Goal: Information Seeking & Learning: Check status

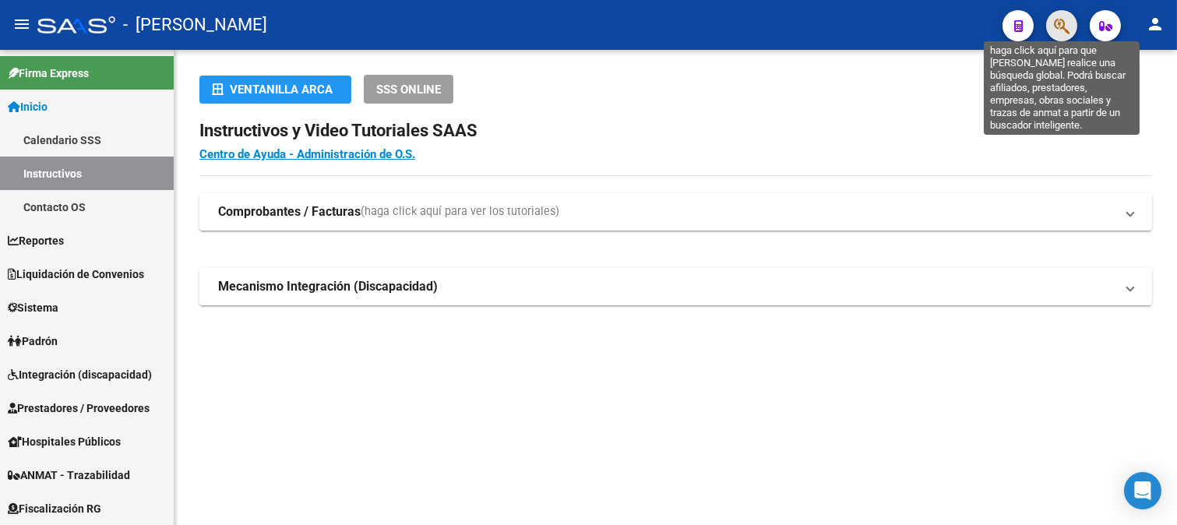
click at [1062, 22] on icon "button" at bounding box center [1062, 26] width 16 height 18
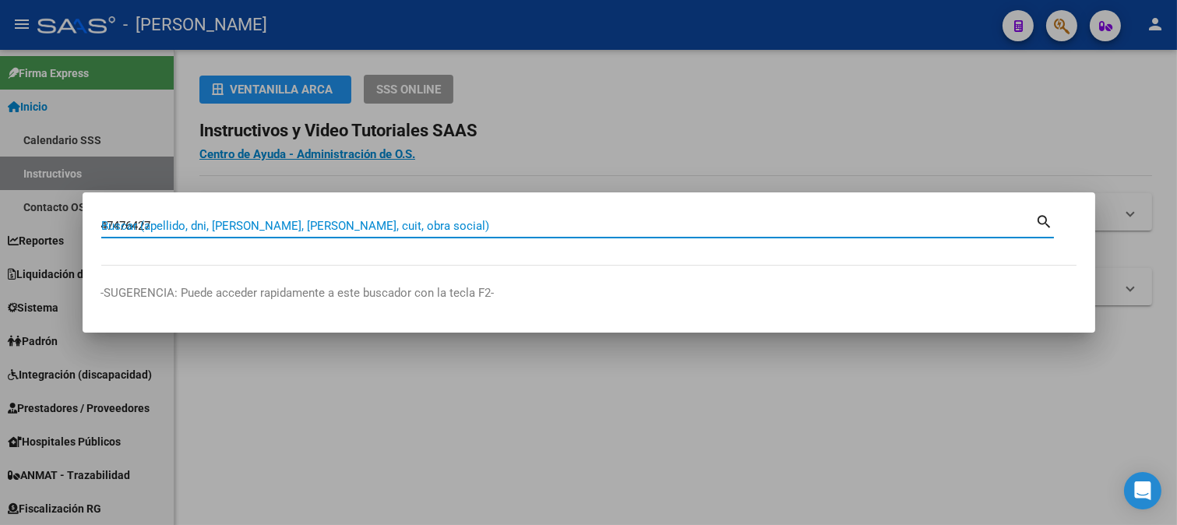
type input "47476427"
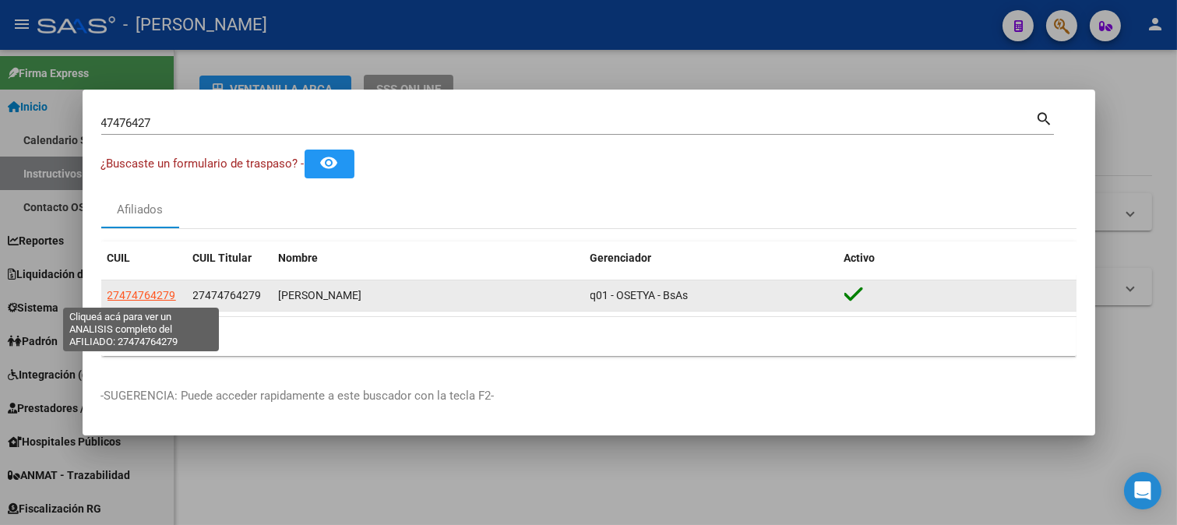
click at [131, 289] on span "27474764279" at bounding box center [141, 295] width 69 height 12
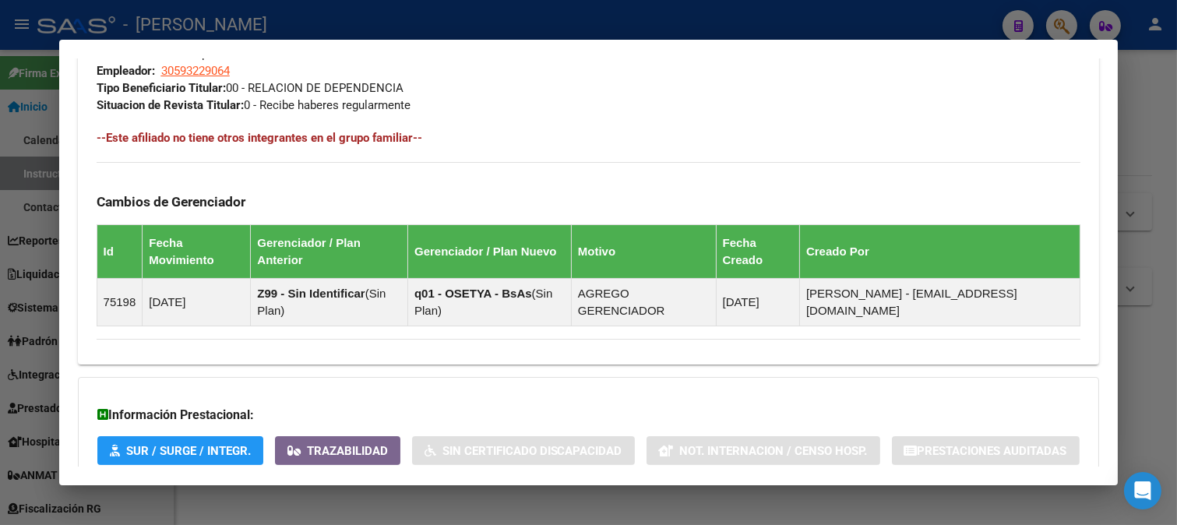
scroll to position [947, 0]
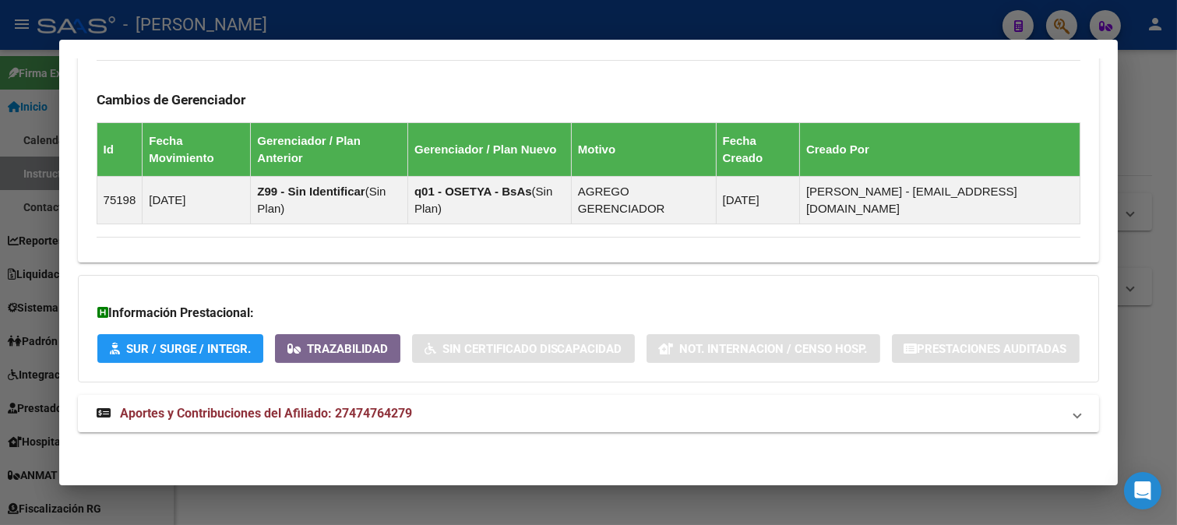
click at [424, 414] on mat-panel-title "Aportes y Contribuciones del Afiliado: 27474764279" at bounding box center [580, 413] width 966 height 19
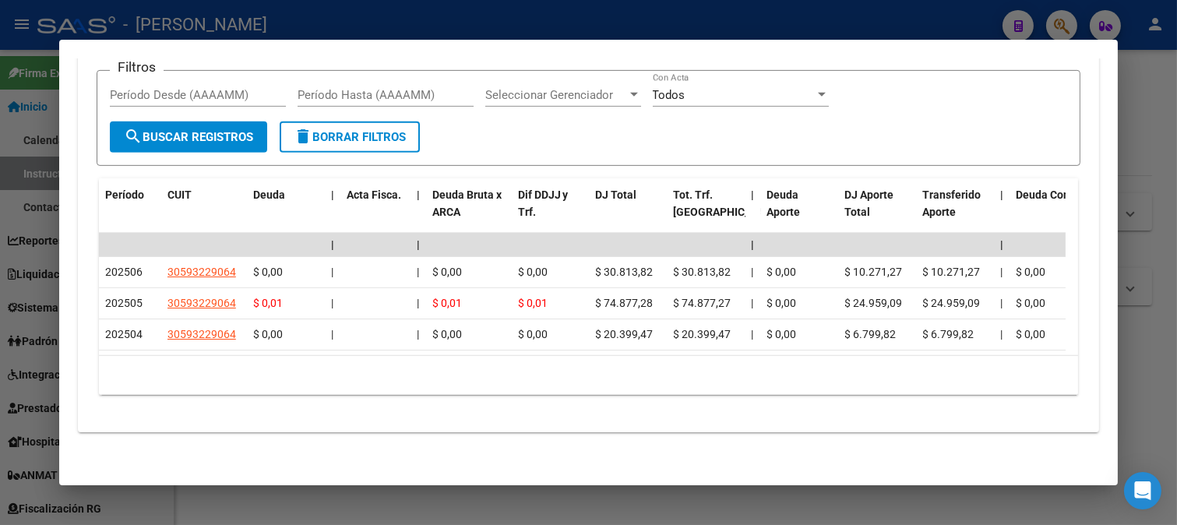
scroll to position [1380, 0]
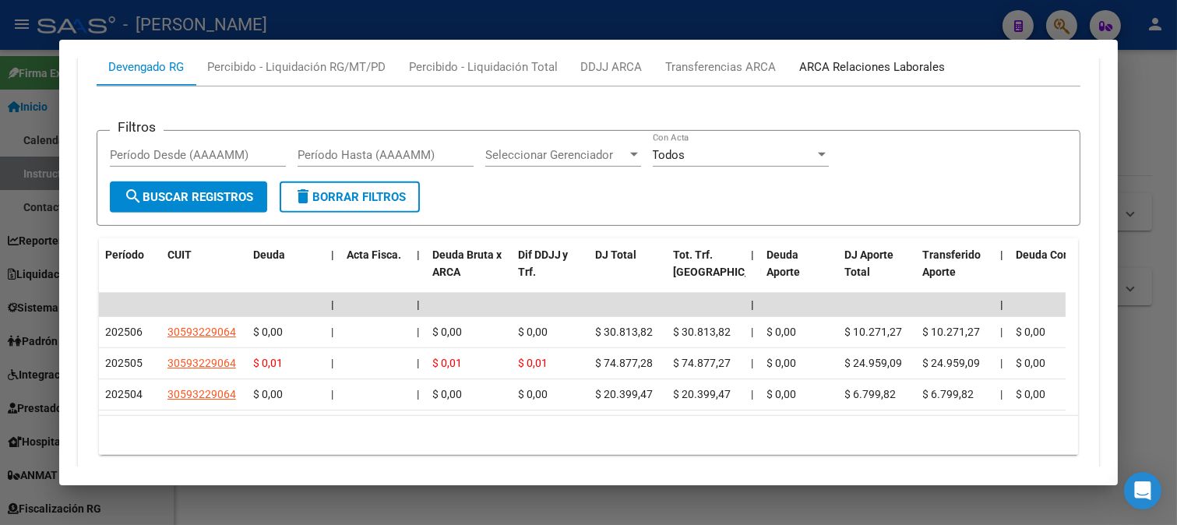
click at [818, 76] on div "ARCA Relaciones Laborales" at bounding box center [873, 66] width 146 height 17
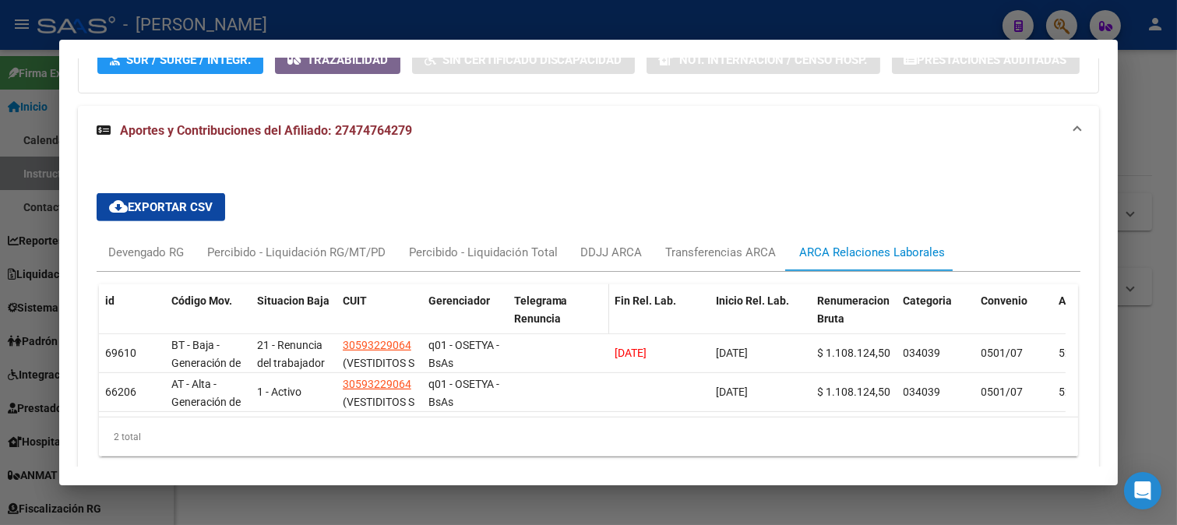
scroll to position [1267, 0]
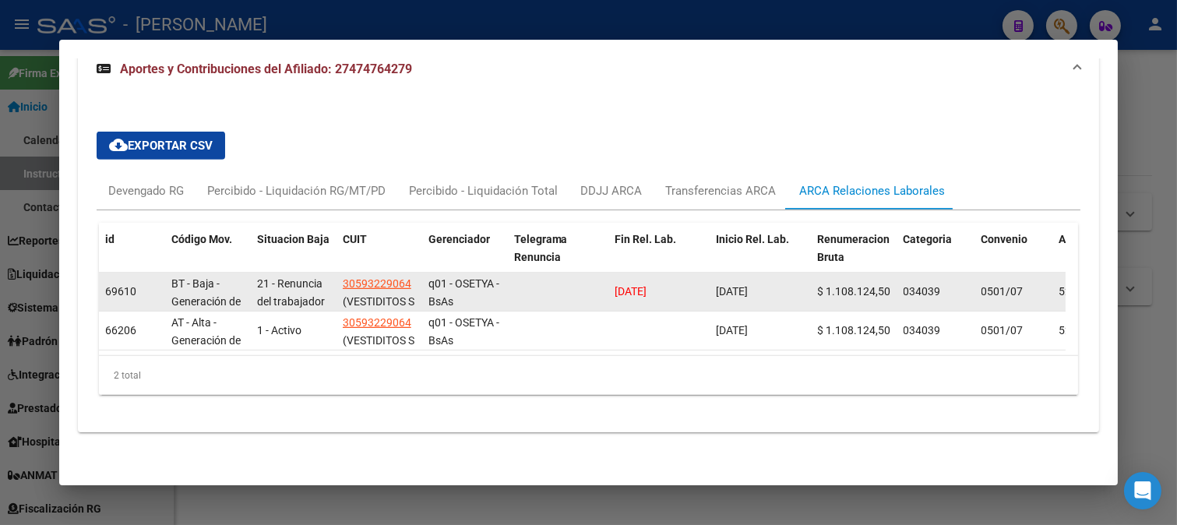
drag, startPoint x: 789, startPoint y: 325, endPoint x: 715, endPoint y: 332, distance: 74.3
click at [715, 311] on datatable-body-cell "[DATE]" at bounding box center [760, 292] width 101 height 38
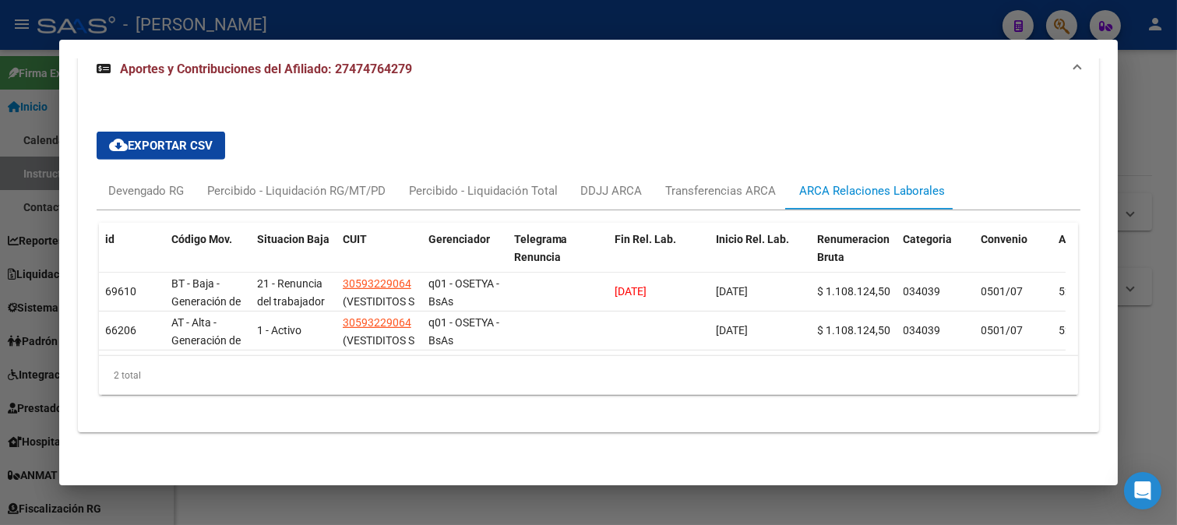
copy span "[DATE]"
click at [134, 204] on div "Devengado RG" at bounding box center [146, 190] width 99 height 37
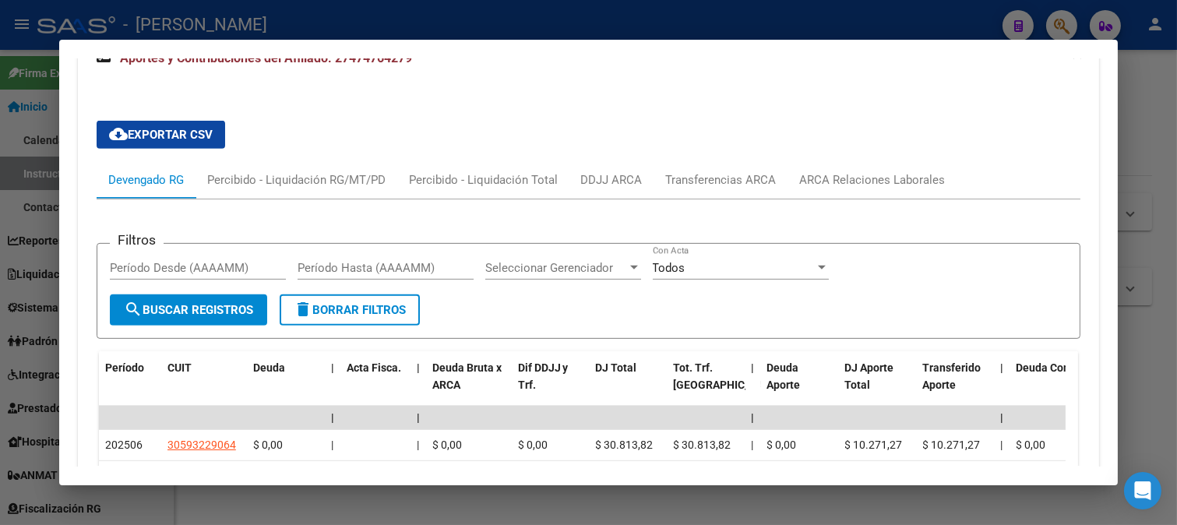
click at [0, 260] on div at bounding box center [588, 262] width 1177 height 525
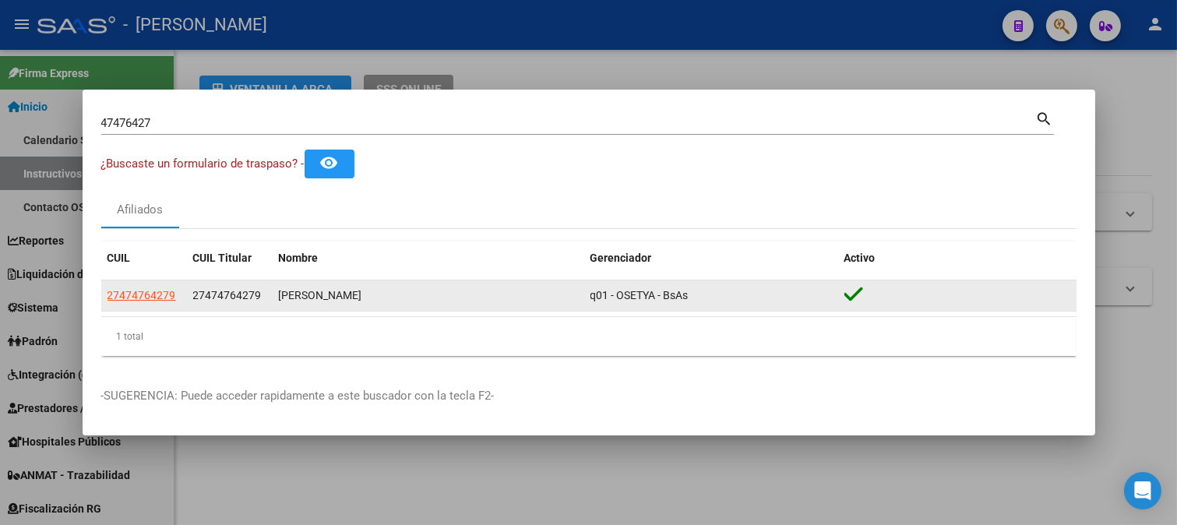
drag, startPoint x: 205, startPoint y: 297, endPoint x: 255, endPoint y: 298, distance: 49.9
click at [255, 298] on span "27474764279" at bounding box center [227, 295] width 69 height 12
copy span "47476427"
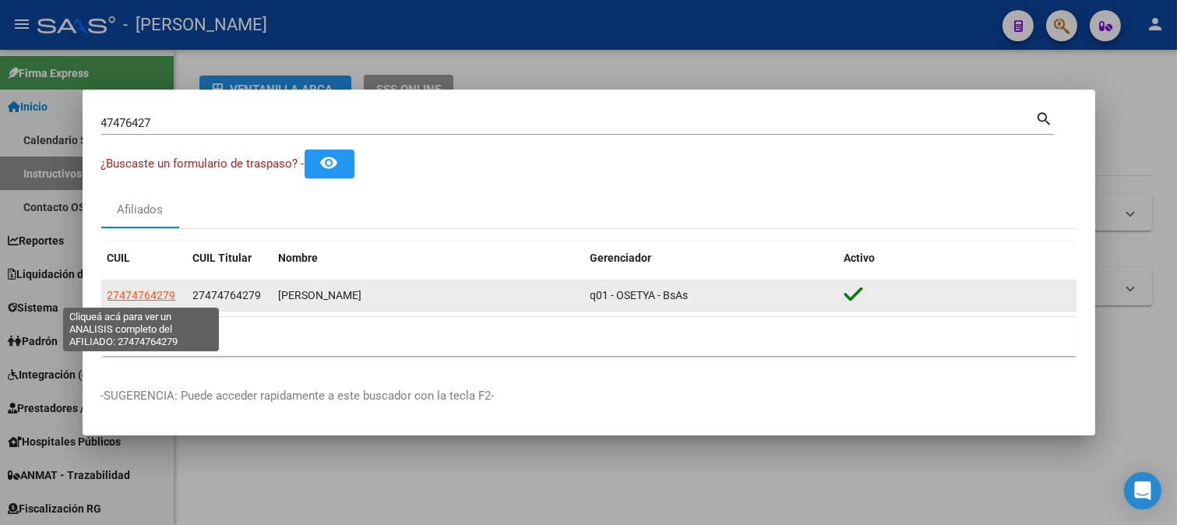
click at [134, 297] on span "27474764279" at bounding box center [141, 295] width 69 height 12
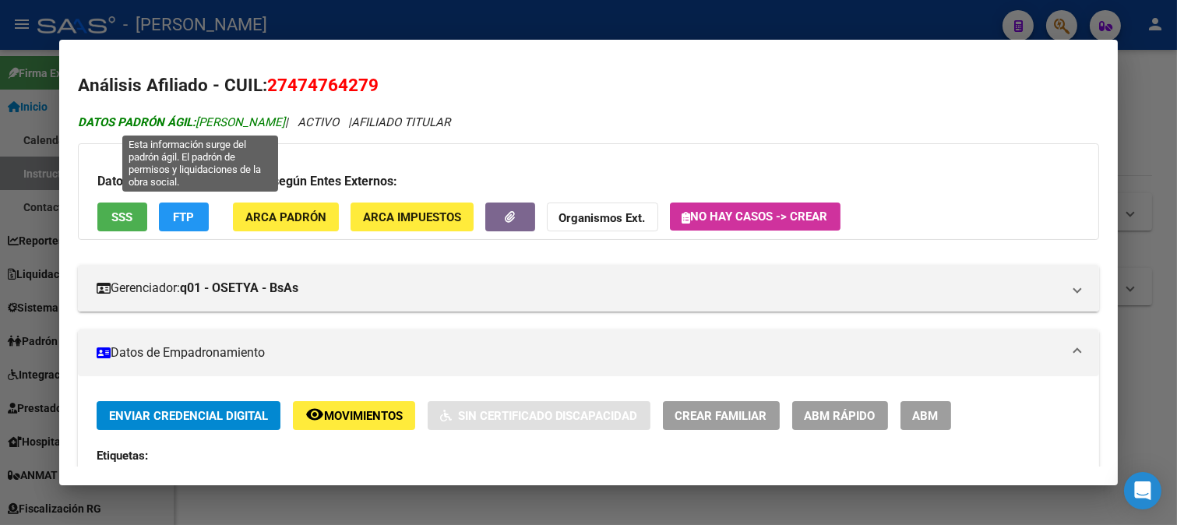
drag, startPoint x: 200, startPoint y: 121, endPoint x: 320, endPoint y: 119, distance: 119.9
click at [285, 119] on span "DATOS PADRÓN ÁGIL: [PERSON_NAME]" at bounding box center [181, 122] width 207 height 14
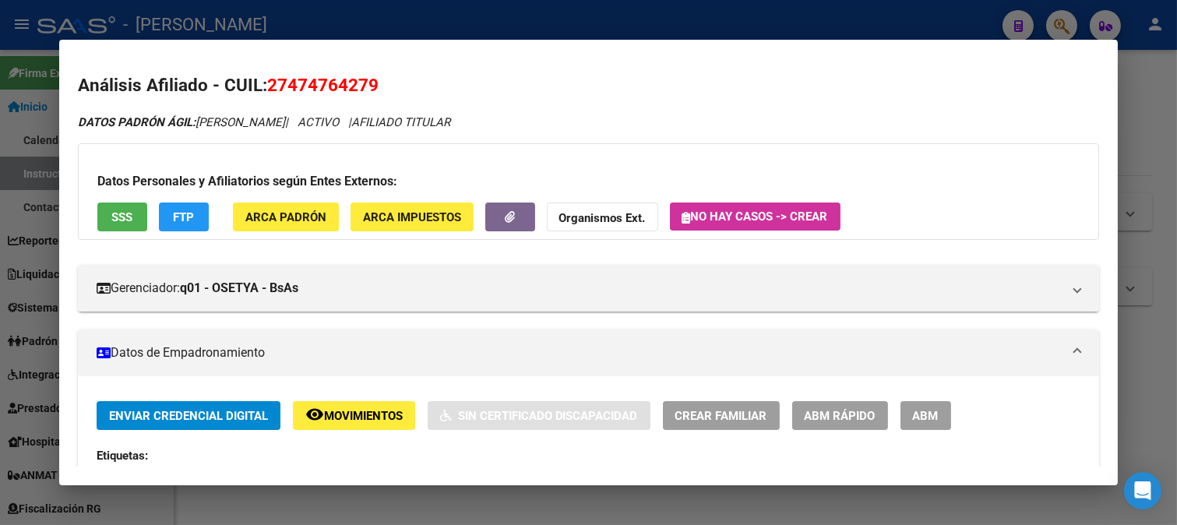
copy span "[PERSON_NAME]"
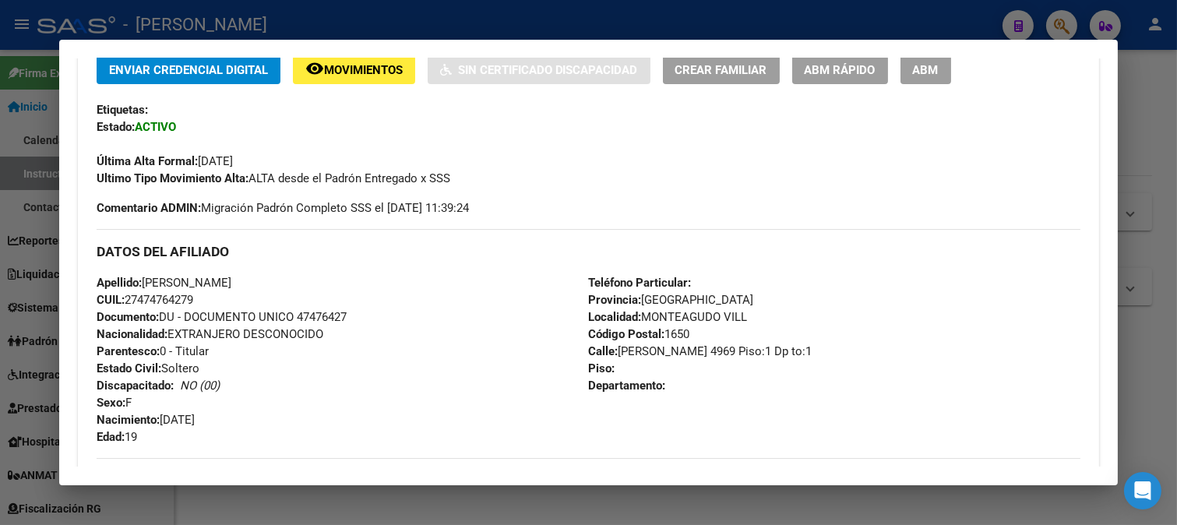
scroll to position [605, 0]
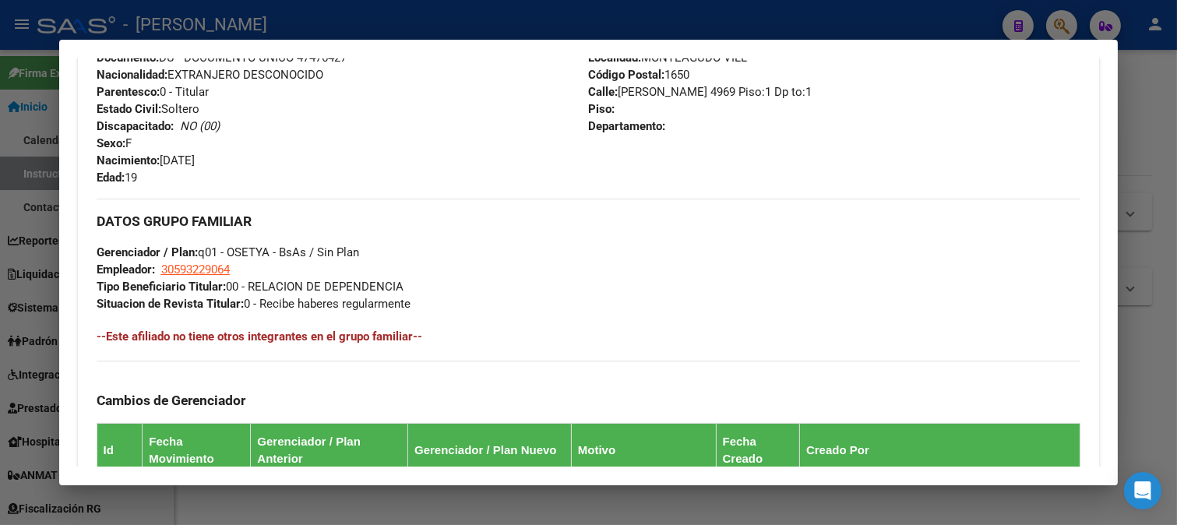
drag, startPoint x: 164, startPoint y: 161, endPoint x: 315, endPoint y: 161, distance: 151.8
click at [315, 161] on div "Apellido: [PERSON_NAME]: 27474764279 Documento: DU - DOCUMENTO UNICO 47476427 N…" at bounding box center [343, 100] width 492 height 171
copy span "[DATE]"
drag, startPoint x: 617, startPoint y: 89, endPoint x: 677, endPoint y: 88, distance: 60.7
click at [677, 88] on span "Calle: [PERSON_NAME] 4969 Piso:1 Dp to:1" at bounding box center [699, 92] width 223 height 14
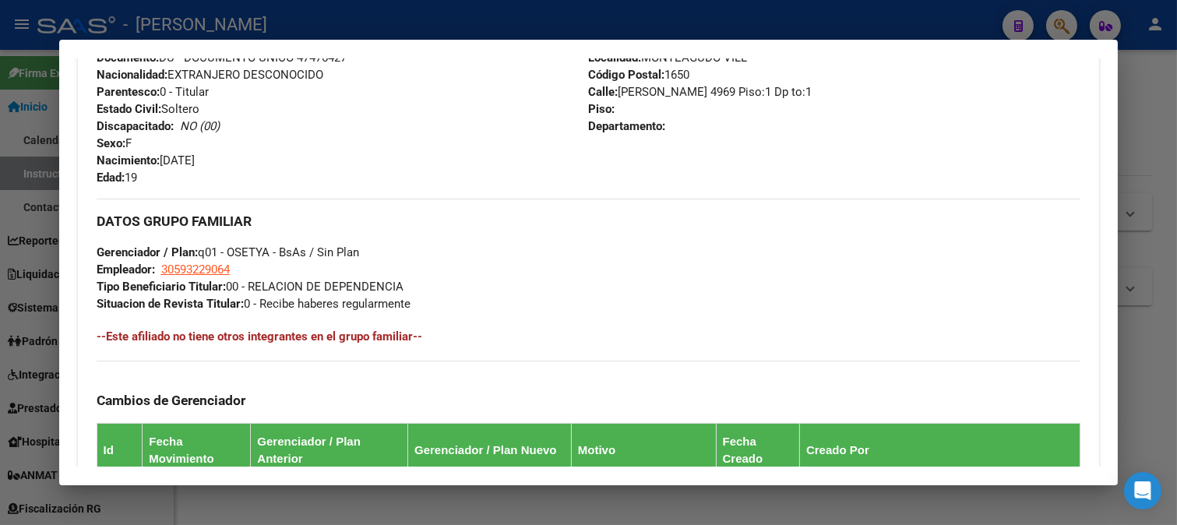
click at [677, 88] on span "Calle: [PERSON_NAME] 4969 Piso:1 Dp to:1" at bounding box center [699, 92] width 223 height 14
drag, startPoint x: 681, startPoint y: 90, endPoint x: 616, endPoint y: 92, distance: 64.6
click at [616, 92] on span "Calle: [PERSON_NAME] 4969 Piso:1 Dp to:1" at bounding box center [699, 92] width 223 height 14
copy span "[PERSON_NAME] 4969"
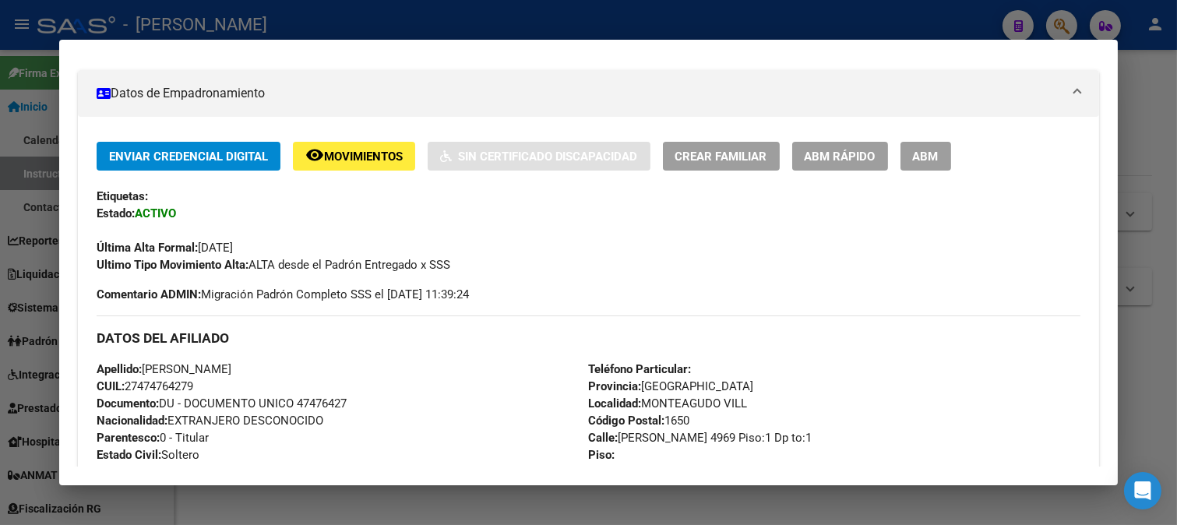
click at [329, 405] on span "Documento: DU - DOCUMENTO UNICO 47476427" at bounding box center [222, 403] width 250 height 14
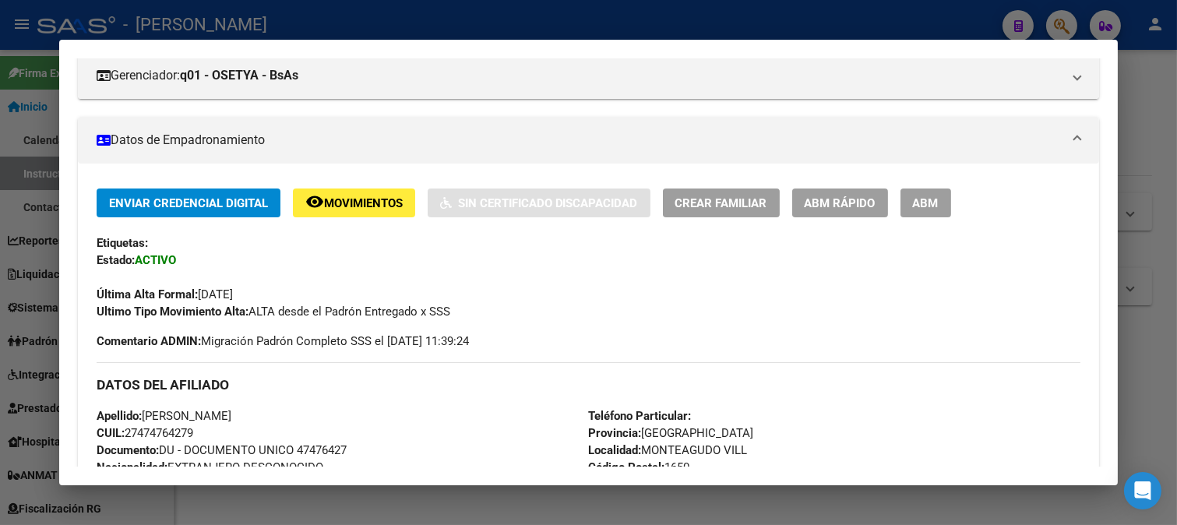
click at [329, 405] on div "DATOS DEL AFILIADO Apellido: [PERSON_NAME]: 27474764279 Documento: DU - DOCUMEN…" at bounding box center [589, 470] width 984 height 216
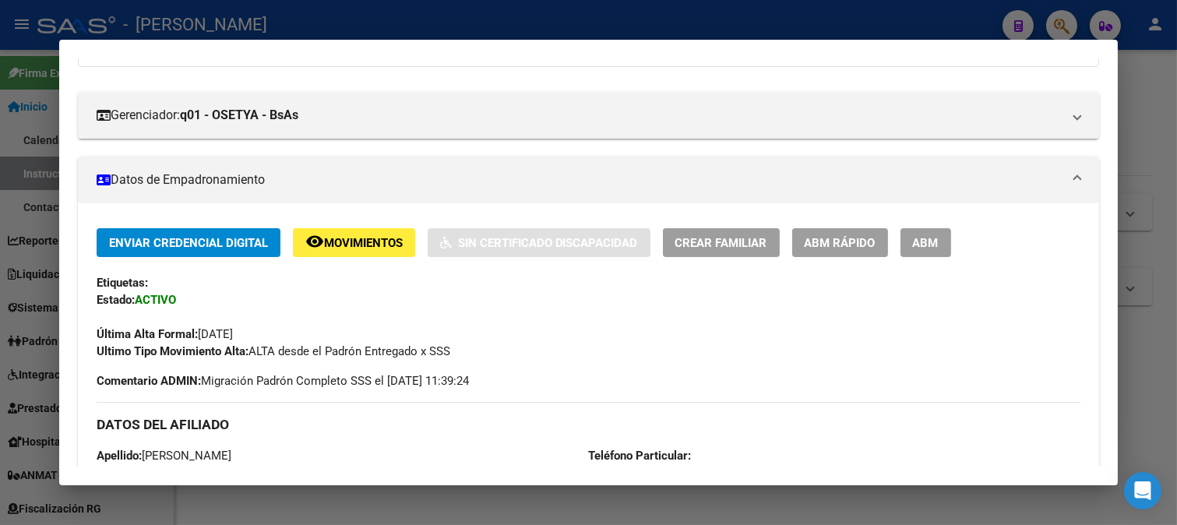
copy span "27474764279"
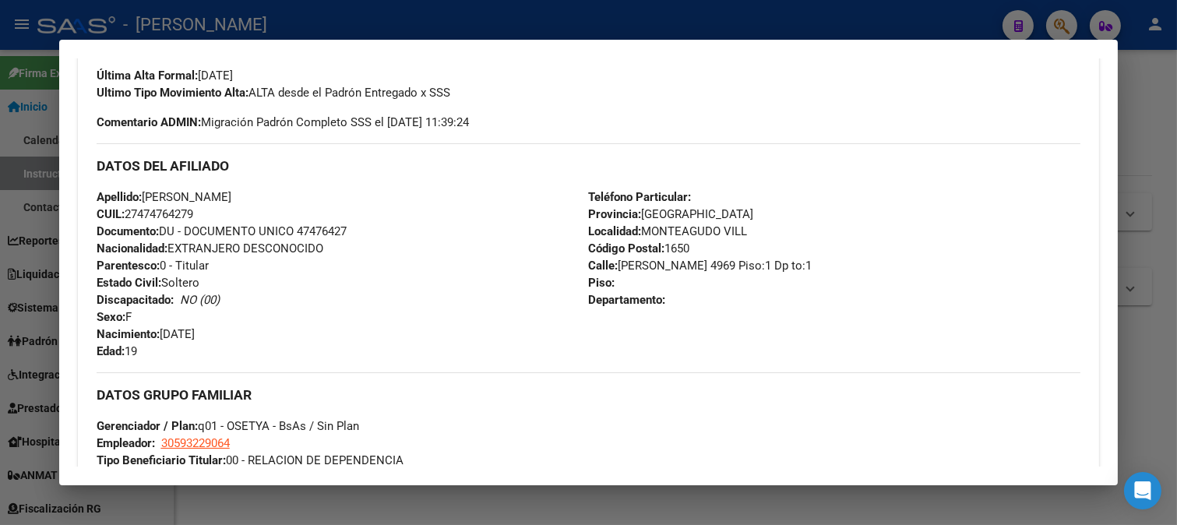
scroll to position [432, 0]
click at [317, 227] on span "Documento: DU - DOCUMENTO UNICO 47476427" at bounding box center [222, 230] width 250 height 14
copy span "47476427"
drag, startPoint x: 614, startPoint y: 266, endPoint x: 681, endPoint y: 266, distance: 67.0
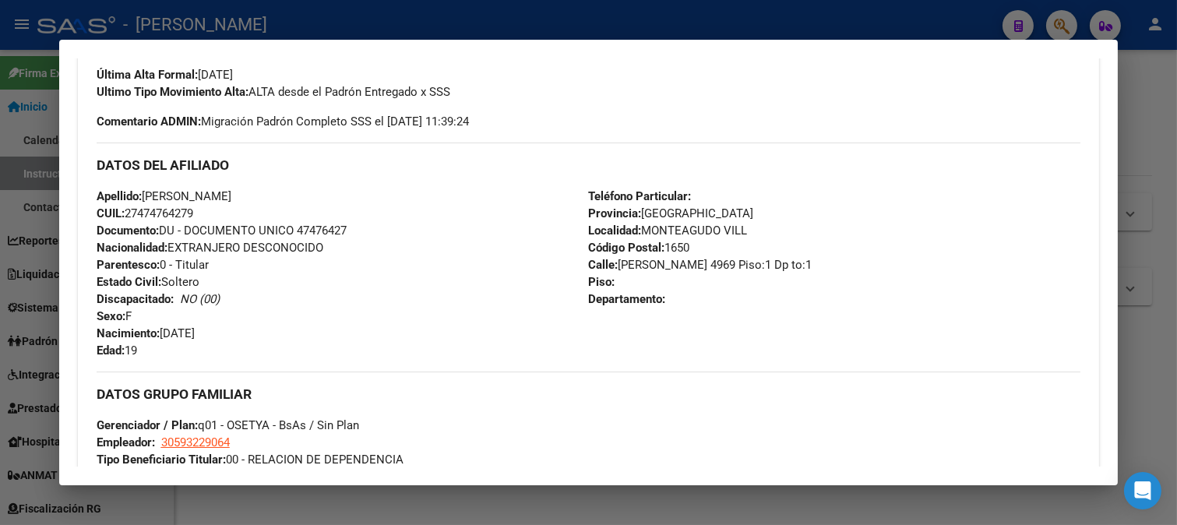
click at [681, 266] on span "Calle: [PERSON_NAME] 4969 Piso:1 Dp to:1" at bounding box center [699, 265] width 223 height 14
copy span "[PERSON_NAME] 4969"
click at [676, 253] on span "Código Postal: 1650" at bounding box center [638, 248] width 101 height 14
click at [676, 251] on span "Código Postal: 1650" at bounding box center [638, 248] width 101 height 14
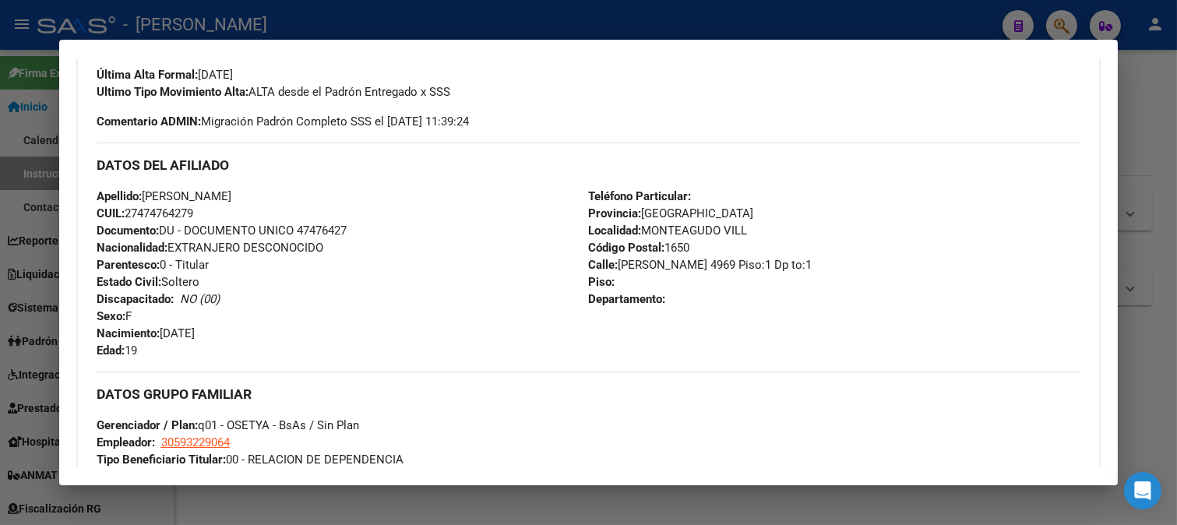
copy span "1650"
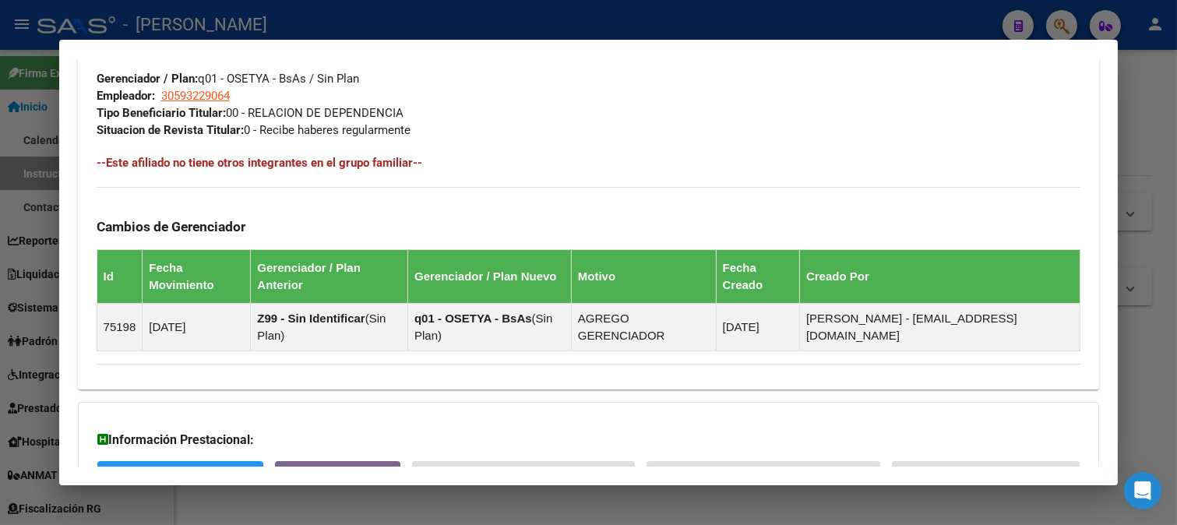
scroll to position [947, 0]
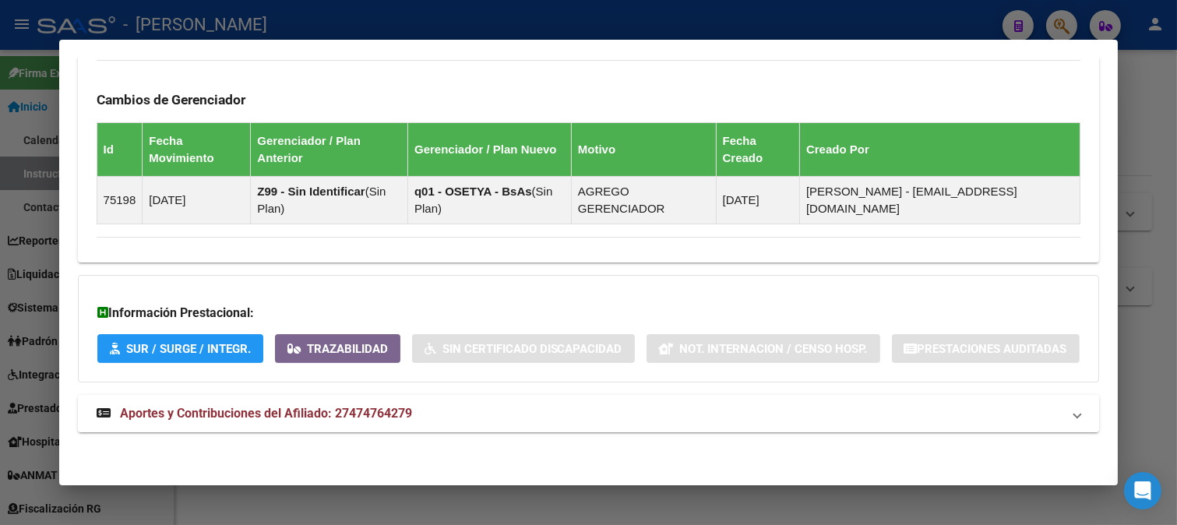
click at [286, 407] on span "Aportes y Contribuciones del Afiliado: 27474764279" at bounding box center [266, 413] width 292 height 15
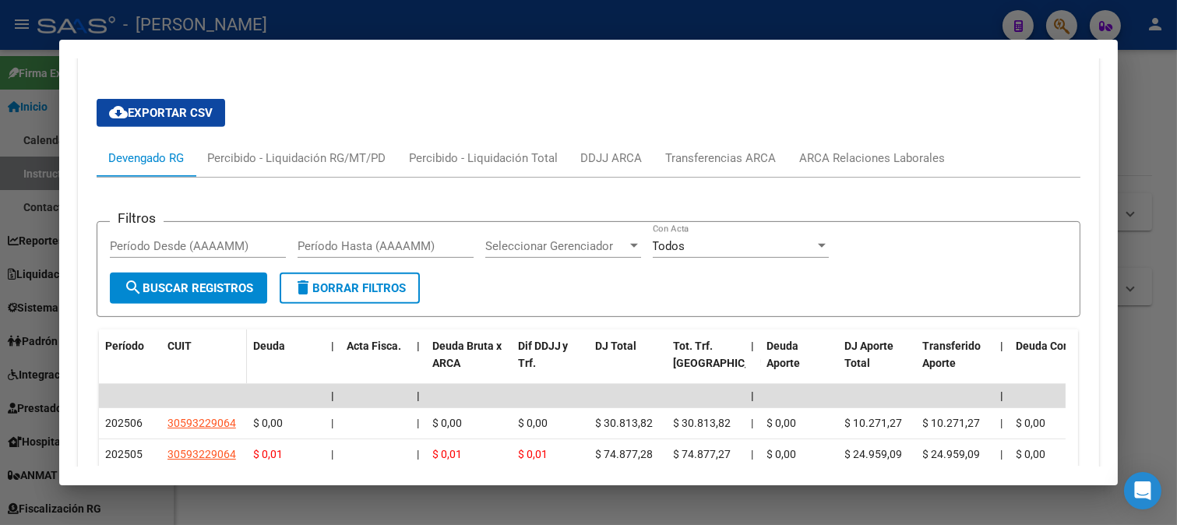
scroll to position [1298, 0]
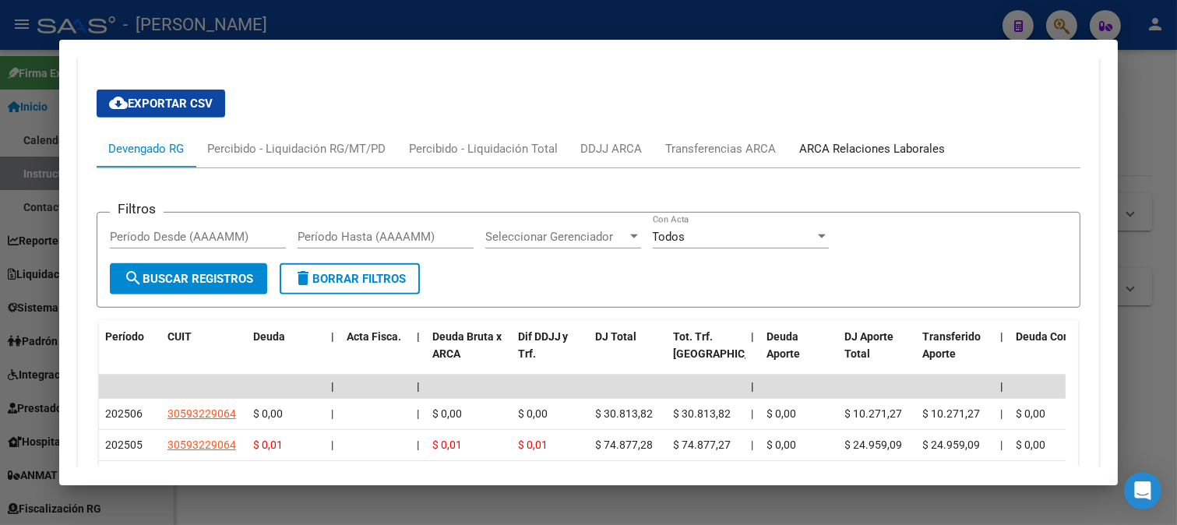
click at [842, 157] on div "ARCA Relaciones Laborales" at bounding box center [873, 148] width 146 height 17
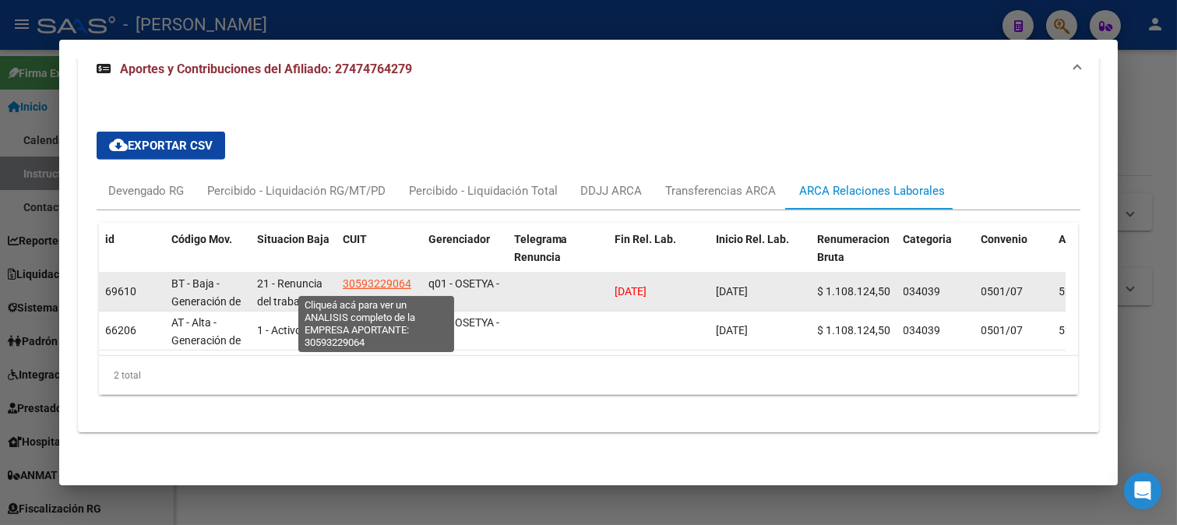
click at [391, 280] on span "30593229064" at bounding box center [377, 283] width 69 height 12
type textarea "30593229064"
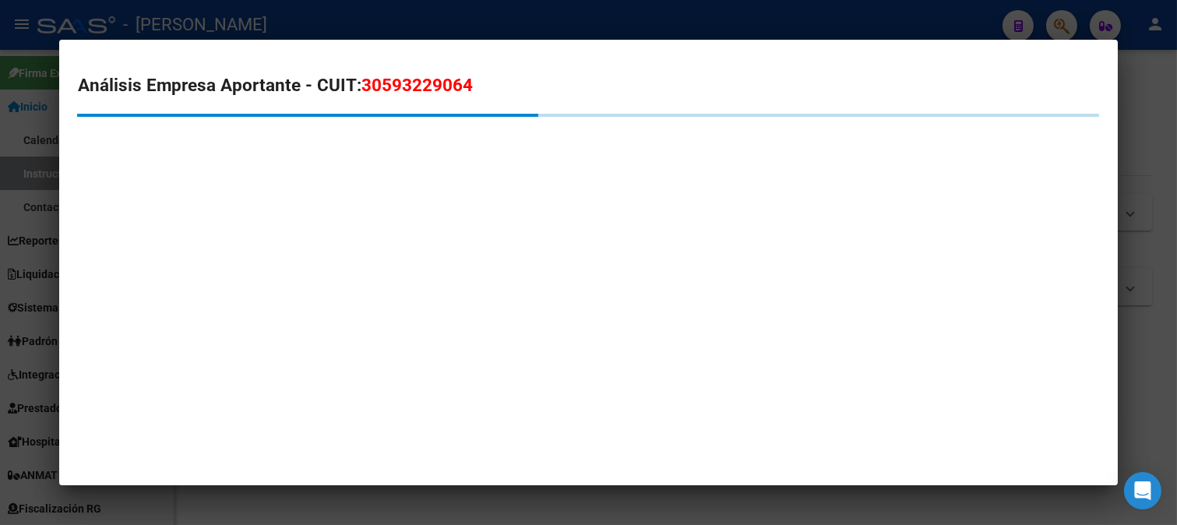
click at [426, 99] on div "Análisis Empresa Aportante - CUIT: 30593229064" at bounding box center [589, 135] width 1022 height 126
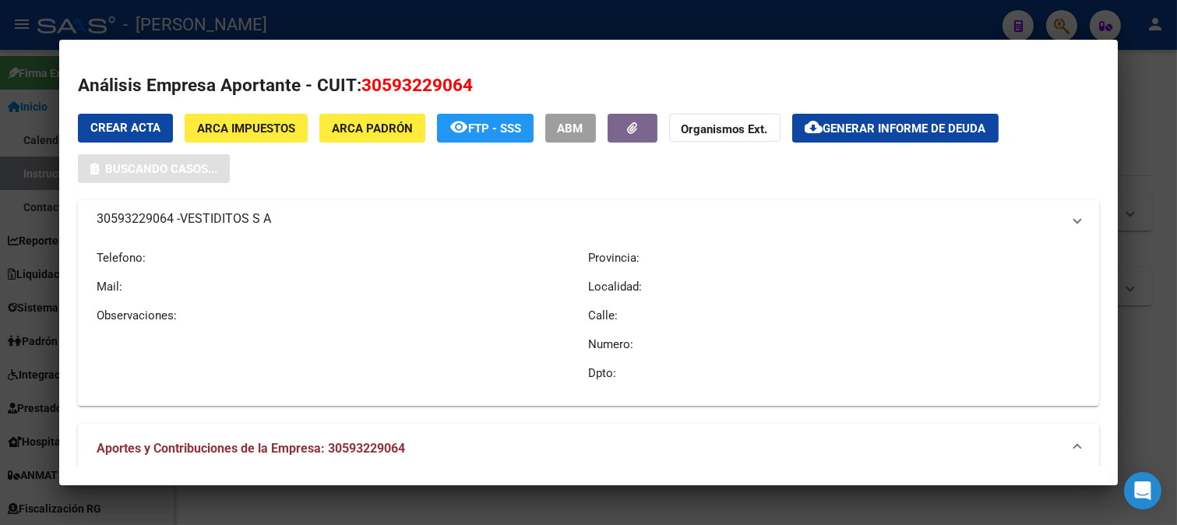
click at [439, 83] on span "30593229064" at bounding box center [416, 85] width 111 height 20
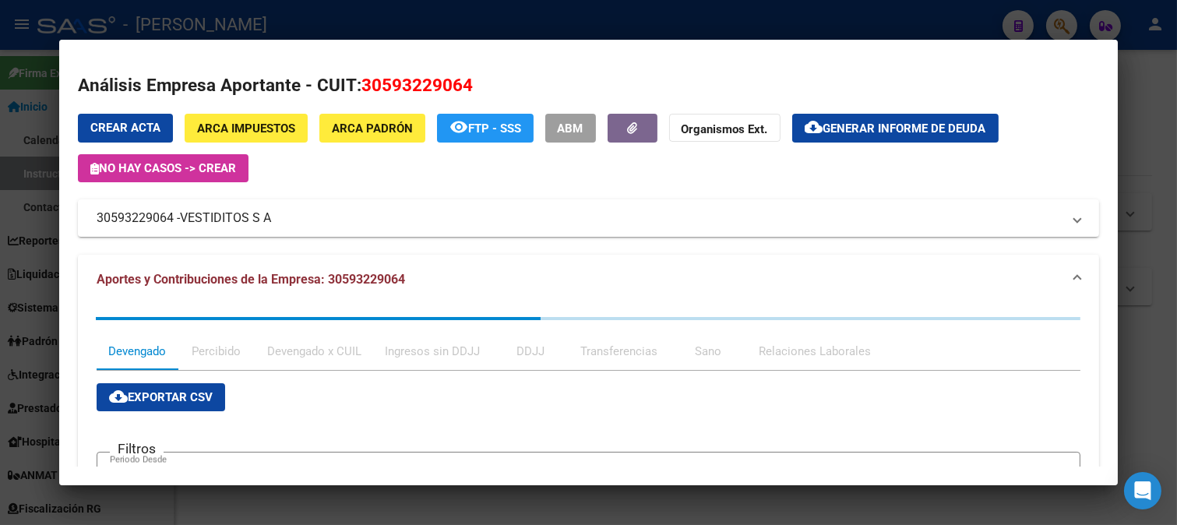
click at [439, 83] on span "30593229064" at bounding box center [416, 85] width 111 height 20
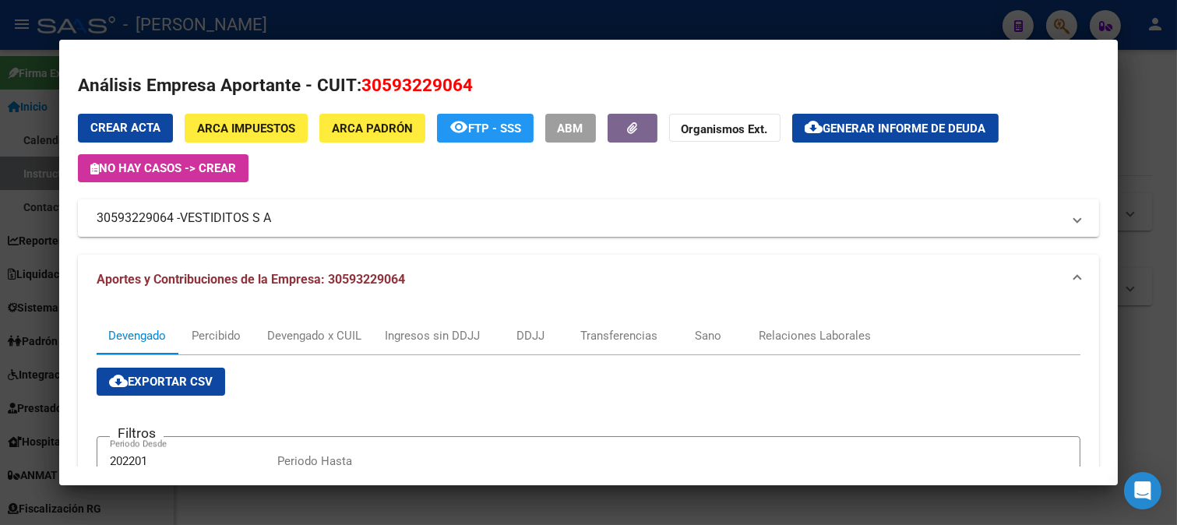
click at [439, 83] on span "30593229064" at bounding box center [416, 85] width 111 height 20
click at [417, 86] on span "30593229064" at bounding box center [416, 85] width 111 height 20
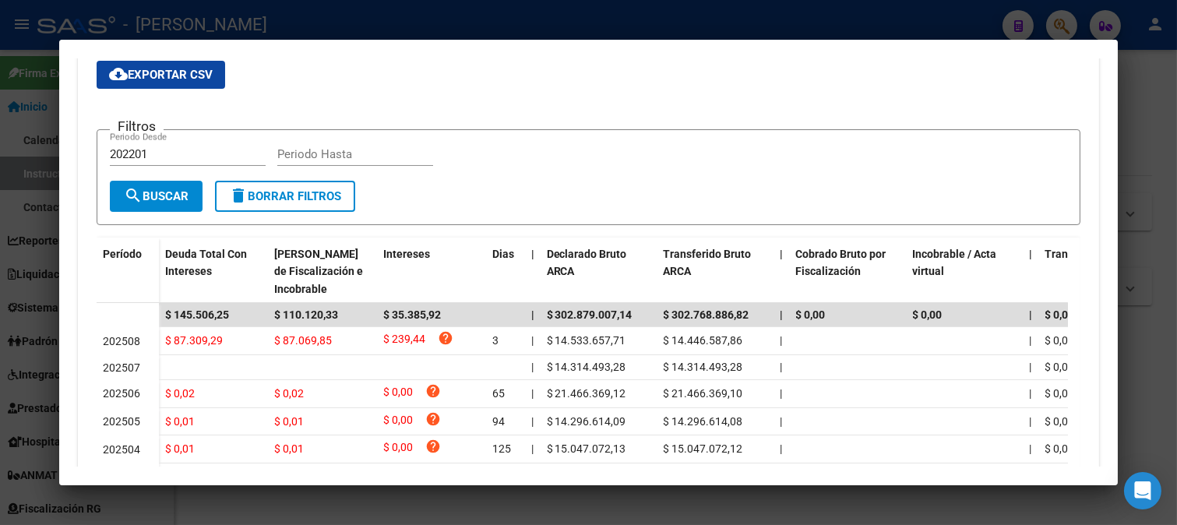
scroll to position [173, 0]
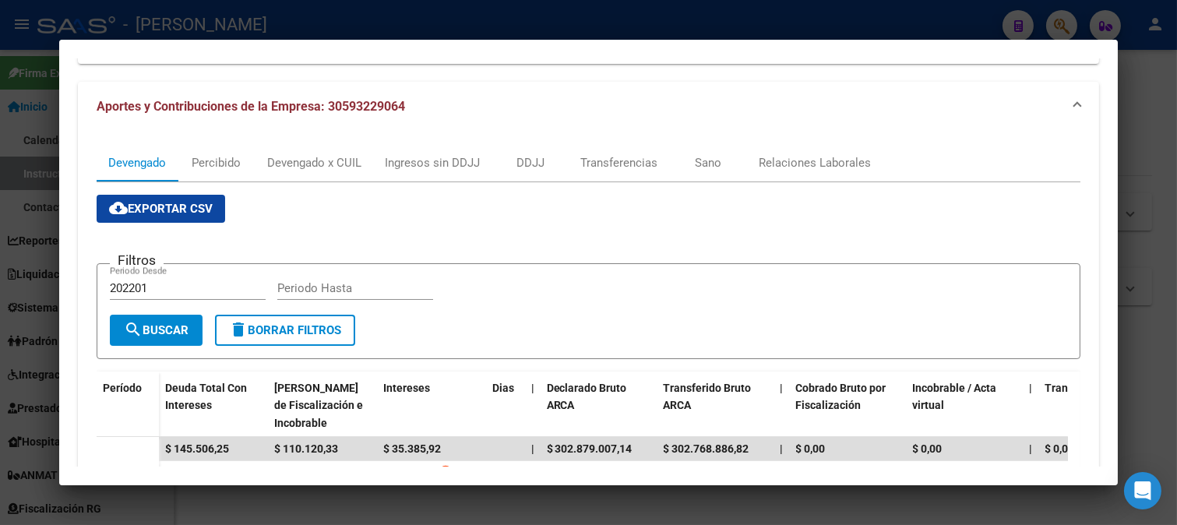
click at [0, 268] on div at bounding box center [588, 262] width 1177 height 525
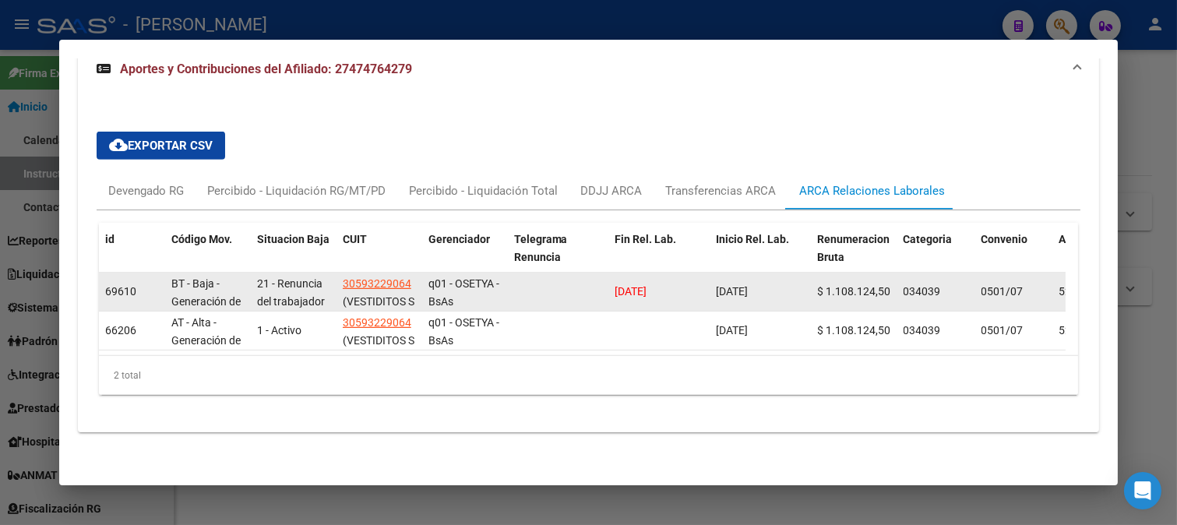
drag, startPoint x: 782, startPoint y: 297, endPoint x: 693, endPoint y: 283, distance: 89.7
click at [693, 283] on div "69610 BT - Baja - Generación de Clave 21 - Renuncia del trabajador / ART.240 - …" at bounding box center [1066, 292] width 1935 height 39
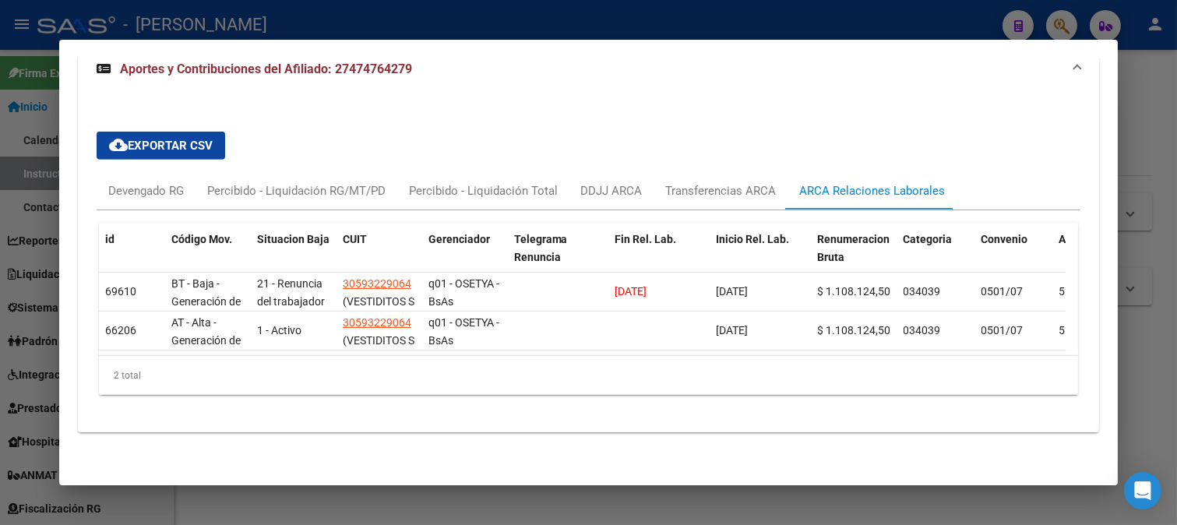
copy div "[DATE]"
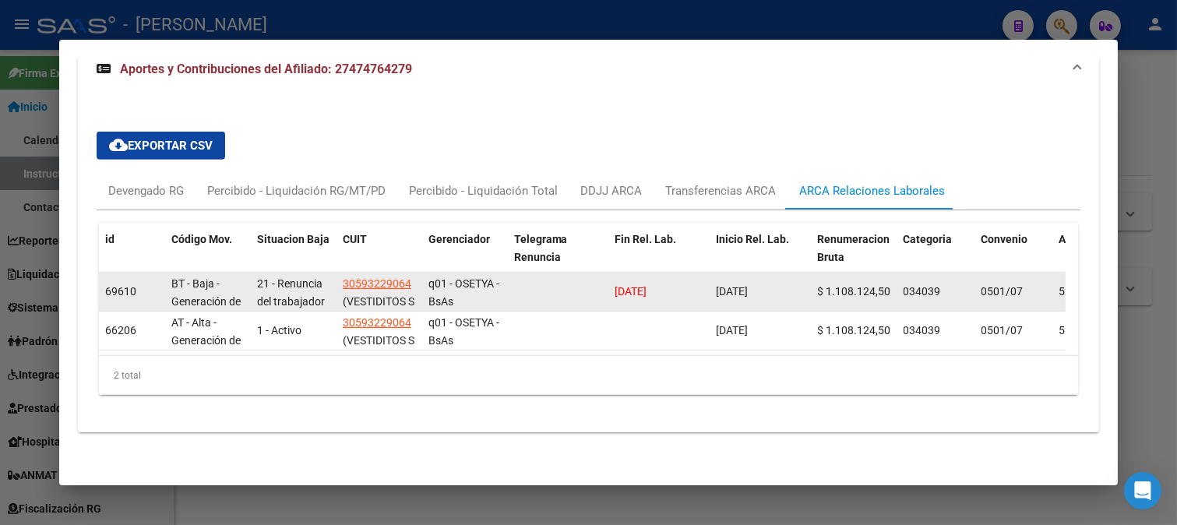
click at [647, 288] on span "[DATE]" at bounding box center [631, 291] width 32 height 12
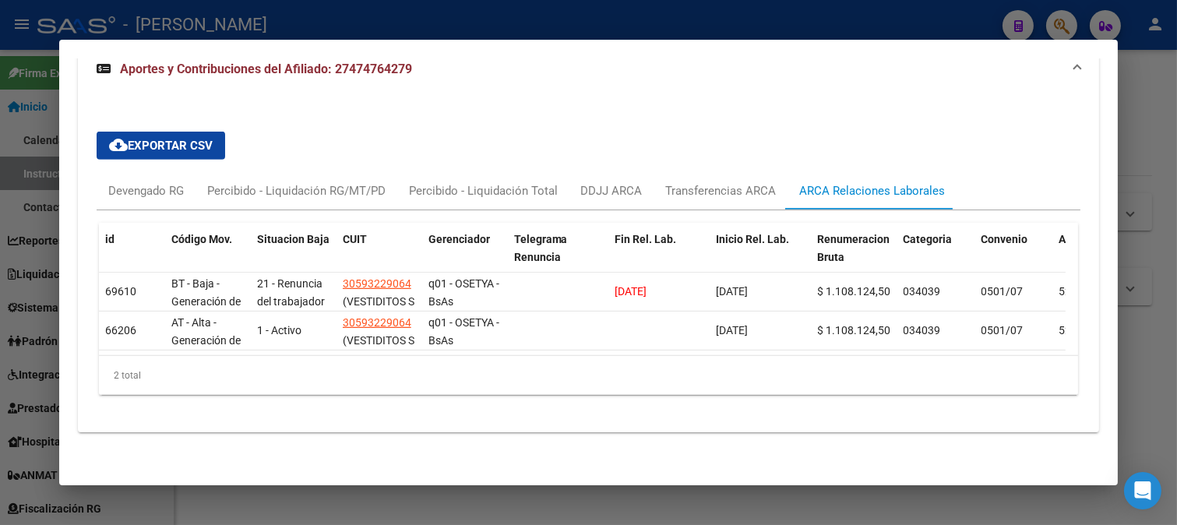
drag, startPoint x: 566, startPoint y: 27, endPoint x: 336, endPoint y: 137, distance: 255.3
click at [565, 27] on div at bounding box center [588, 262] width 1177 height 525
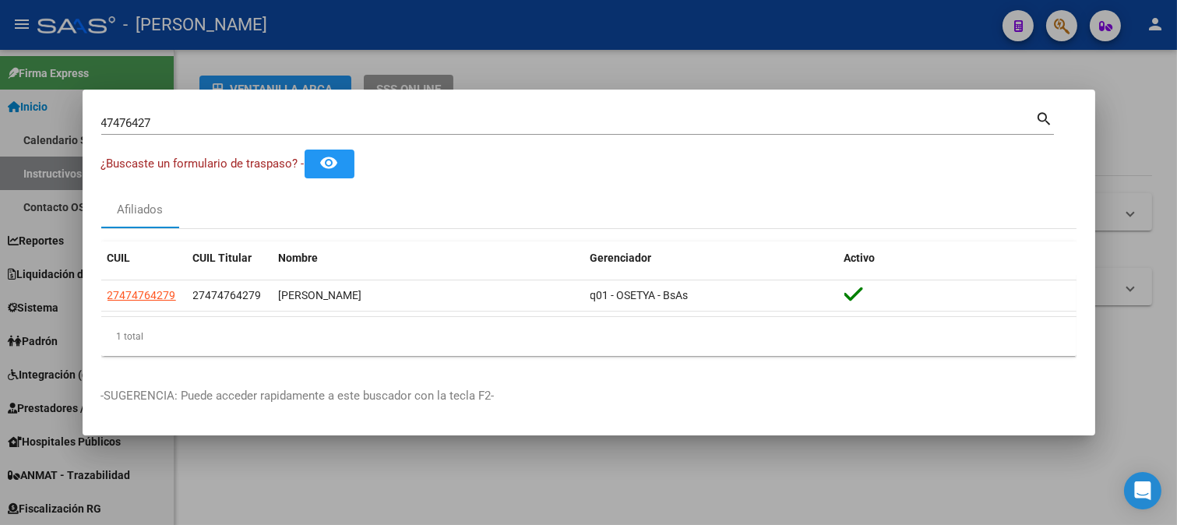
click at [345, 106] on mat-dialog-container "47476427 Buscar (apellido, dni, cuil, nro traspaso, cuit, obra social) search ¿…" at bounding box center [589, 263] width 1012 height 346
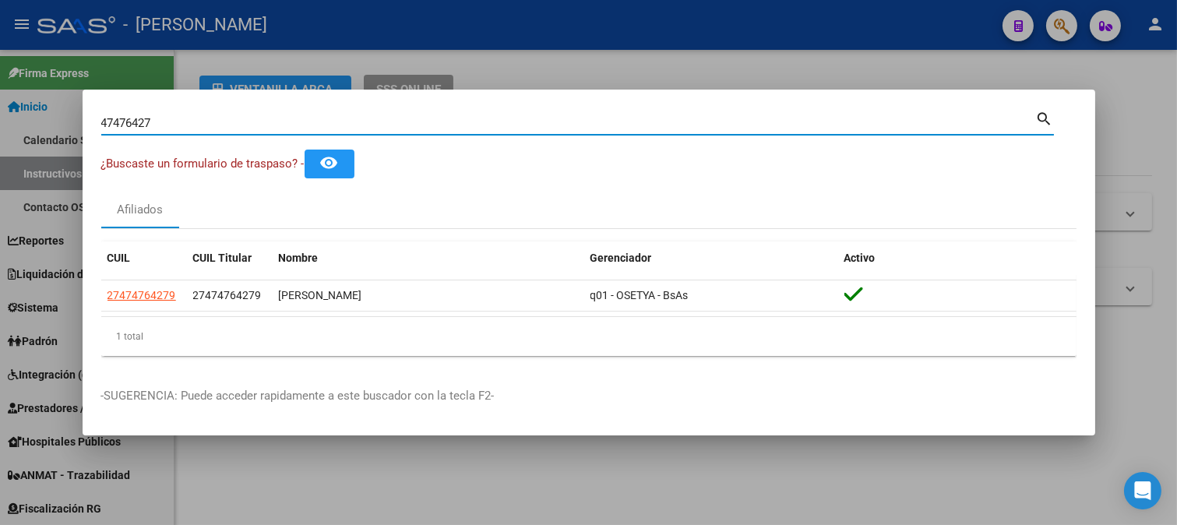
click at [335, 120] on input "47476427" at bounding box center [568, 123] width 934 height 14
paste input "20362368961"
type input "20362368961"
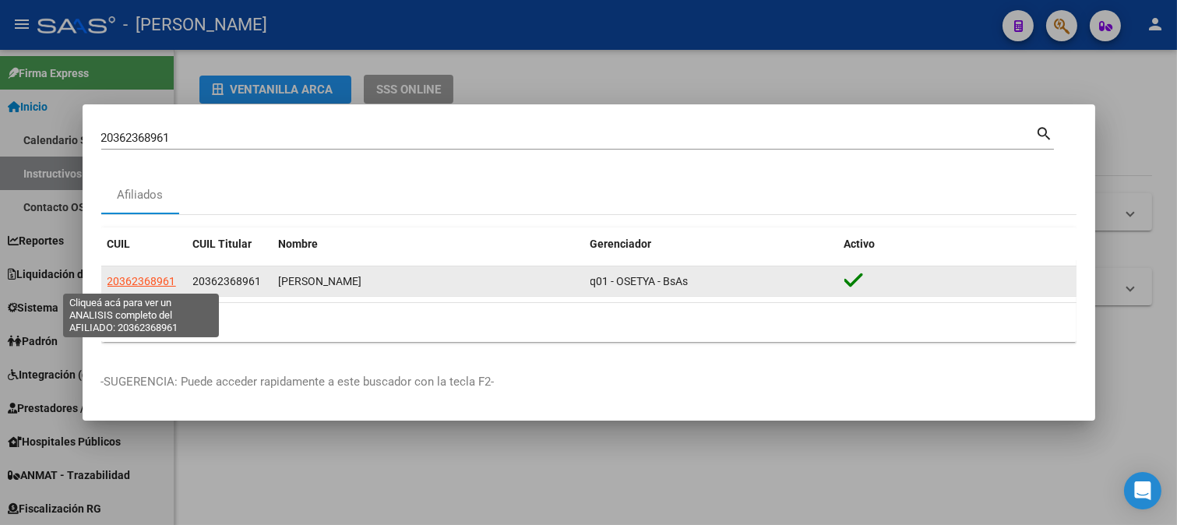
click at [171, 283] on span "20362368961" at bounding box center [141, 281] width 69 height 12
type textarea "20362368961"
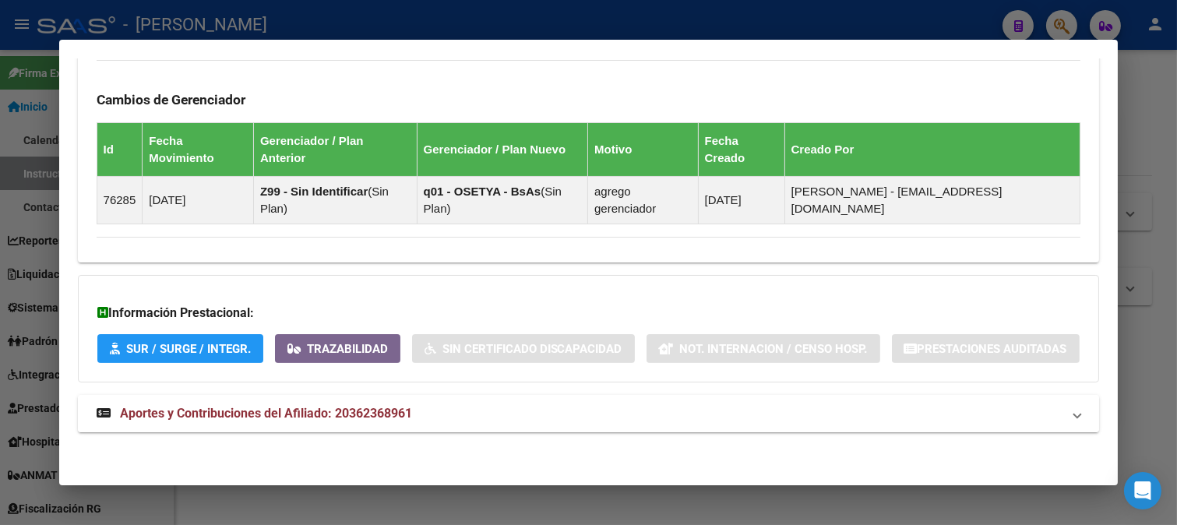
click at [287, 400] on mat-expansion-panel-header "Aportes y Contribuciones del Afiliado: 20362368961" at bounding box center [589, 413] width 1022 height 37
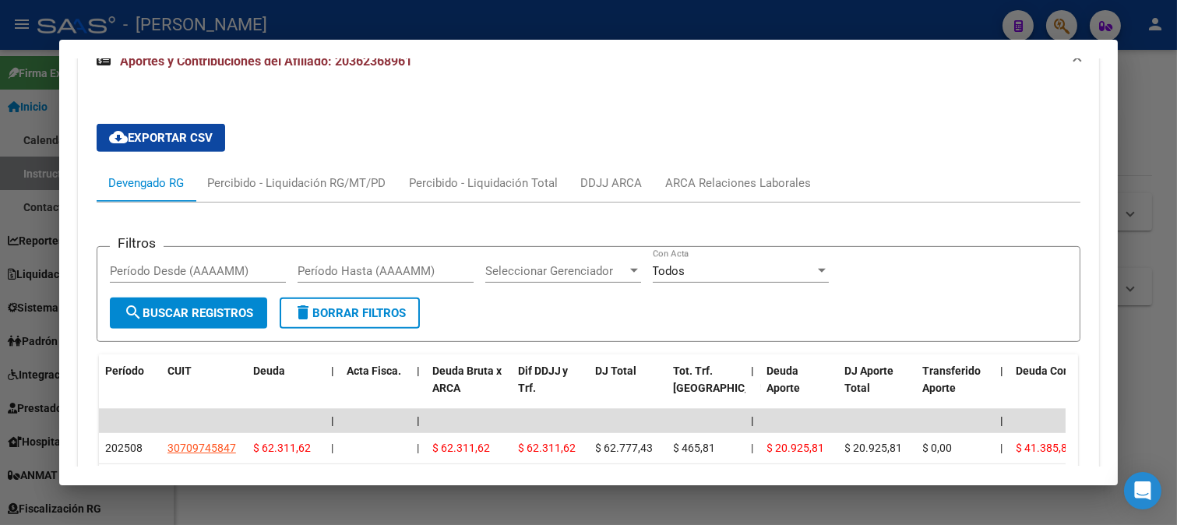
drag, startPoint x: 674, startPoint y: 224, endPoint x: 691, endPoint y: 213, distance: 20.7
click at [675, 223] on div "Filtros Período Desde (AAAAMM) Período Hasta (AAAAMM) Seleccionar Gerenciador S…" at bounding box center [589, 377] width 984 height 350
click at [722, 189] on div "ARCA Relaciones Laborales" at bounding box center [739, 182] width 146 height 17
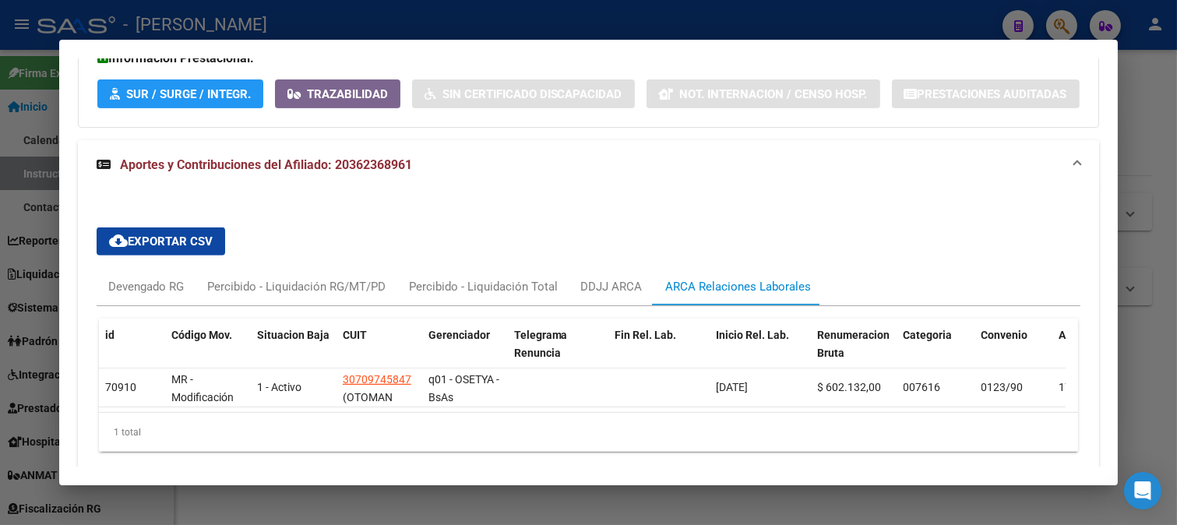
scroll to position [1255, 0]
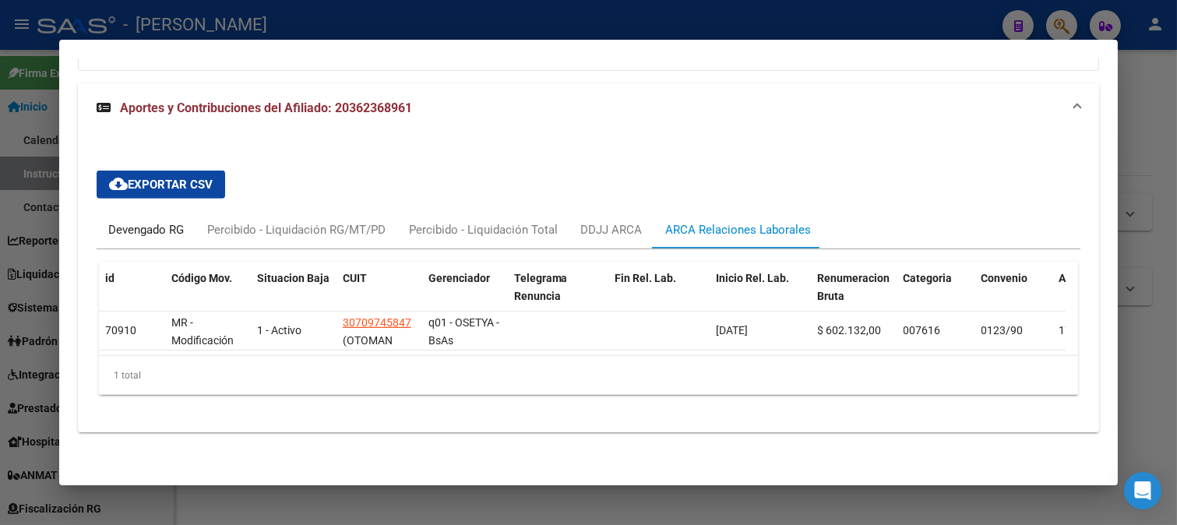
click at [148, 221] on div "Devengado RG" at bounding box center [146, 229] width 76 height 17
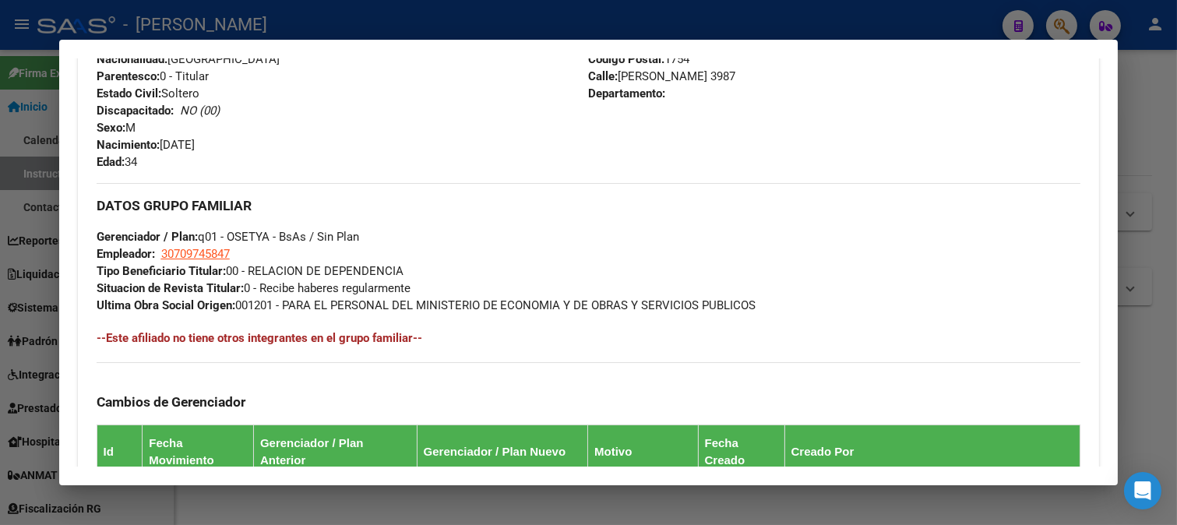
scroll to position [495, 0]
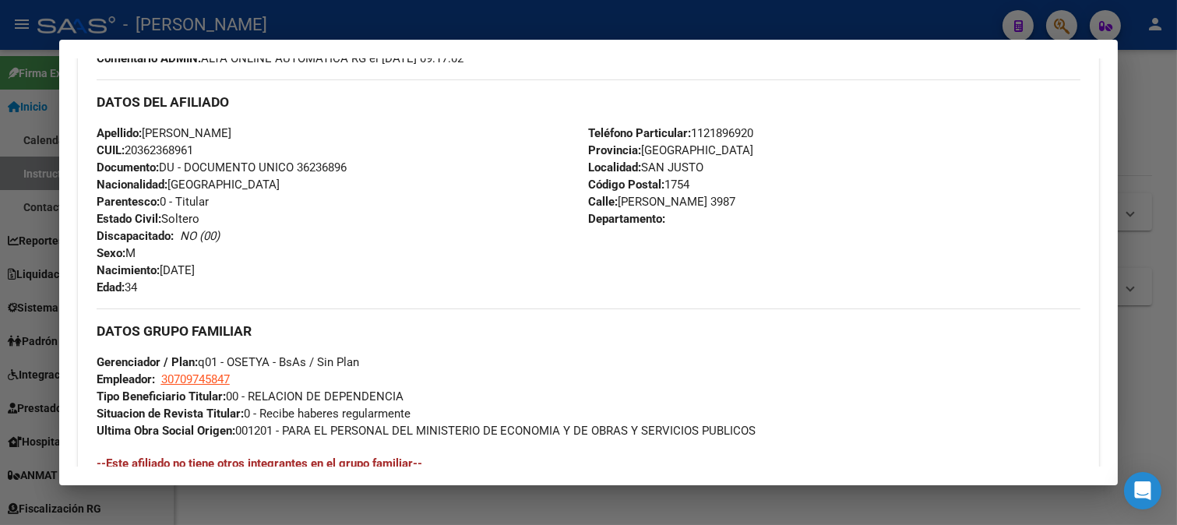
click at [323, 164] on span "Documento: DU - DOCUMENTO UNICO 36236896" at bounding box center [222, 167] width 250 height 14
drag, startPoint x: 150, startPoint y: 131, endPoint x: 359, endPoint y: 131, distance: 208.7
click at [359, 131] on div "Apellido: [PERSON_NAME]: 20362368961 Documento: DU - DOCUMENTO UNICO 36236896 N…" at bounding box center [343, 210] width 492 height 171
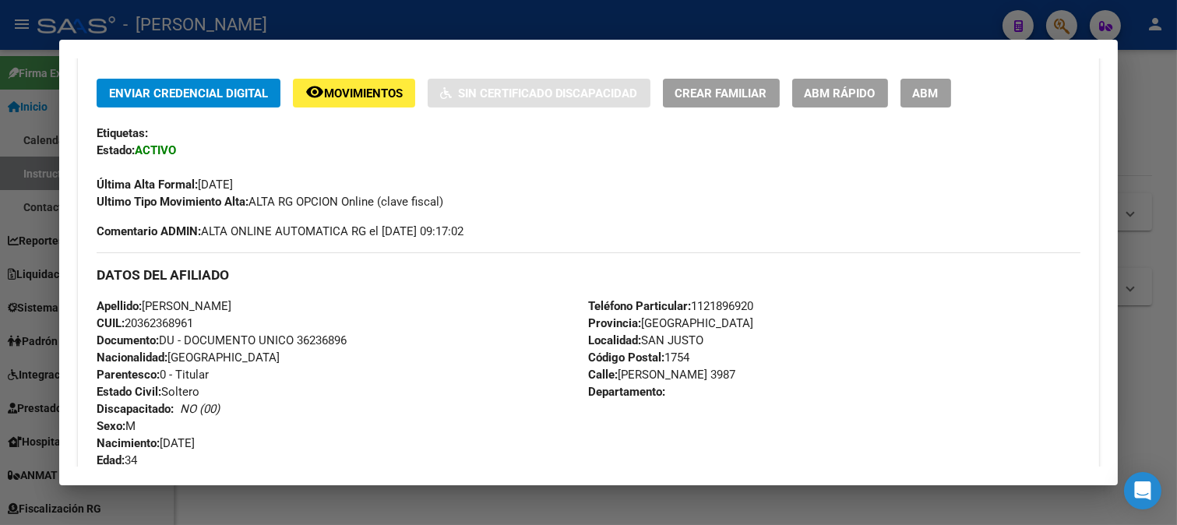
click at [542, 28] on div at bounding box center [588, 262] width 1177 height 525
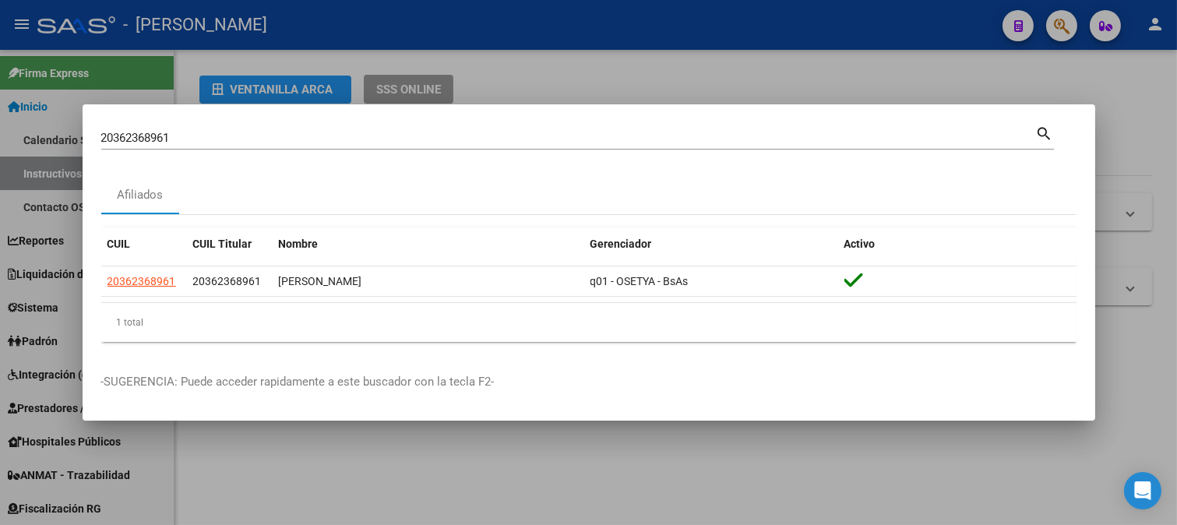
click at [441, 135] on input "20362368961" at bounding box center [568, 138] width 934 height 14
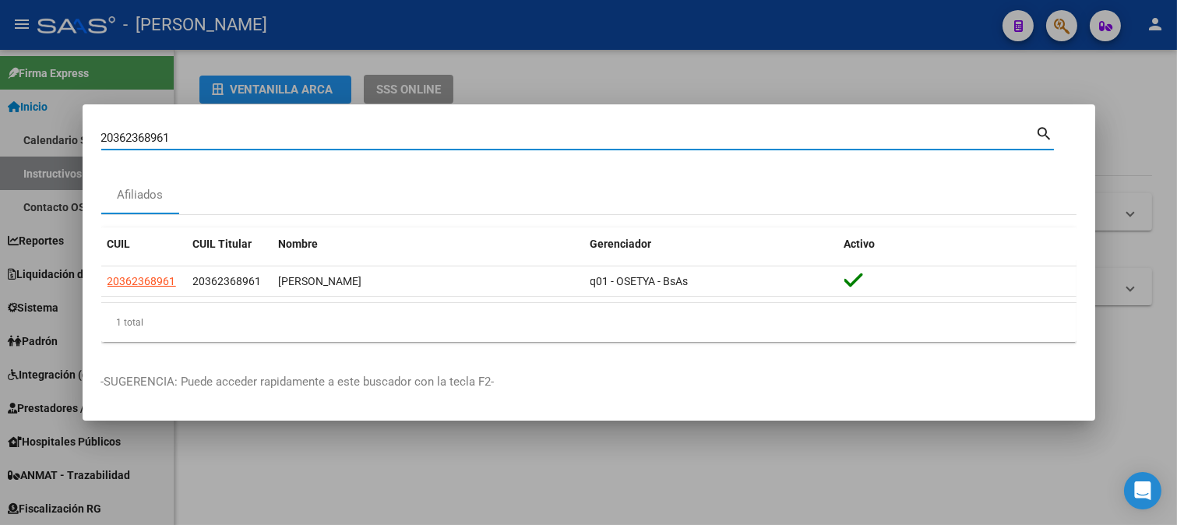
click at [441, 135] on input "20362368961" at bounding box center [568, 138] width 934 height 14
paste input "1997329"
type input "20361997329"
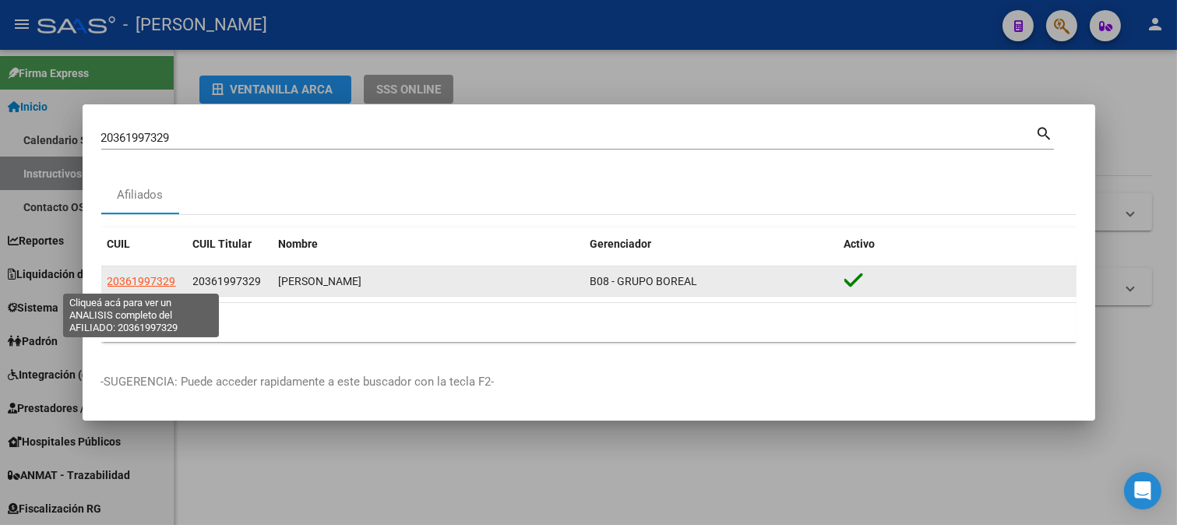
click at [121, 281] on span "20361997329" at bounding box center [141, 281] width 69 height 12
type textarea "20361997329"
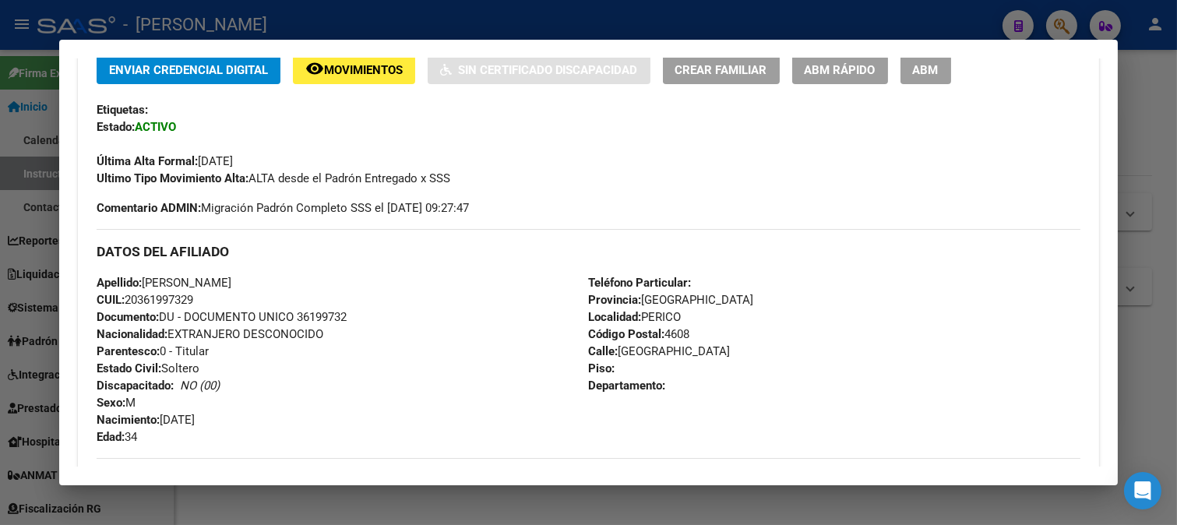
scroll to position [432, 0]
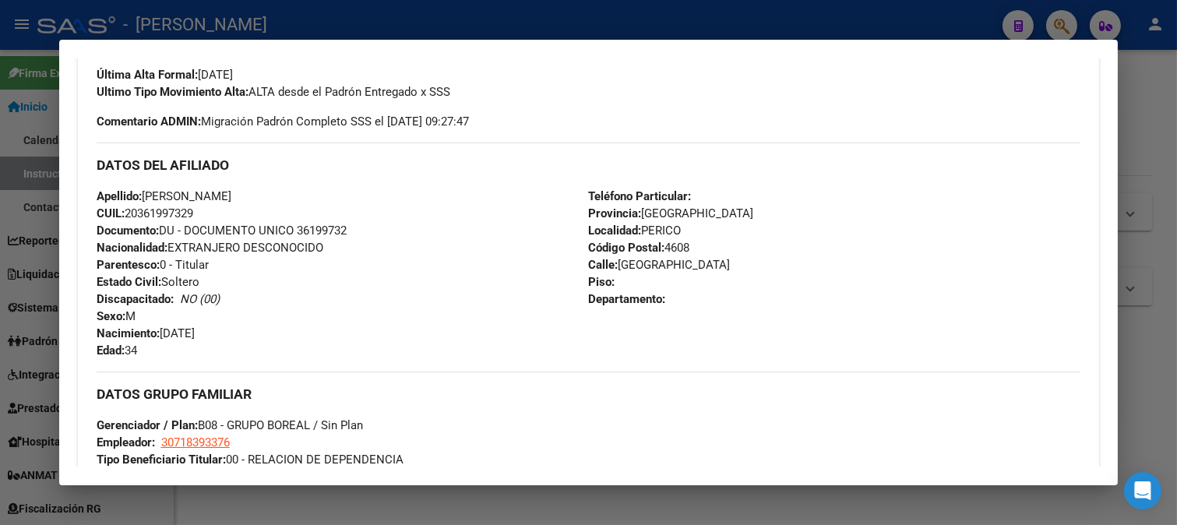
click at [322, 235] on span "Documento: DU - DOCUMENTO UNICO 36199732" at bounding box center [222, 230] width 250 height 14
drag, startPoint x: 146, startPoint y: 197, endPoint x: 285, endPoint y: 197, distance: 139.4
click at [285, 197] on div "Apellido: [PERSON_NAME]: 20361997329 Documento: DU - DOCUMENTO UNICO 36199732 N…" at bounding box center [343, 273] width 492 height 171
drag, startPoint x: 165, startPoint y: 331, endPoint x: 247, endPoint y: 330, distance: 81.8
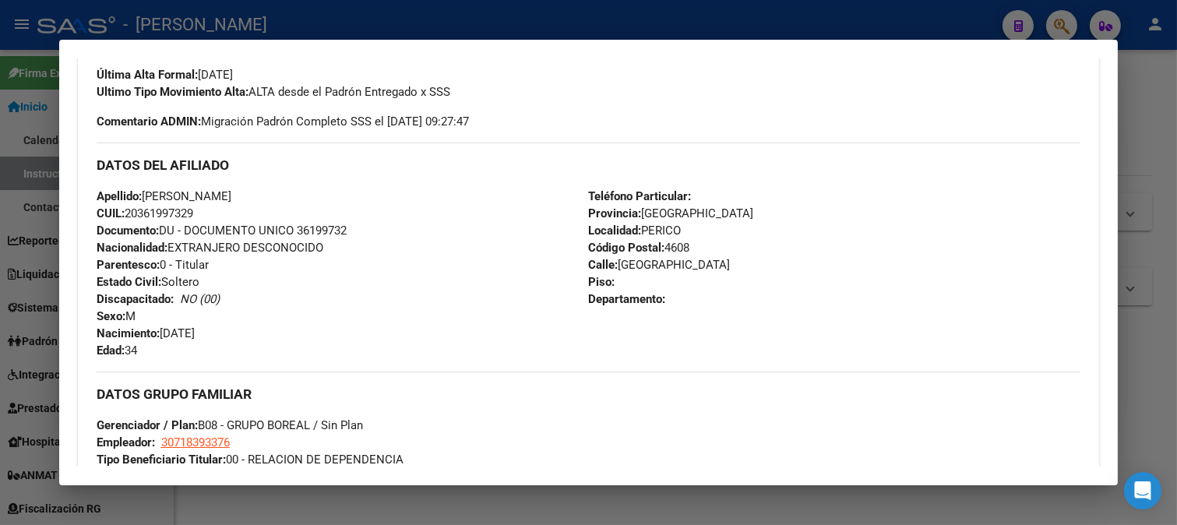
click at [247, 330] on div "Apellido: [PERSON_NAME]: 20361997329 Documento: DU - DOCUMENTO UNICO 36199732 N…" at bounding box center [343, 273] width 492 height 171
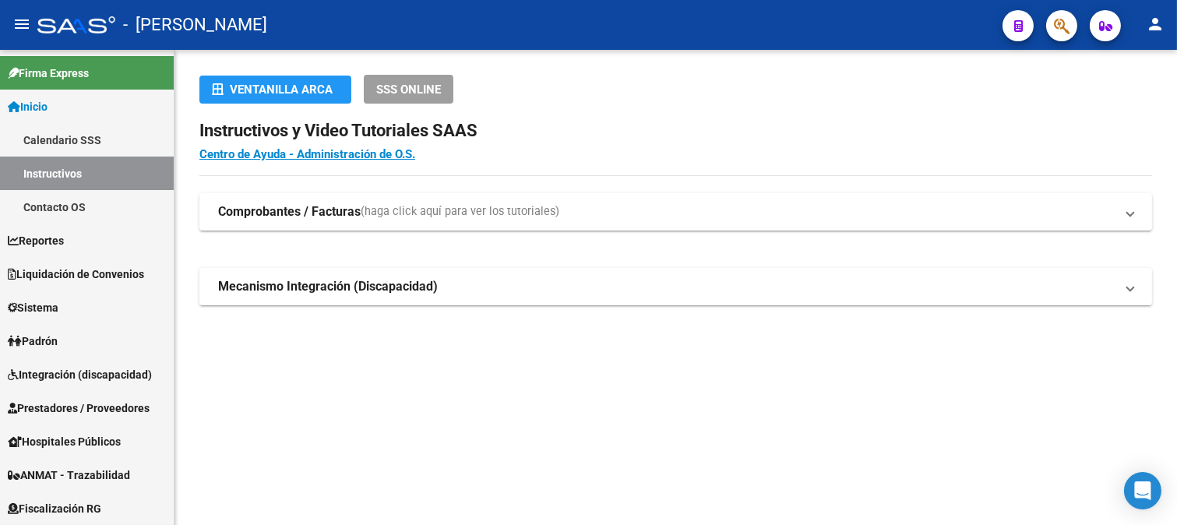
click at [1055, 24] on icon "button" at bounding box center [1062, 26] width 16 height 18
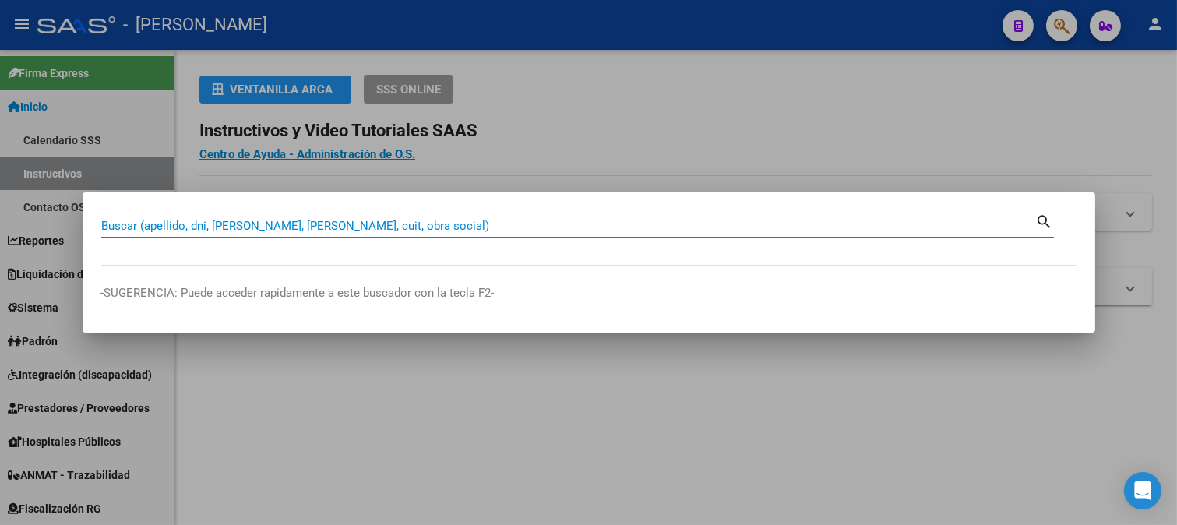
paste input "44588141"
type input "44588141"
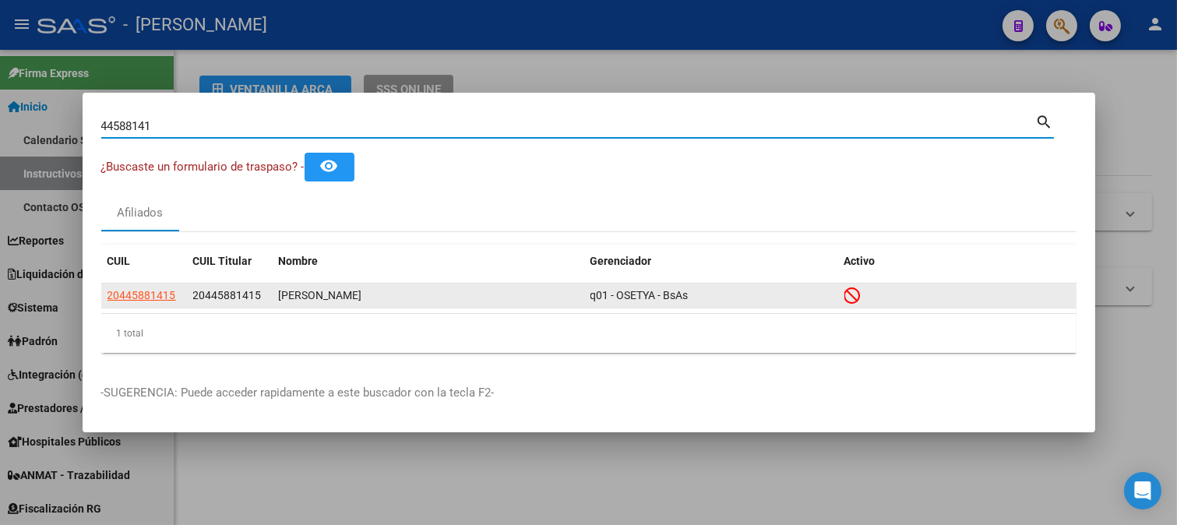
click at [187, 294] on datatable-body-cell "20445881415" at bounding box center [230, 295] width 86 height 24
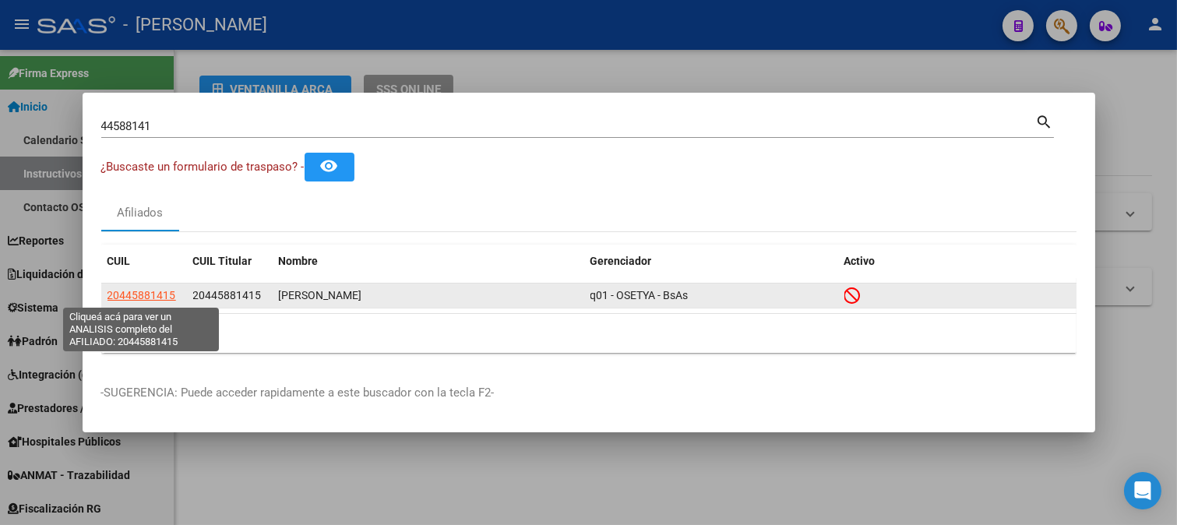
click at [170, 293] on span "20445881415" at bounding box center [141, 295] width 69 height 12
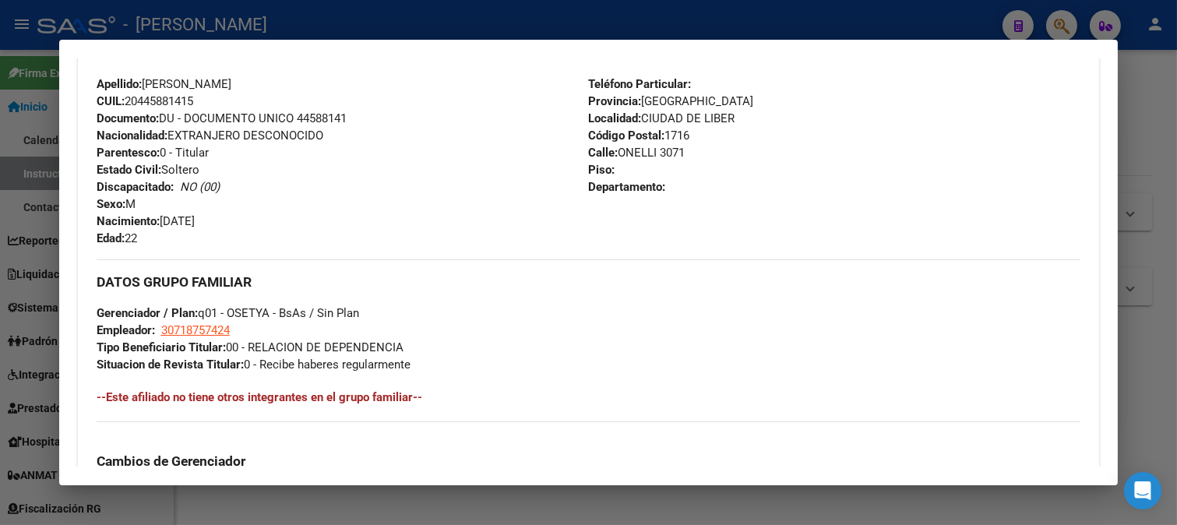
scroll to position [947, 0]
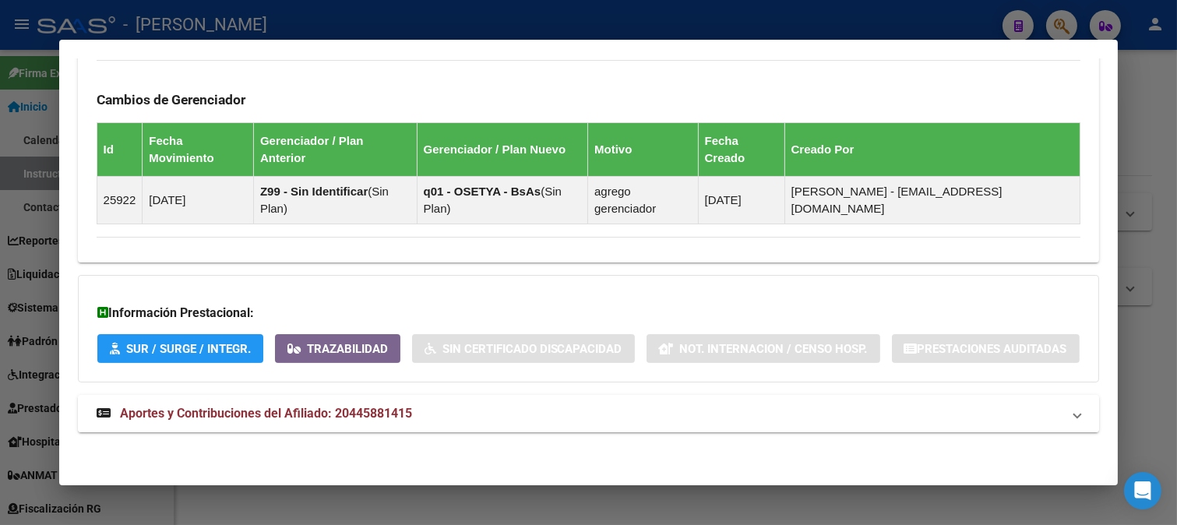
click at [410, 414] on span "Aportes y Contribuciones del Afiliado: 20445881415" at bounding box center [266, 413] width 292 height 15
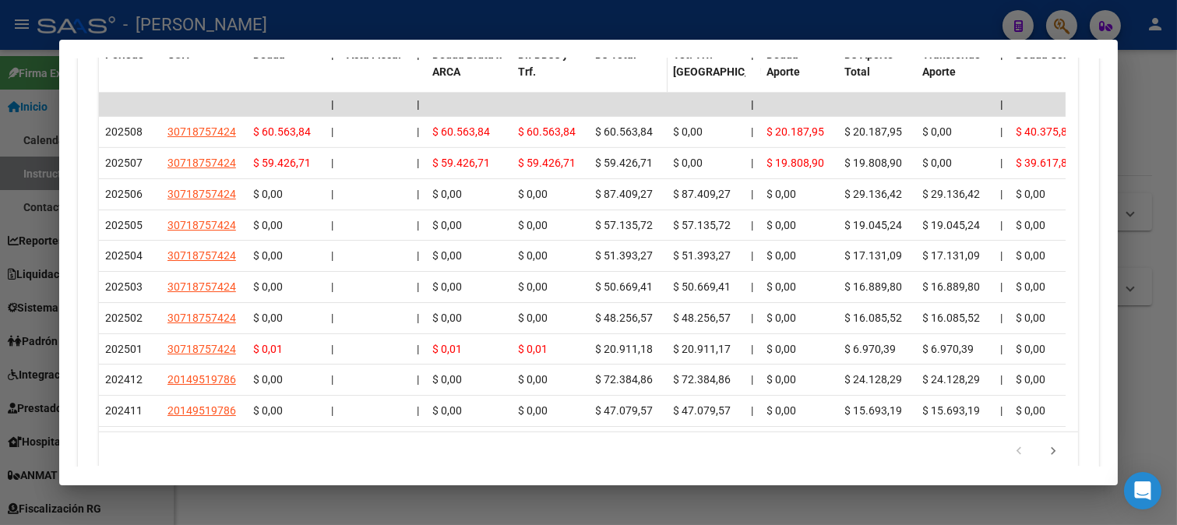
scroll to position [1644, 0]
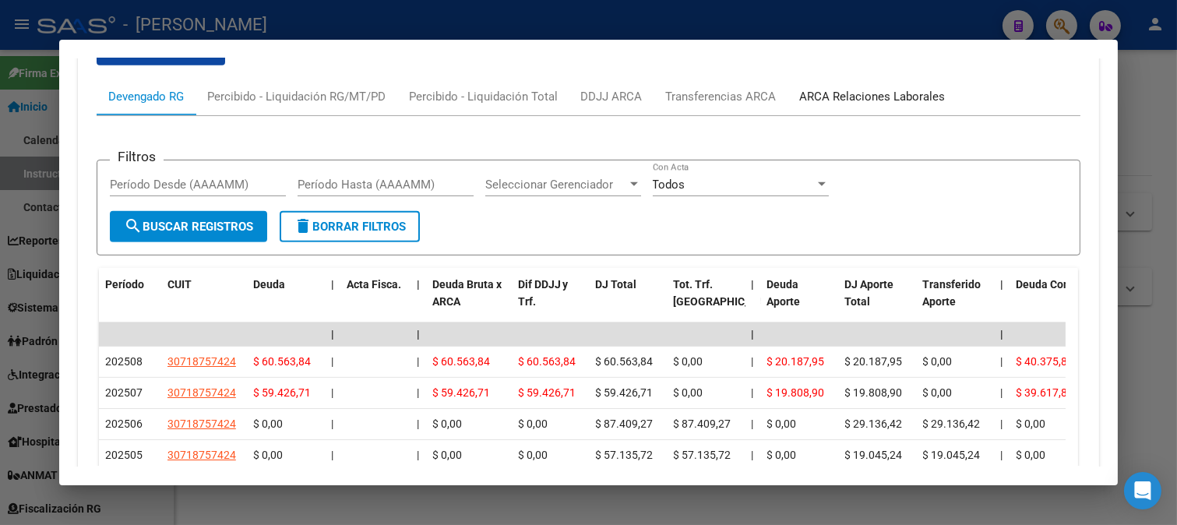
click at [892, 97] on div "ARCA Relaciones Laborales" at bounding box center [873, 96] width 146 height 17
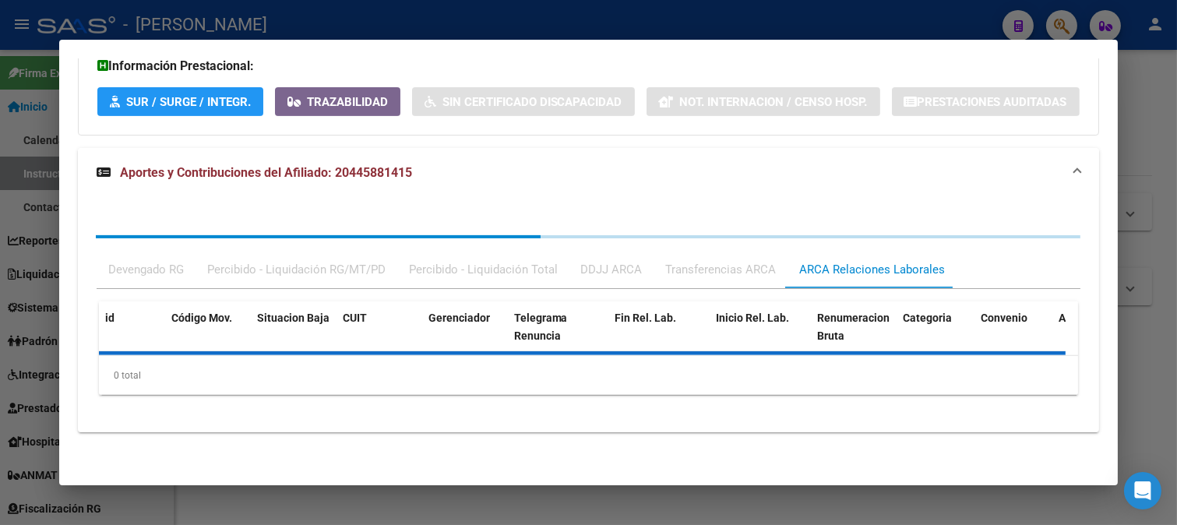
scroll to position [1267, 0]
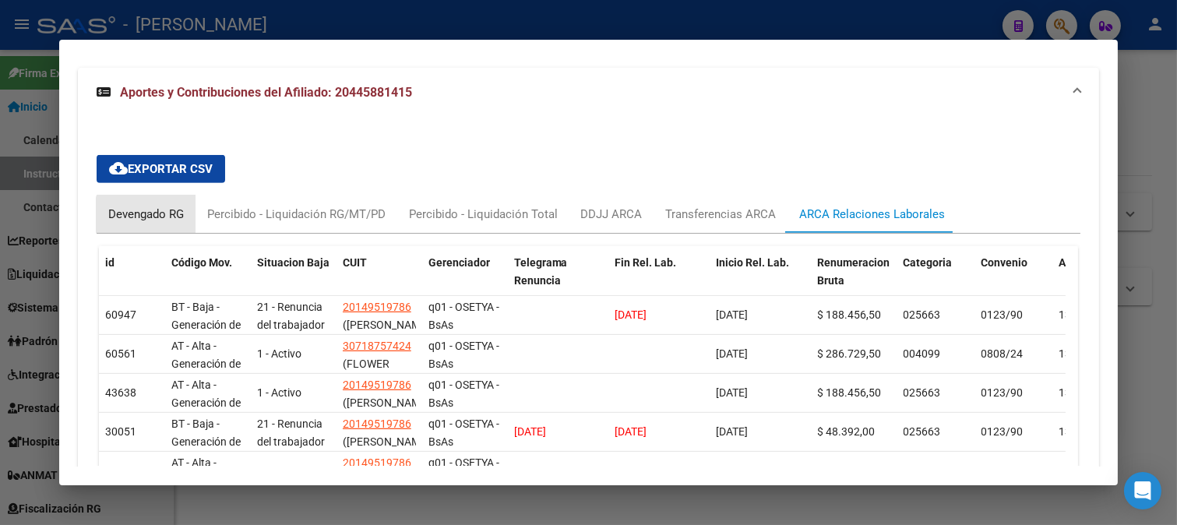
click at [151, 223] on div "Devengado RG" at bounding box center [146, 214] width 76 height 17
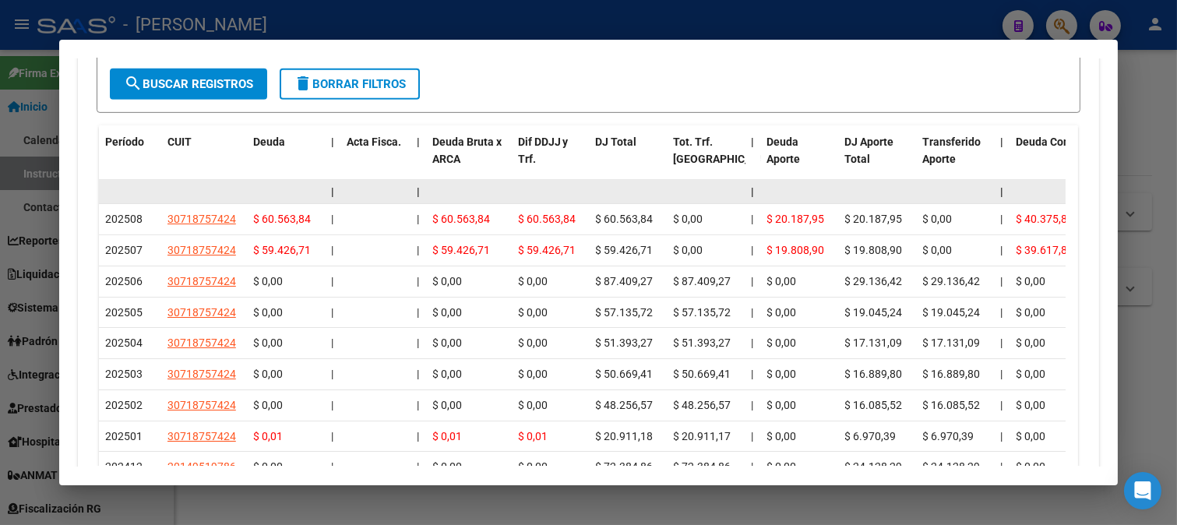
scroll to position [1440, 0]
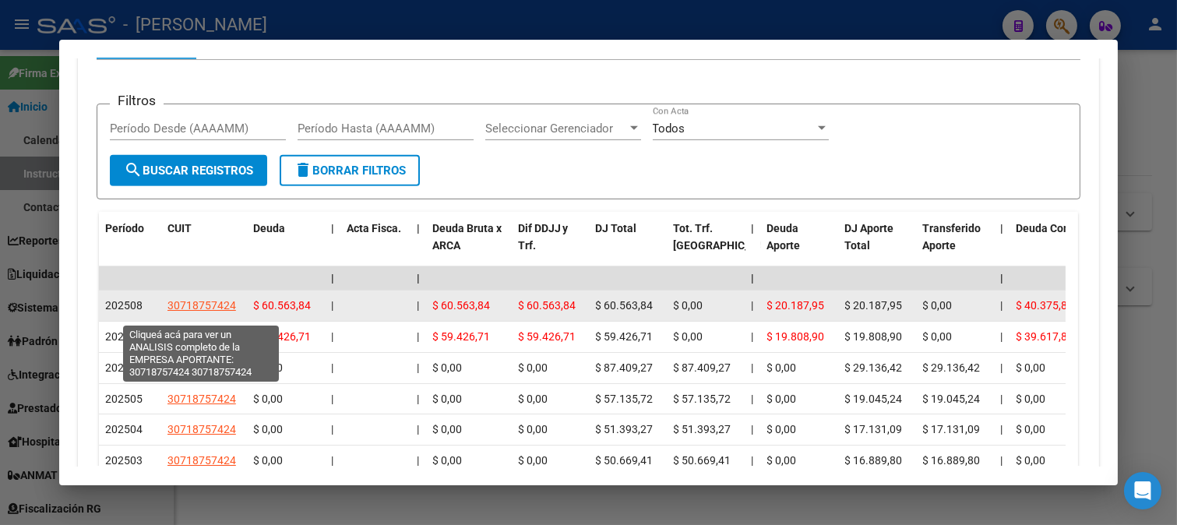
click at [221, 311] on span "30718757424" at bounding box center [201, 305] width 69 height 12
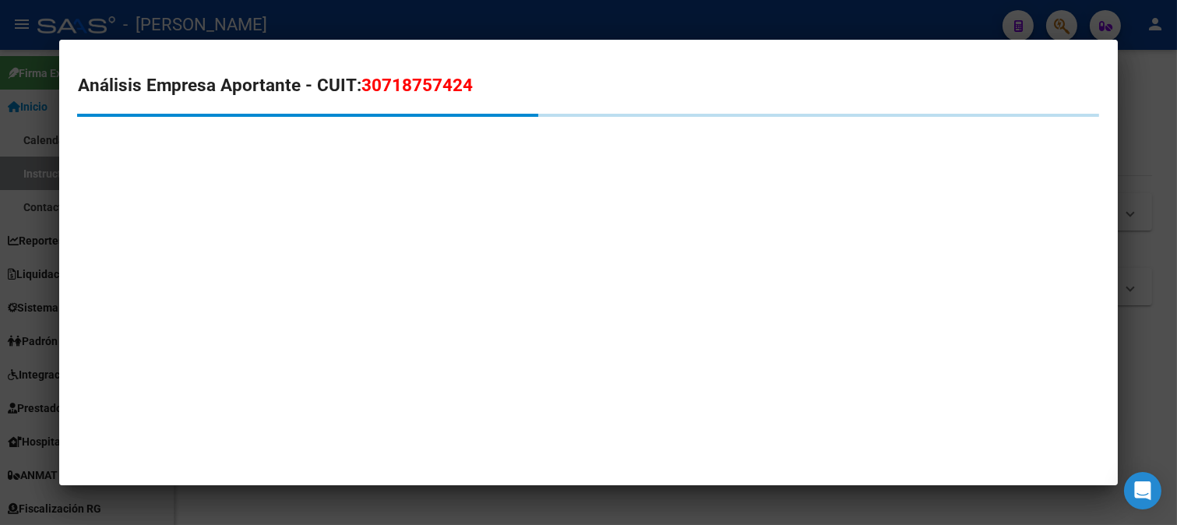
click at [431, 93] on span "30718757424" at bounding box center [416, 85] width 111 height 20
copy span "30718757424"
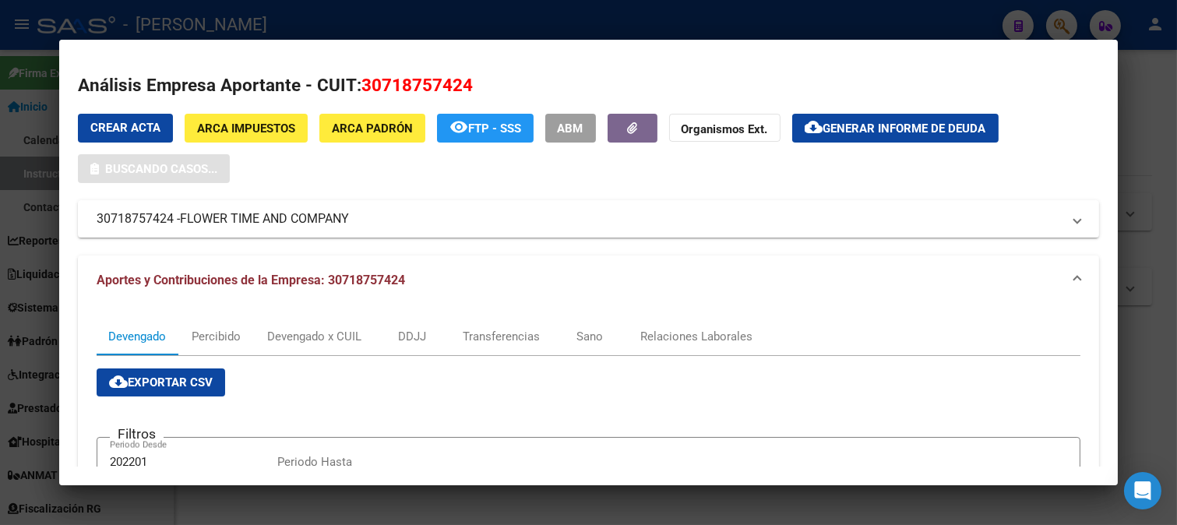
copy span "30718757424"
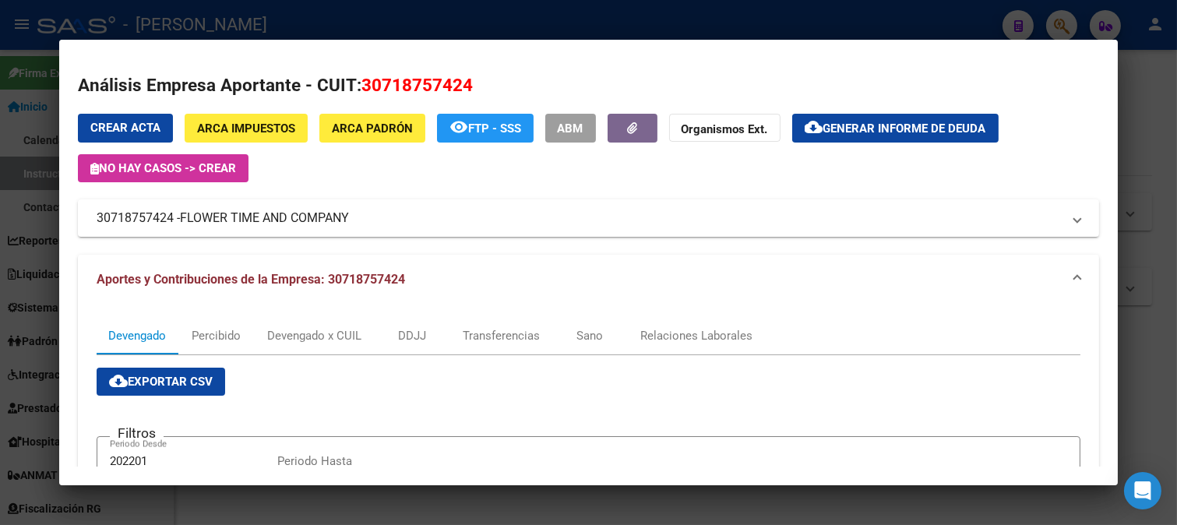
click at [83, 190] on div "Crear Acta ARCA Impuestos ARCA Padrón remove_red_eye FTP - SSS ABM Organismos E…" at bounding box center [589, 176] width 1022 height 124
click at [0, 318] on div at bounding box center [588, 262] width 1177 height 525
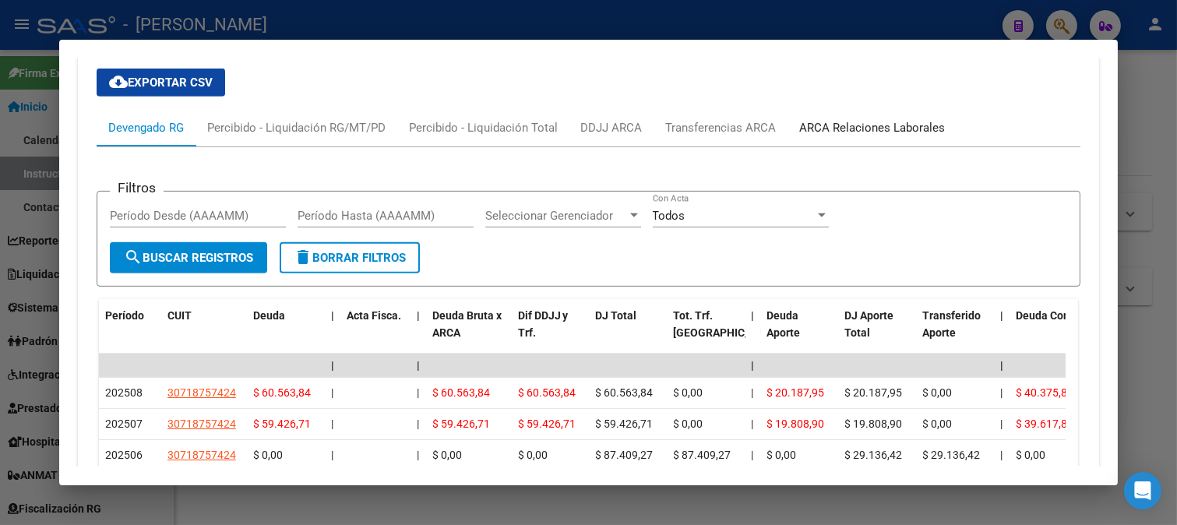
click at [874, 135] on div "ARCA Relaciones Laborales" at bounding box center [873, 127] width 146 height 17
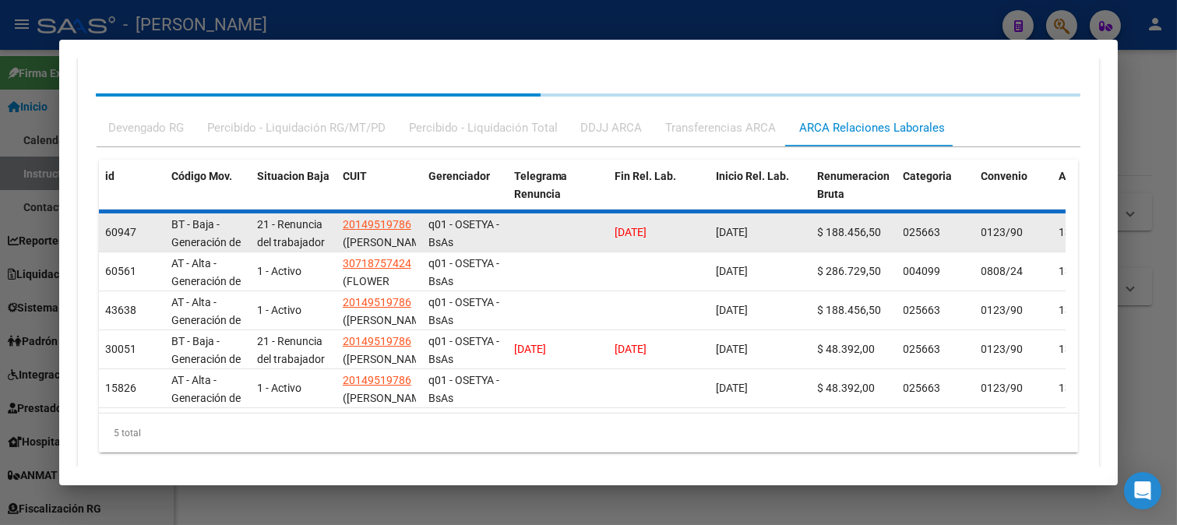
scroll to position [1353, 0]
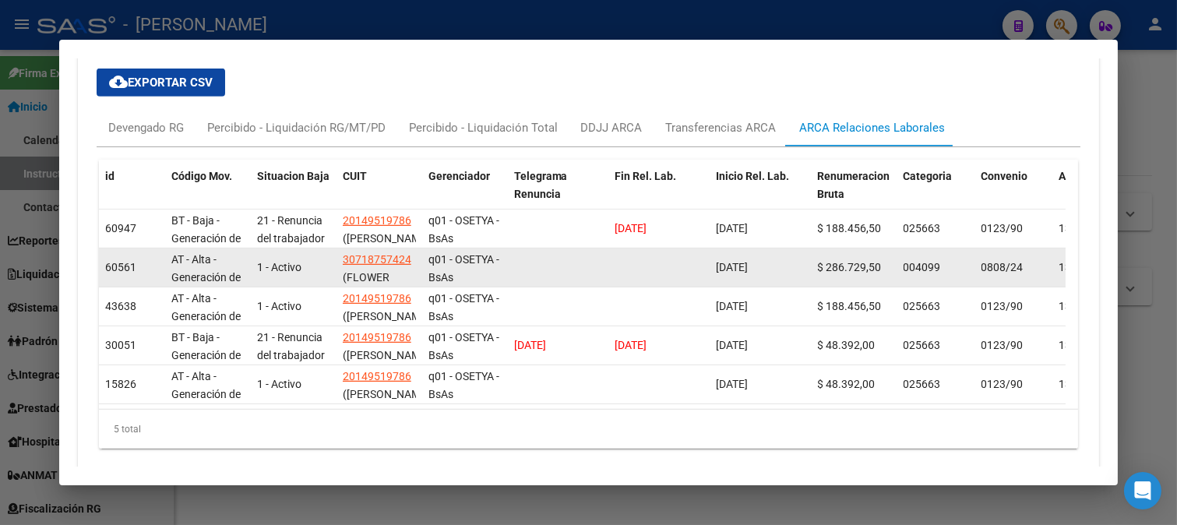
drag, startPoint x: 793, startPoint y: 278, endPoint x: 714, endPoint y: 280, distance: 78.7
click at [714, 280] on datatable-body-cell "13/01/2025" at bounding box center [760, 267] width 101 height 38
copy span "13/01/2025"
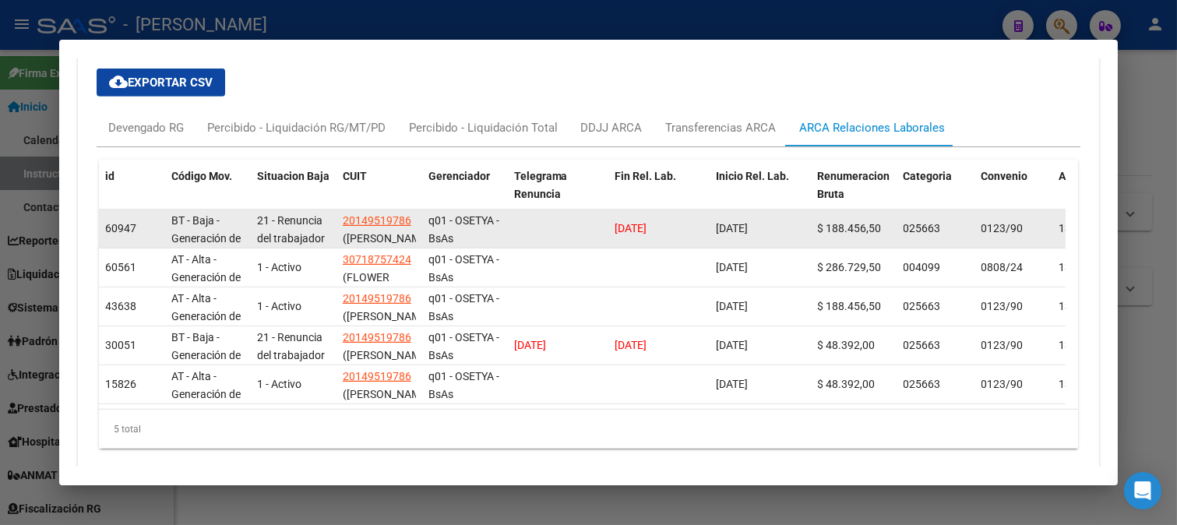
click at [380, 230] on app-link-go-to "20149519786" at bounding box center [377, 221] width 69 height 18
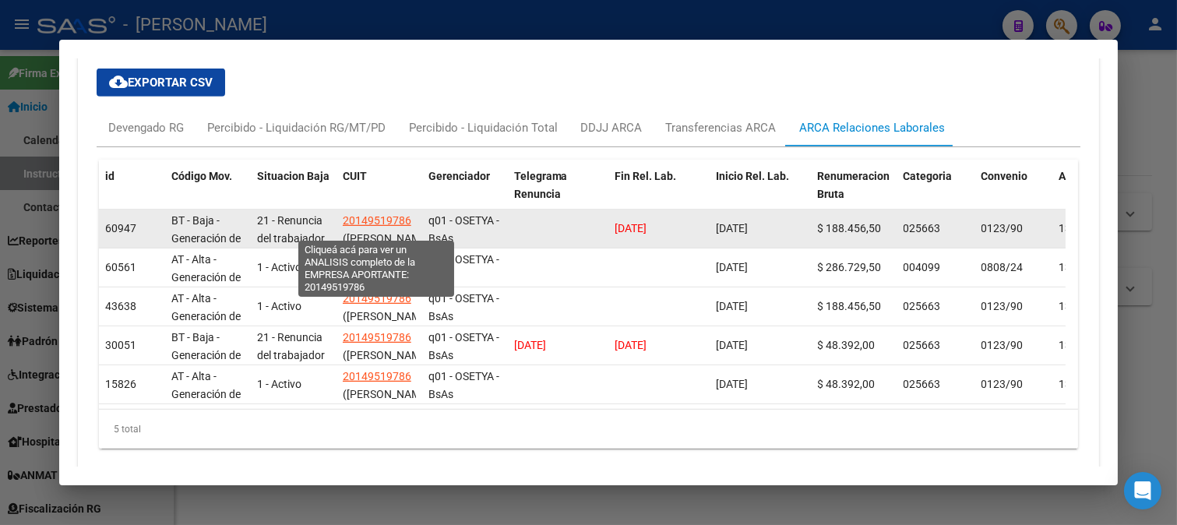
click at [384, 227] on span "20149519786" at bounding box center [377, 220] width 69 height 12
type textarea "20149519786"
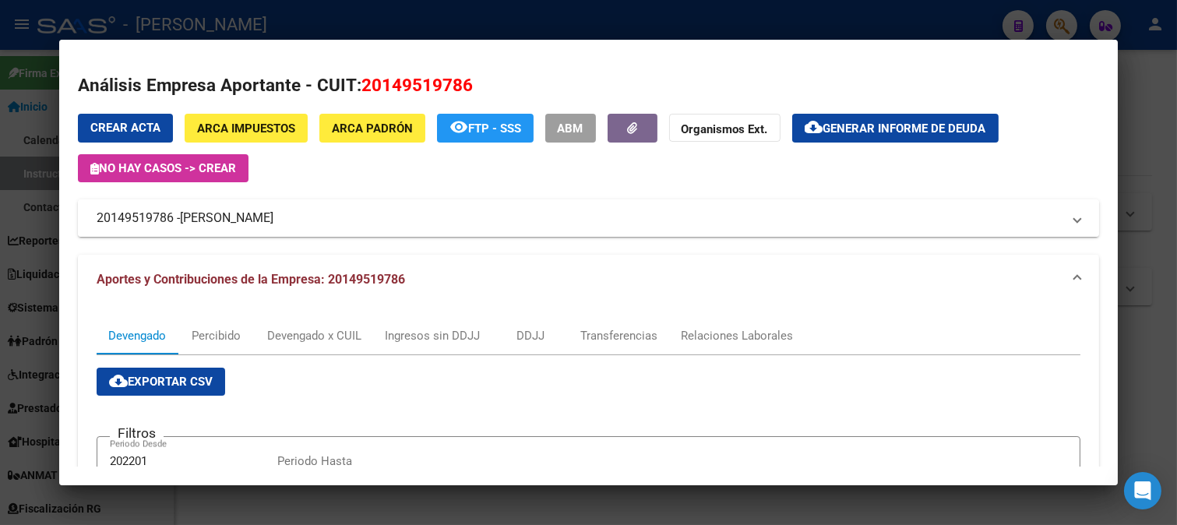
drag, startPoint x: 358, startPoint y: 219, endPoint x: 80, endPoint y: 220, distance: 278.0
click at [80, 220] on mat-expansion-panel-header "20149519786 - VIEYRA ALEJANDRO CARLOS" at bounding box center [589, 217] width 1022 height 37
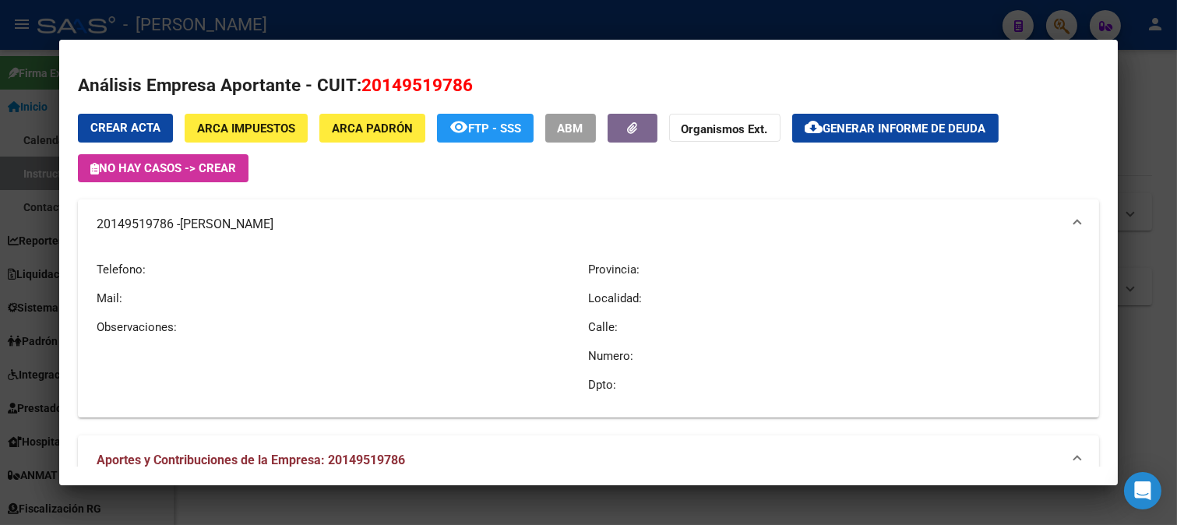
click at [362, 177] on div "Crear Acta ARCA Impuestos ARCA Padrón remove_red_eye FTP - SSS ABM Organismos E…" at bounding box center [589, 148] width 1022 height 69
drag, startPoint x: 97, startPoint y: 223, endPoint x: 346, endPoint y: 224, distance: 248.4
click at [346, 224] on mat-panel-title "20149519786 - VIEYRA ALEJANDRO CARLOS" at bounding box center [580, 224] width 966 height 19
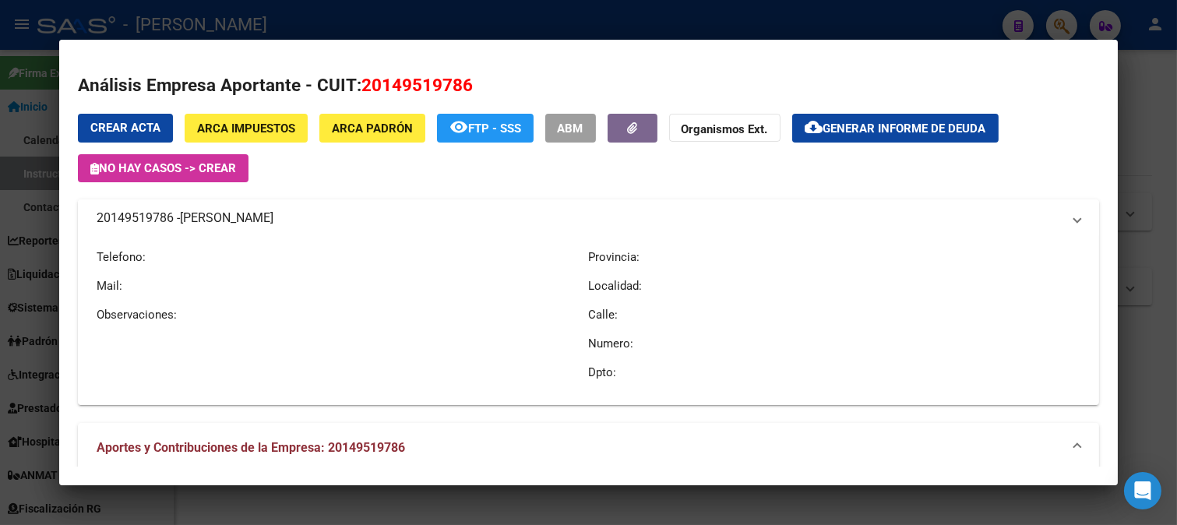
copy mat-panel-title "20149519786 - VIEYRA ALEJANDRO CARLOS"
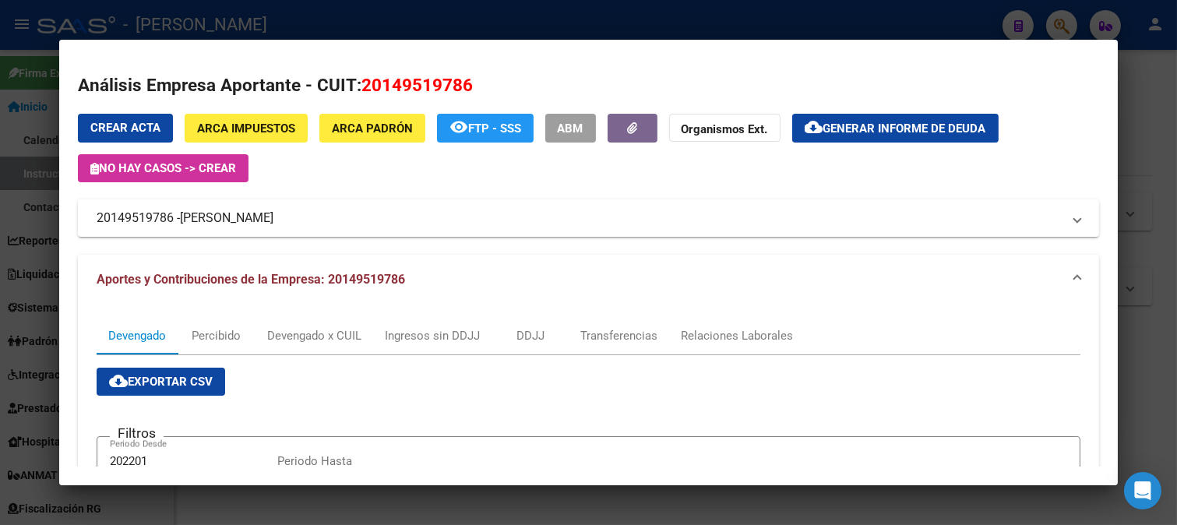
click at [382, 29] on div at bounding box center [588, 262] width 1177 height 525
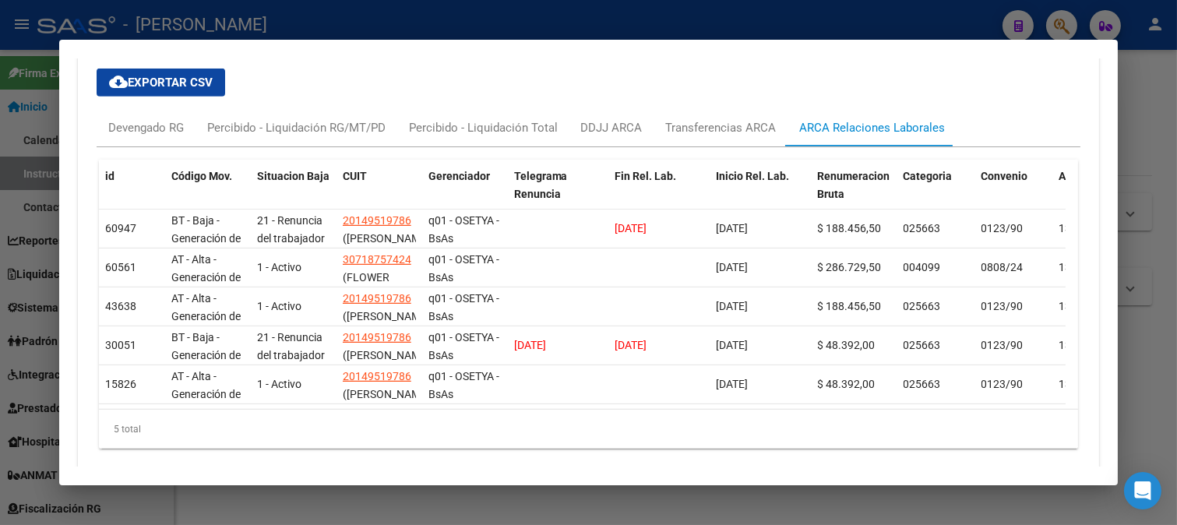
click at [298, 43] on mat-dialog-container "Análisis Afiliado - CUIL: 20445881415 DATOS PADRÓN ÁGIL: HERRERA IGNACIO ARTURO…" at bounding box center [588, 263] width 1059 height 446
click at [302, 19] on div at bounding box center [588, 262] width 1177 height 525
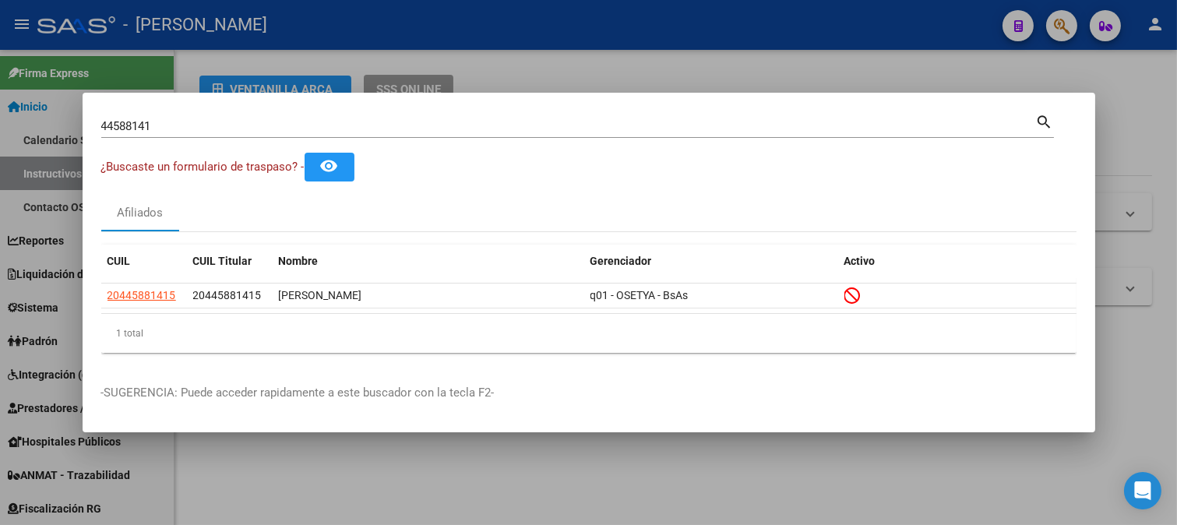
click at [242, 131] on input "44588141" at bounding box center [568, 126] width 934 height 14
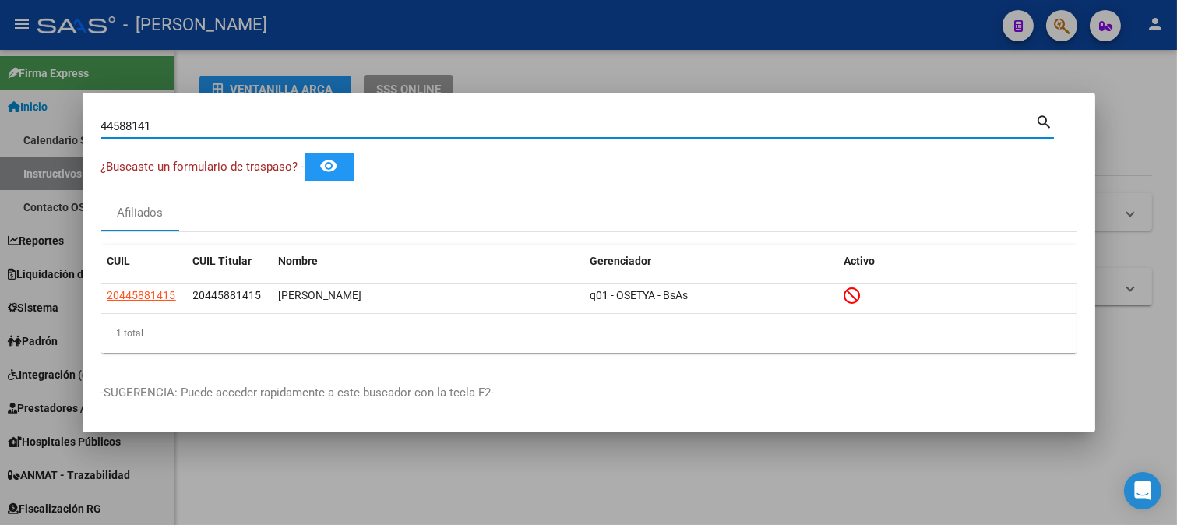
click at [242, 131] on input "44588141" at bounding box center [568, 126] width 934 height 14
paste input "30021514"
type input "30021514"
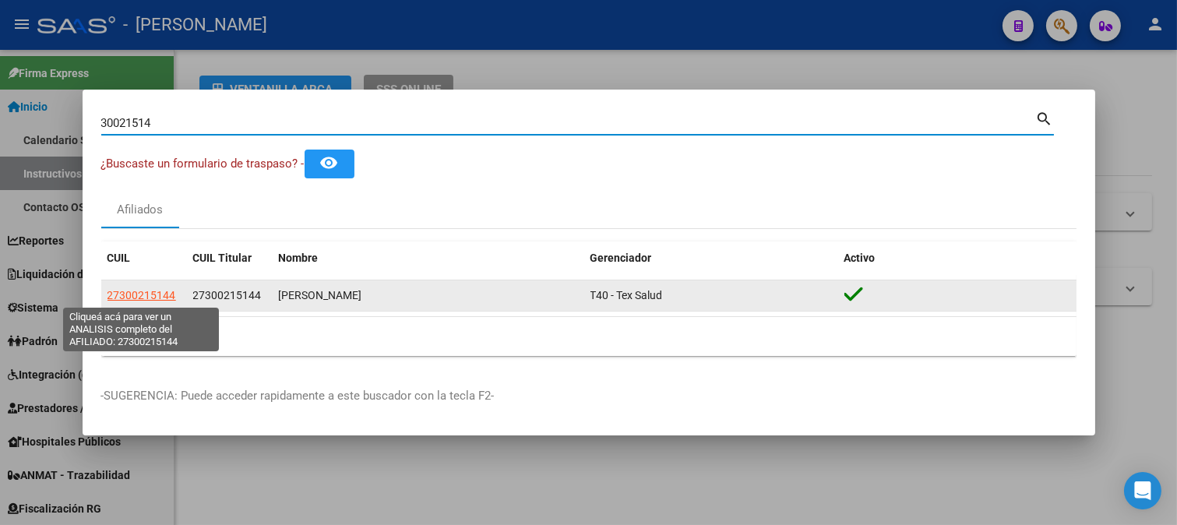
click at [145, 297] on span "27300215144" at bounding box center [141, 295] width 69 height 12
type textarea "27300215144"
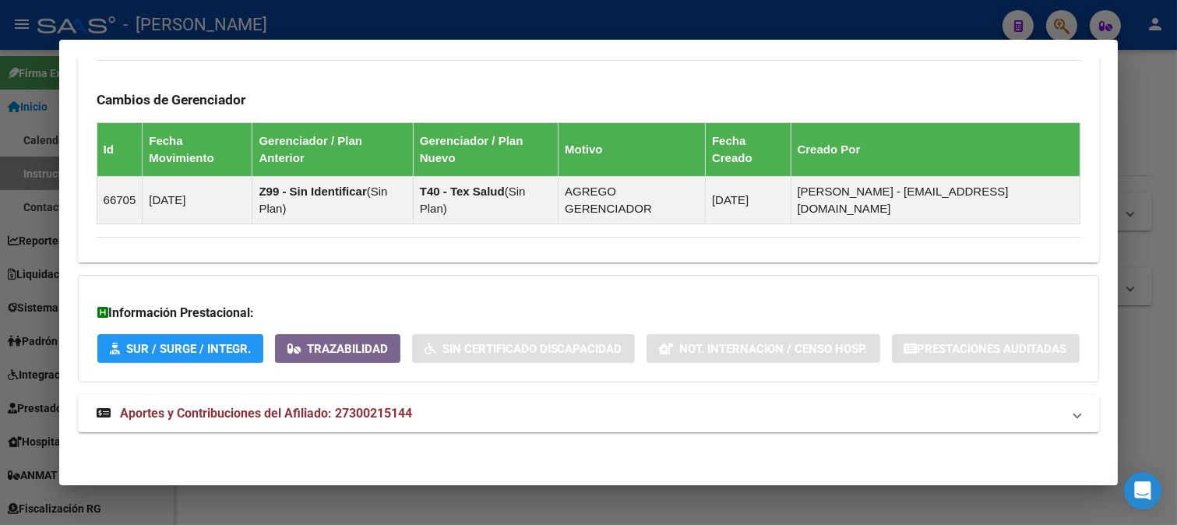
scroll to position [913, 0]
click at [614, 408] on mat-panel-title "Aportes y Contribuciones del Afiliado: 27300215144" at bounding box center [580, 413] width 966 height 19
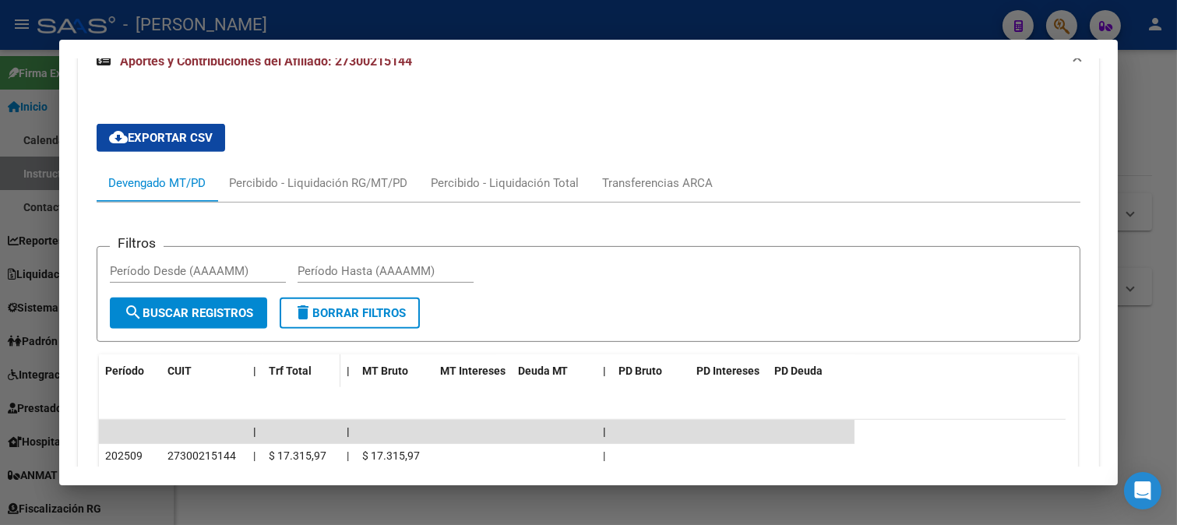
scroll to position [1350, 0]
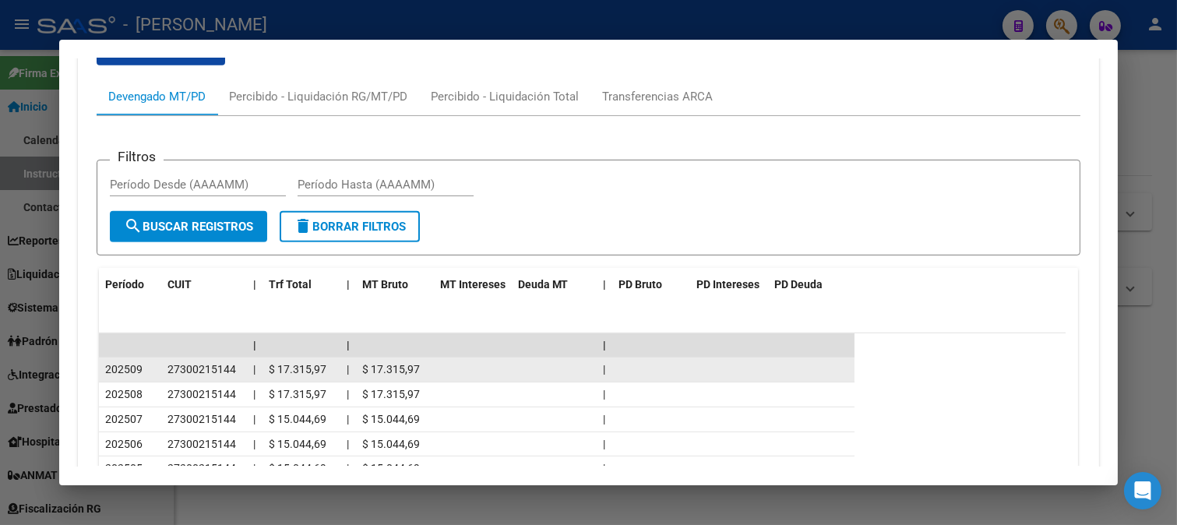
click at [207, 375] on span "27300215144" at bounding box center [201, 369] width 69 height 12
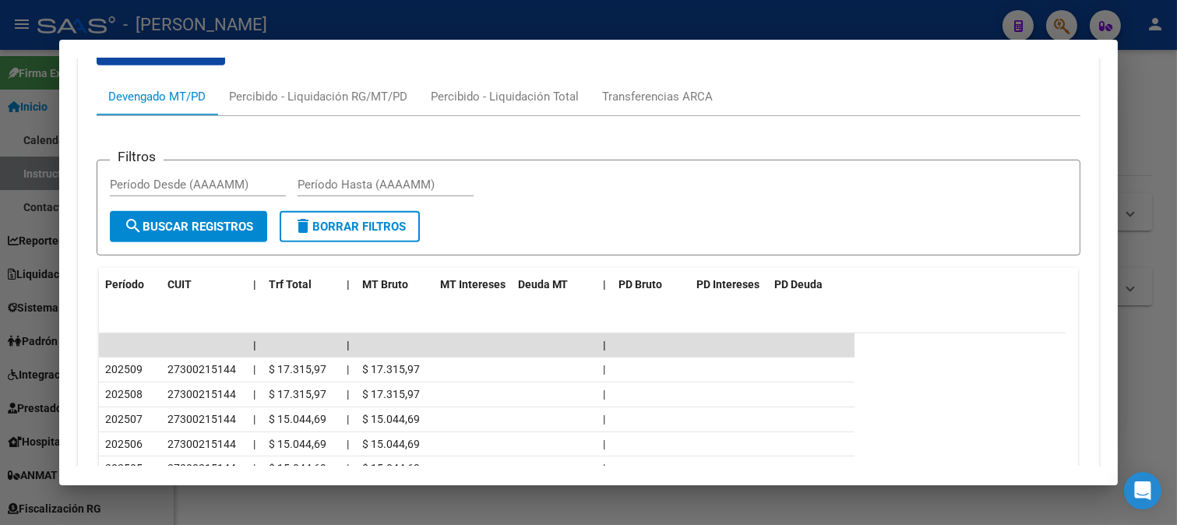
copy span "27300215144"
click at [234, 18] on div at bounding box center [588, 262] width 1177 height 525
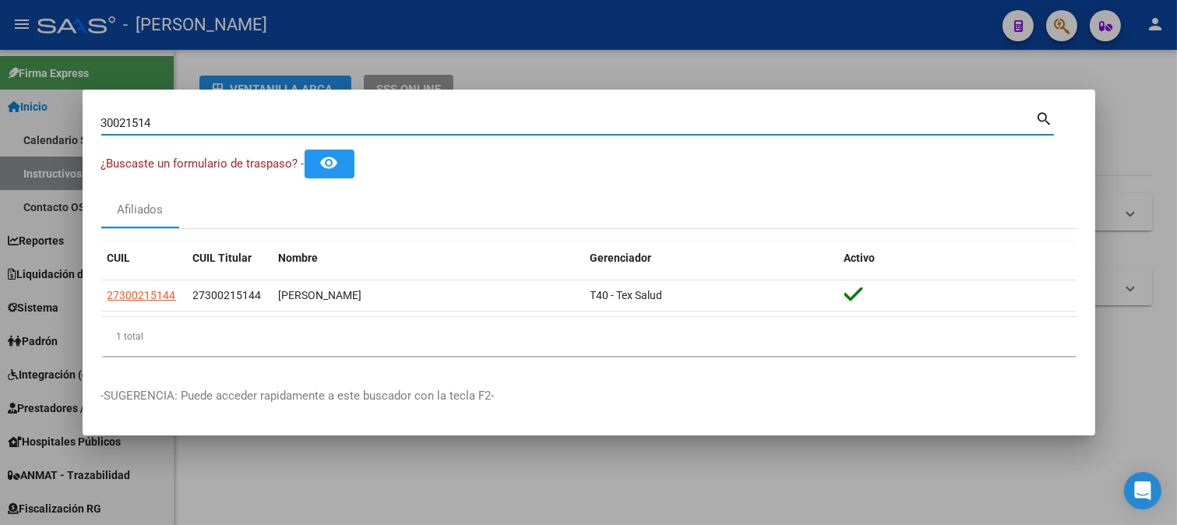
drag, startPoint x: 243, startPoint y: 120, endPoint x: 26, endPoint y: 114, distance: 216.5
click at [26, 114] on div "30021514 Buscar (apellido, dni, cuil, nro traspaso, cuit, obra social) search ¿…" at bounding box center [588, 262] width 1177 height 525
click at [418, 121] on input "30021514" at bounding box center [568, 123] width 934 height 14
click at [417, 121] on input "30021514" at bounding box center [568, 123] width 934 height 14
type input "failache"
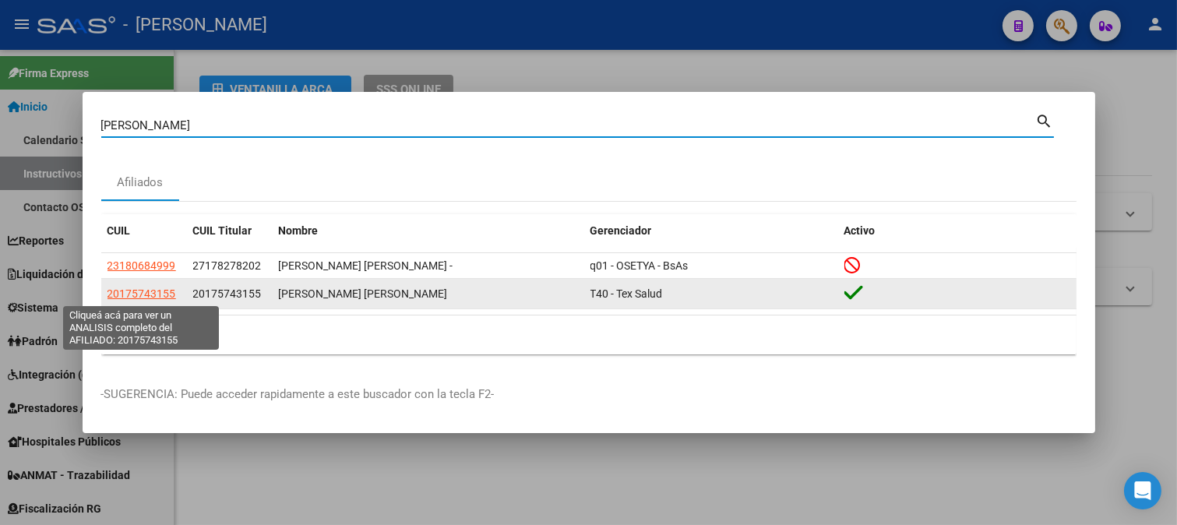
click at [158, 294] on span "20175743155" at bounding box center [141, 293] width 69 height 12
type textarea "20175743155"
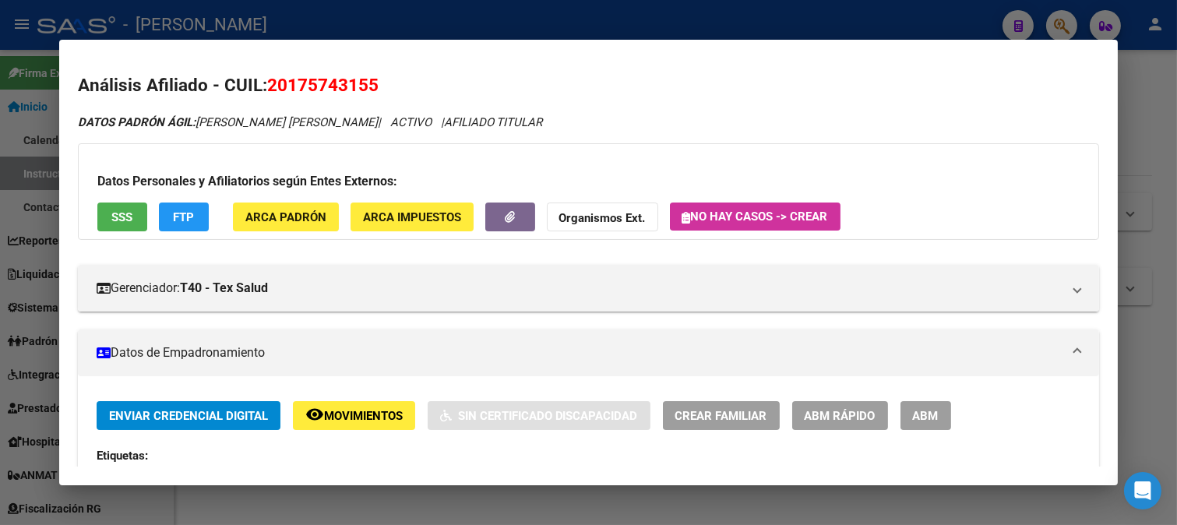
scroll to position [0, 0]
drag, startPoint x: 290, startPoint y: 86, endPoint x: 330, endPoint y: 82, distance: 40.7
click at [330, 82] on span "20175743155" at bounding box center [322, 85] width 111 height 20
click at [309, 90] on span "20175743155" at bounding box center [322, 85] width 111 height 20
click at [0, 170] on div at bounding box center [588, 262] width 1177 height 525
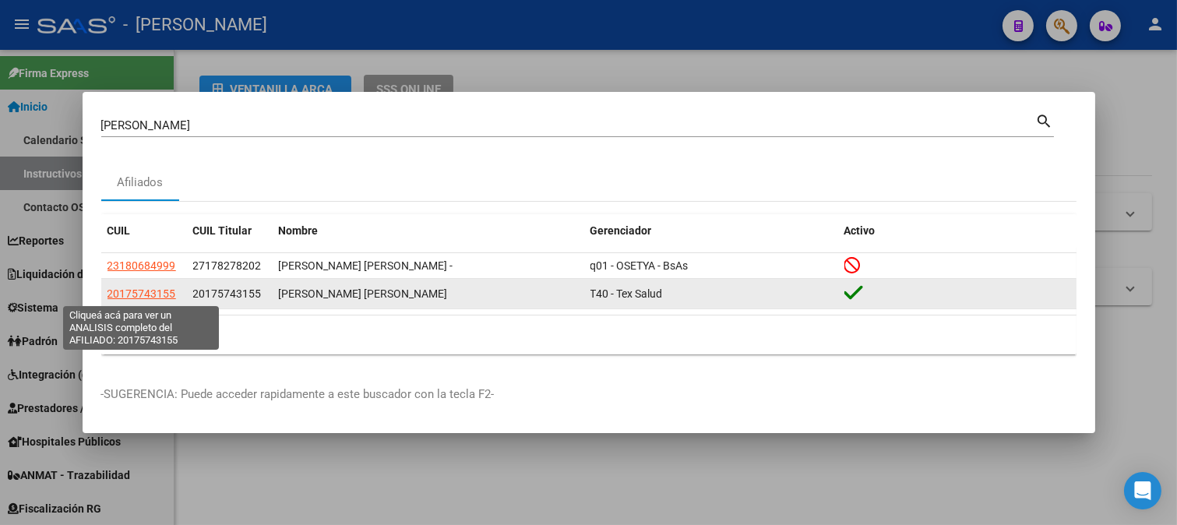
click at [162, 296] on span "20175743155" at bounding box center [141, 293] width 69 height 12
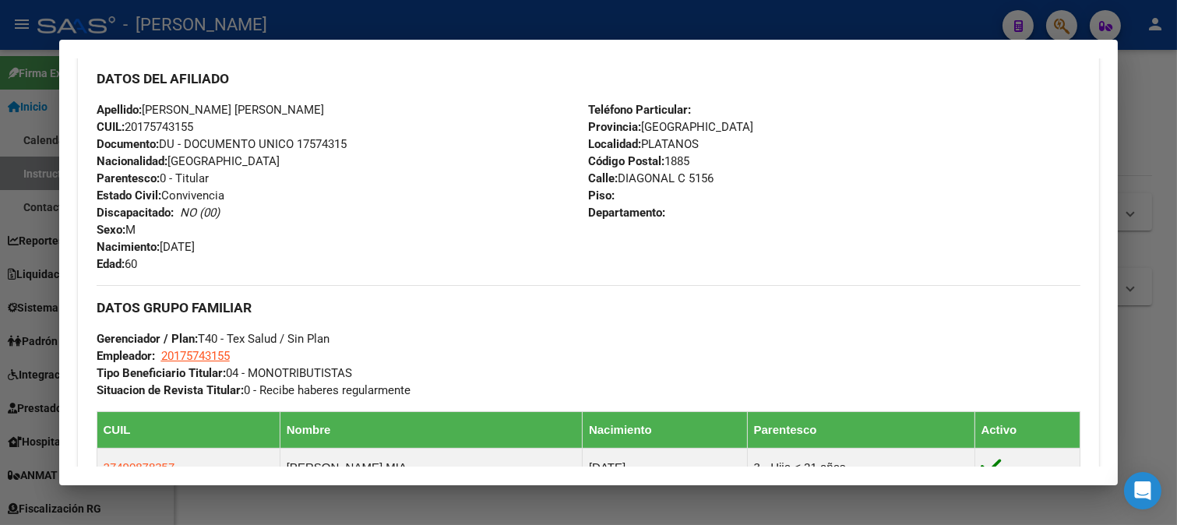
scroll to position [691, 0]
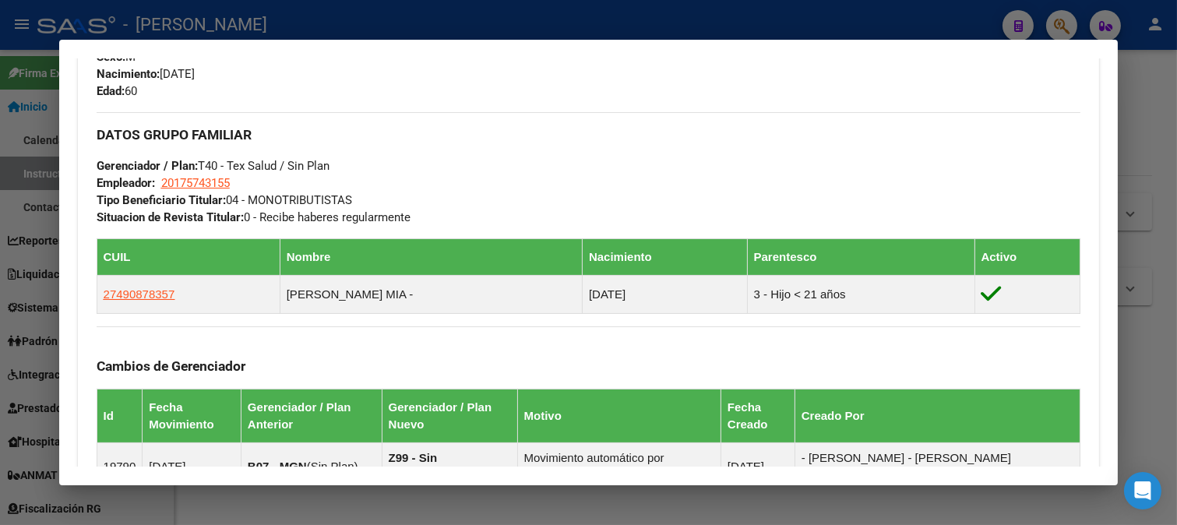
click at [0, 327] on div at bounding box center [588, 262] width 1177 height 525
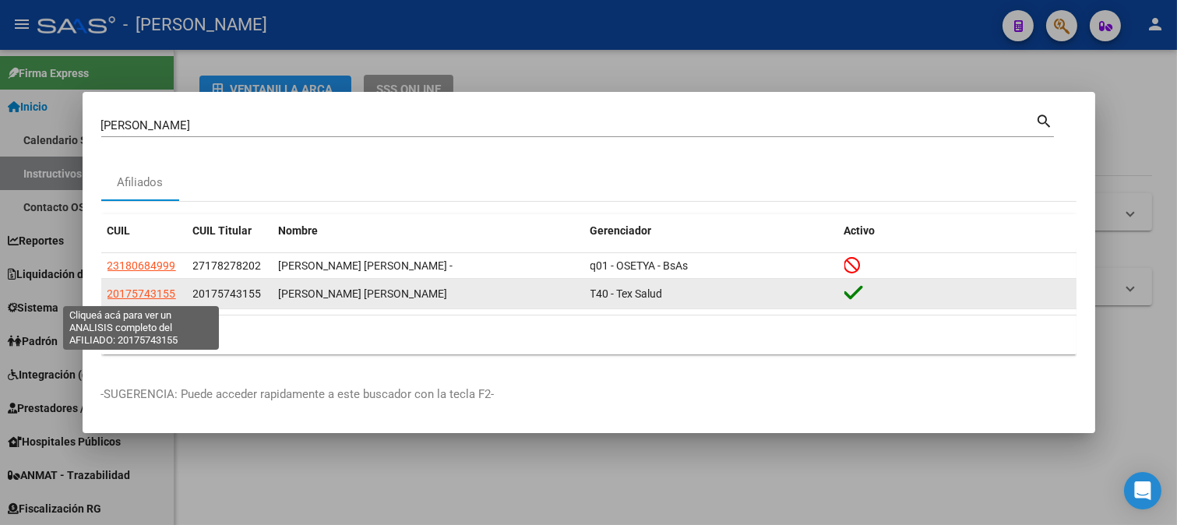
click at [149, 290] on span "20175743155" at bounding box center [141, 293] width 69 height 12
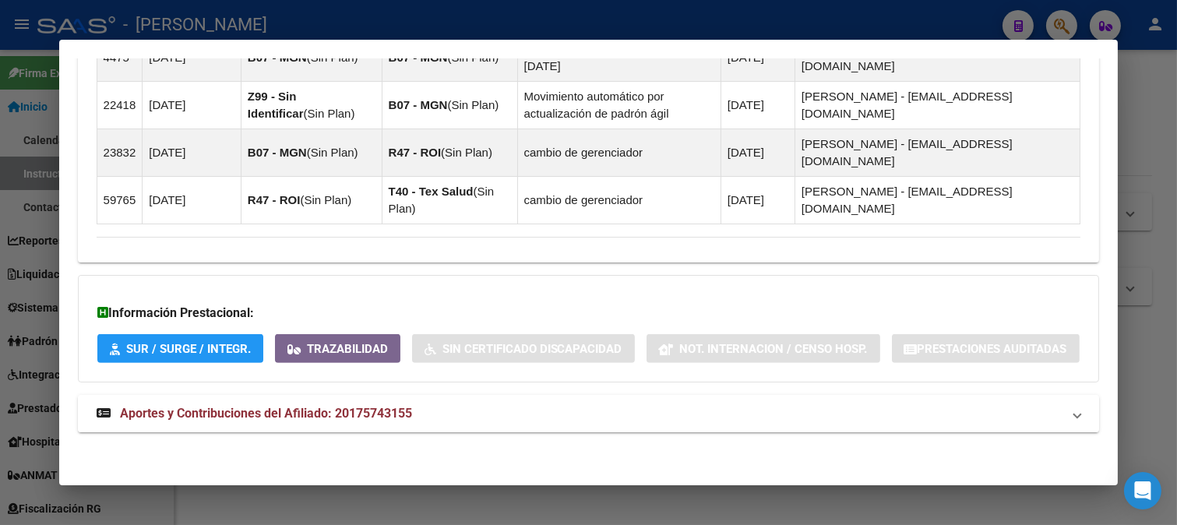
click at [376, 406] on span "Aportes y Contribuciones del Afiliado: 20175743155" at bounding box center [266, 413] width 292 height 15
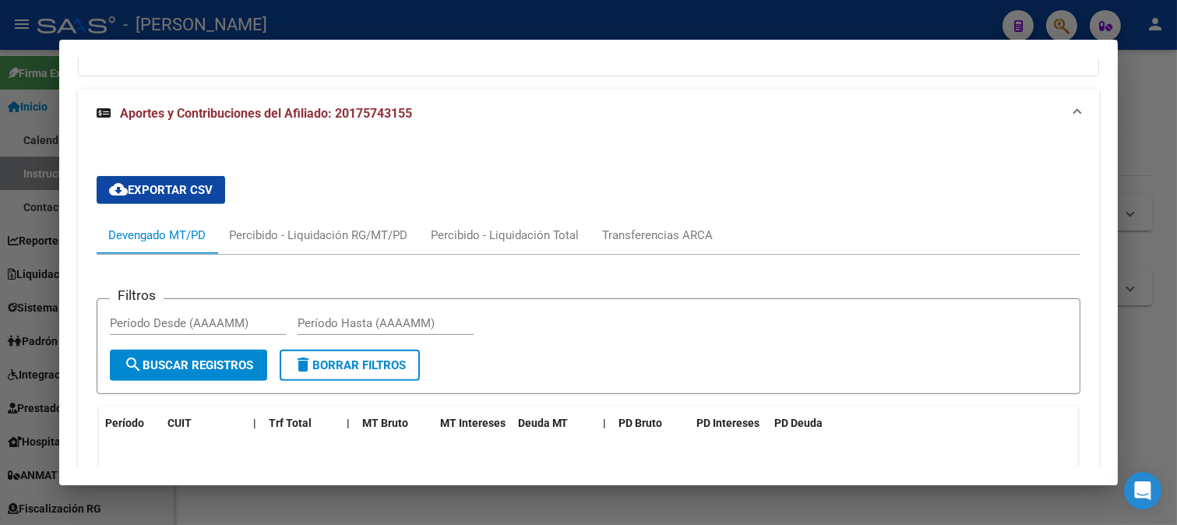
scroll to position [1761, 0]
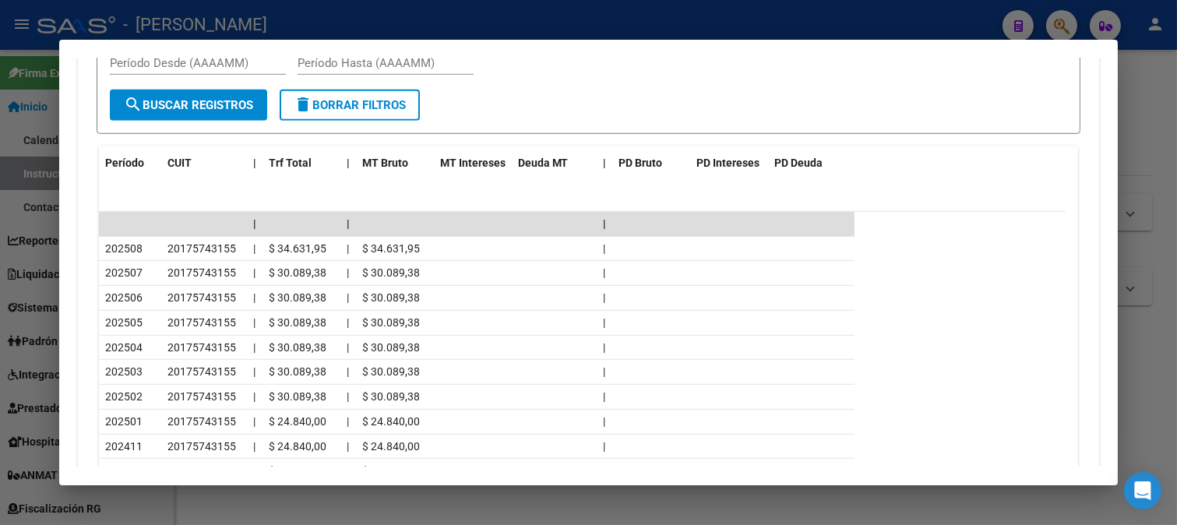
click at [512, 14] on div at bounding box center [588, 262] width 1177 height 525
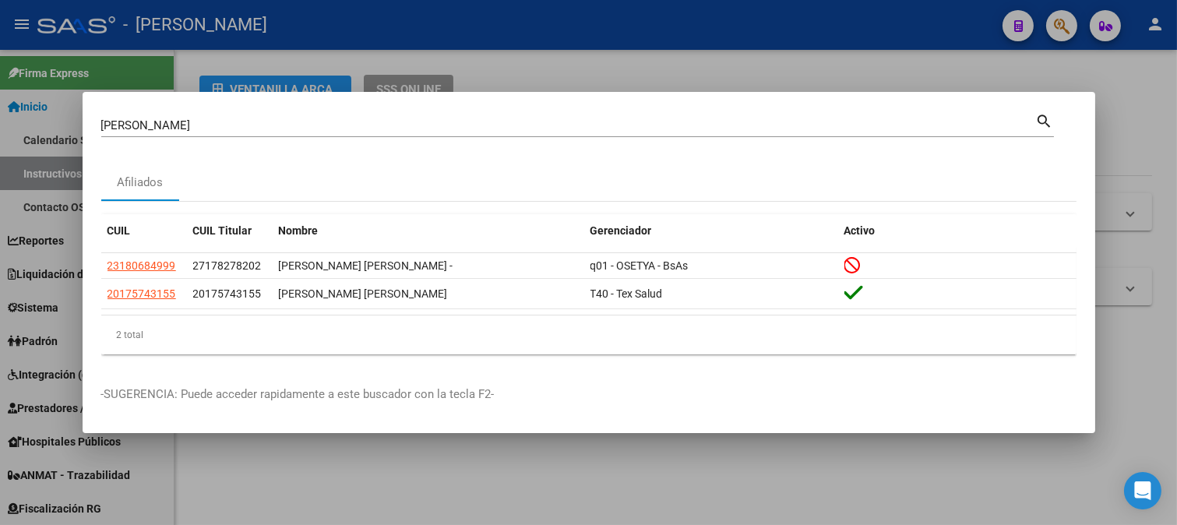
click at [305, 119] on input "failache" at bounding box center [568, 125] width 934 height 14
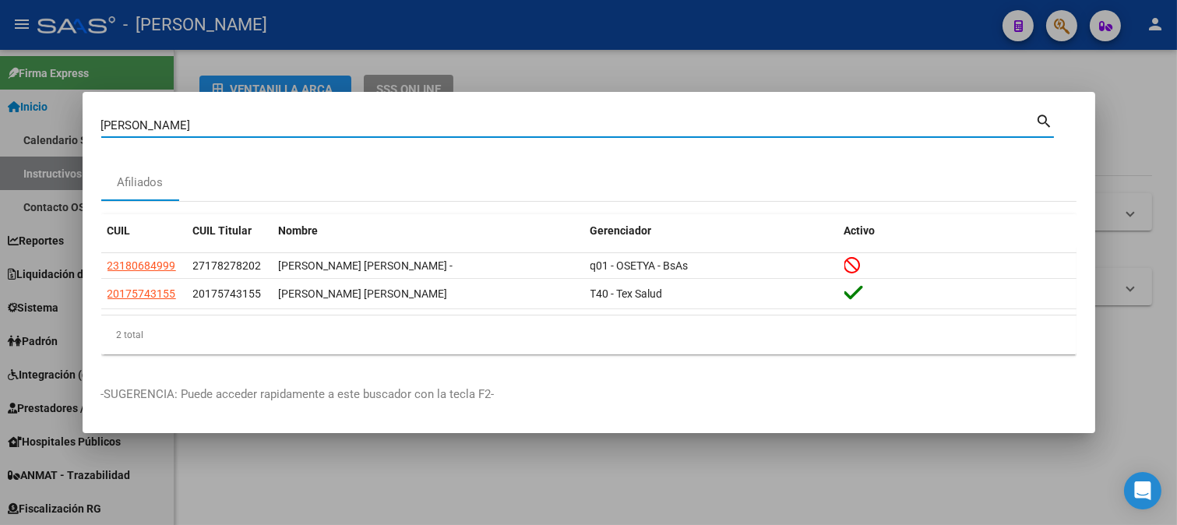
click at [305, 119] on input "failache" at bounding box center [568, 125] width 934 height 14
paste input "25440406"
type input "25440406"
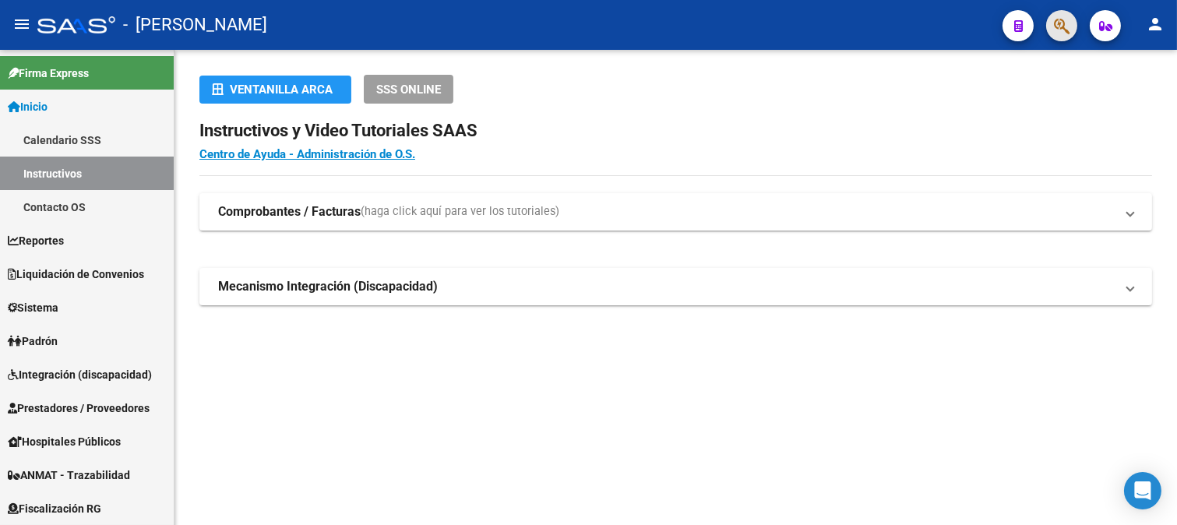
click at [1046, 29] on button "button" at bounding box center [1061, 25] width 31 height 31
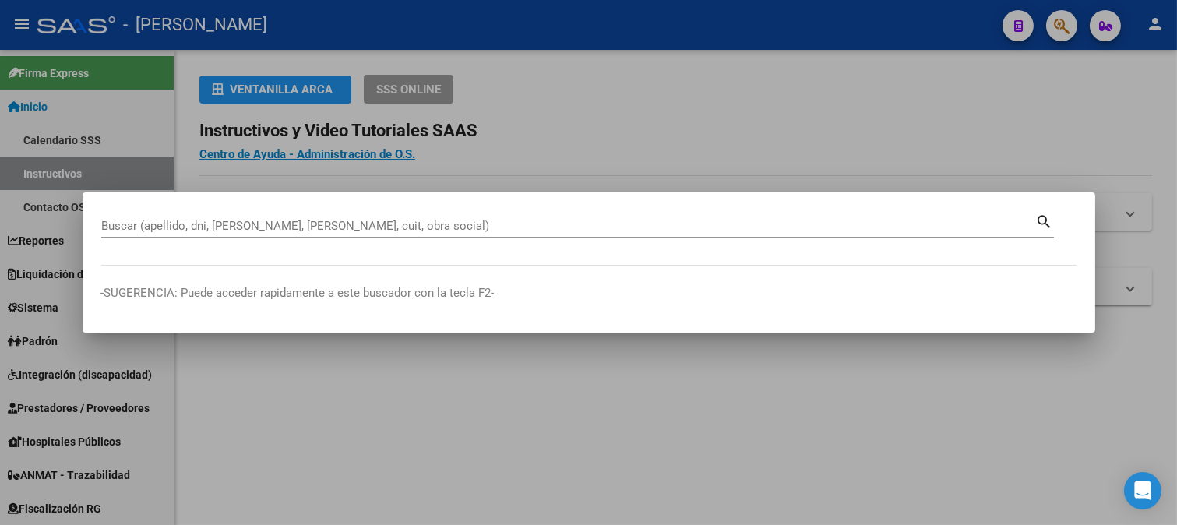
paste input "32564092"
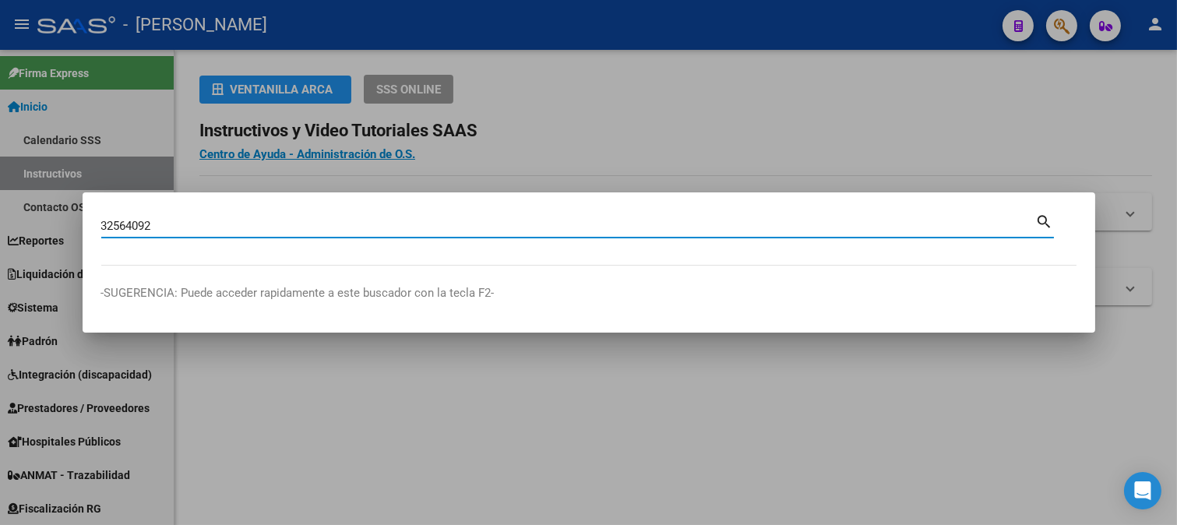
type input "32564092"
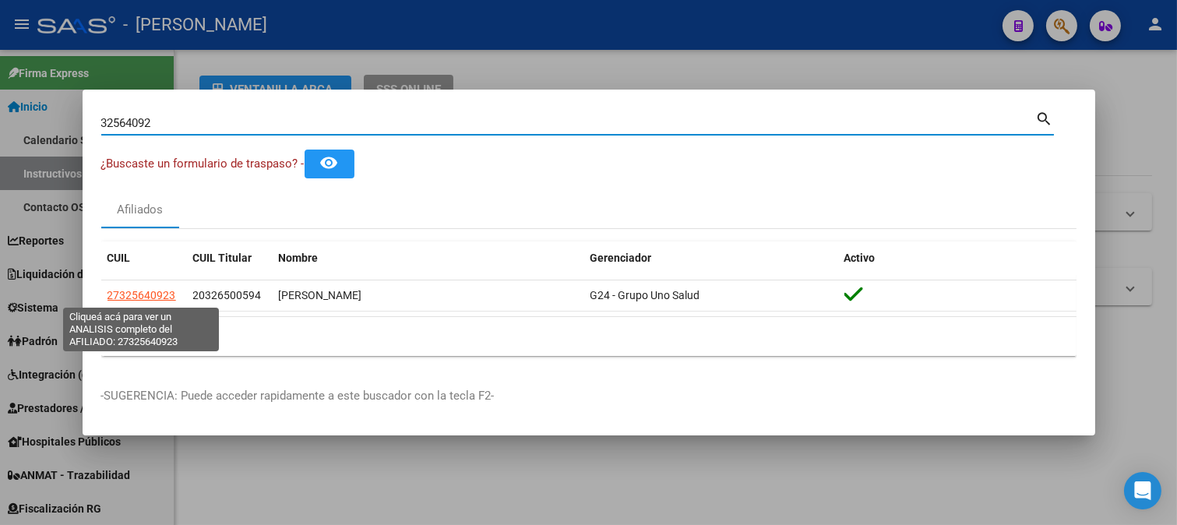
drag, startPoint x: 152, startPoint y: 278, endPoint x: 149, endPoint y: 287, distance: 8.9
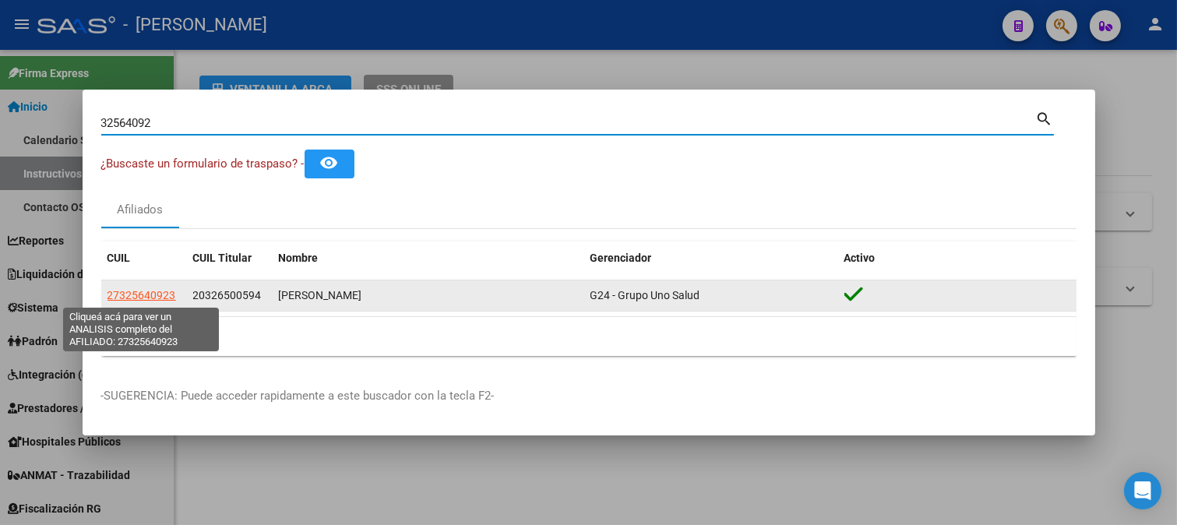
click at [152, 279] on datatable-header "CUIL CUIL Titular Nombre Gerenciador Activo" at bounding box center [588, 260] width 975 height 39
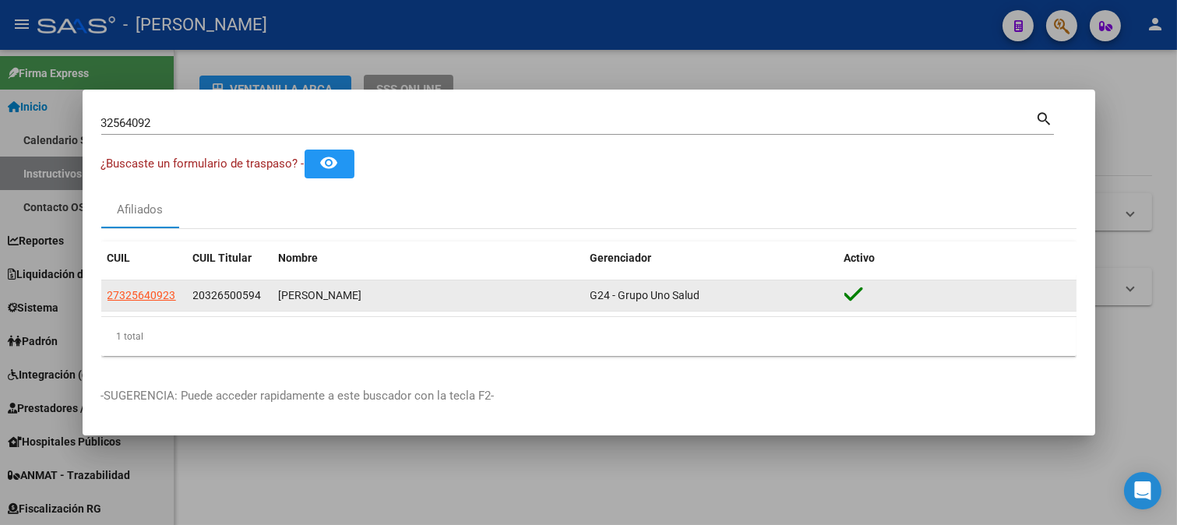
click at [150, 291] on span "27325640923" at bounding box center [141, 295] width 69 height 12
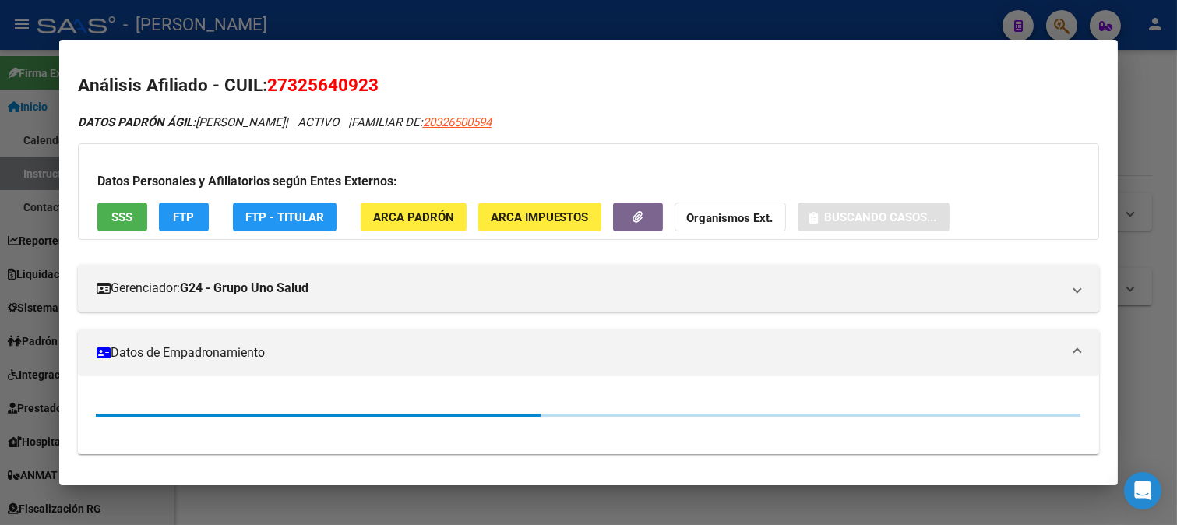
click at [501, 111] on div "Análisis Afiliado - CUIL: 27325640923 DATOS PADRÓN ÁGIL: URRUTIA GLORIA SOLEDAD…" at bounding box center [589, 383] width 1022 height 623
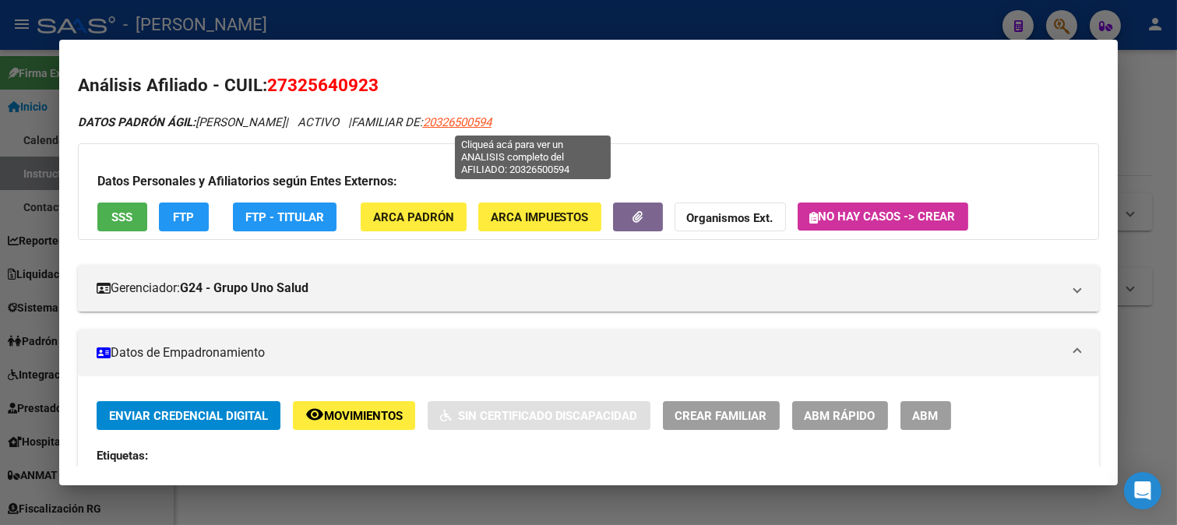
click at [491, 121] on span "20326500594" at bounding box center [457, 122] width 69 height 14
type textarea "20326500594"
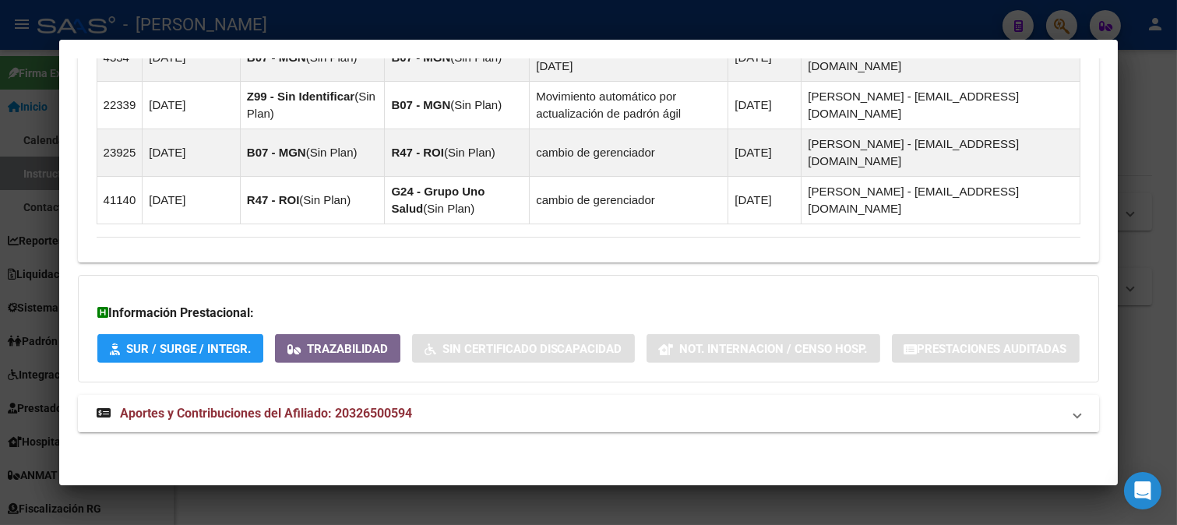
click at [346, 401] on mat-expansion-panel-header "Aportes y Contribuciones del Afiliado: 20326500594" at bounding box center [589, 413] width 1022 height 37
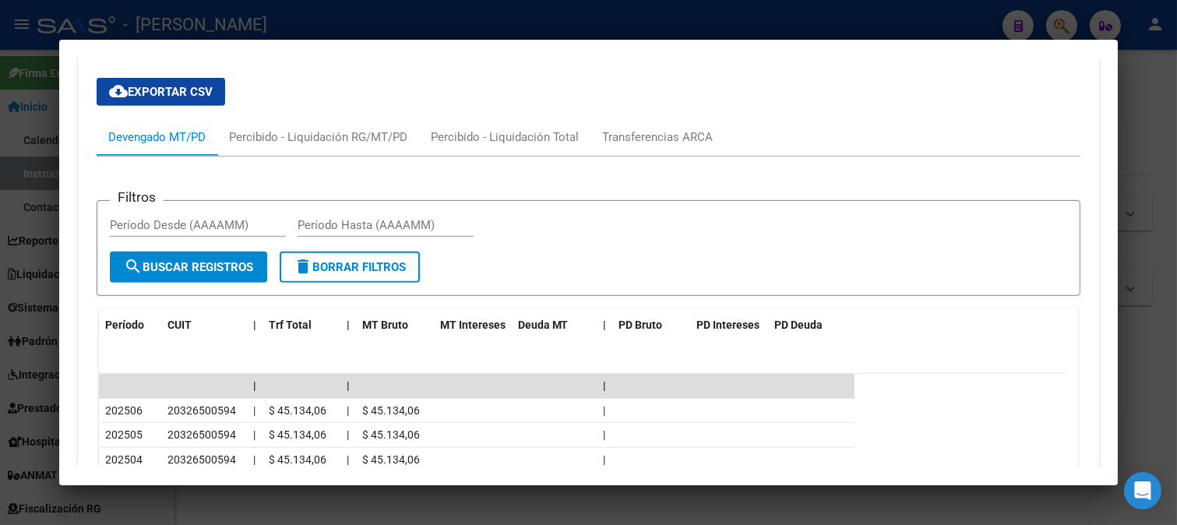
scroll to position [1627, 0]
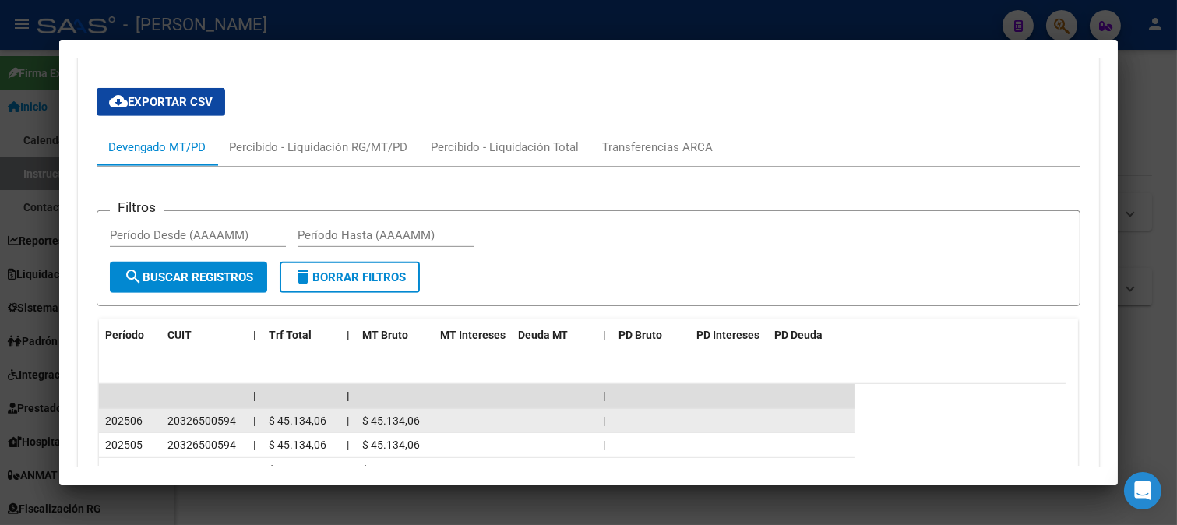
click at [210, 427] on span "20326500594" at bounding box center [201, 420] width 69 height 12
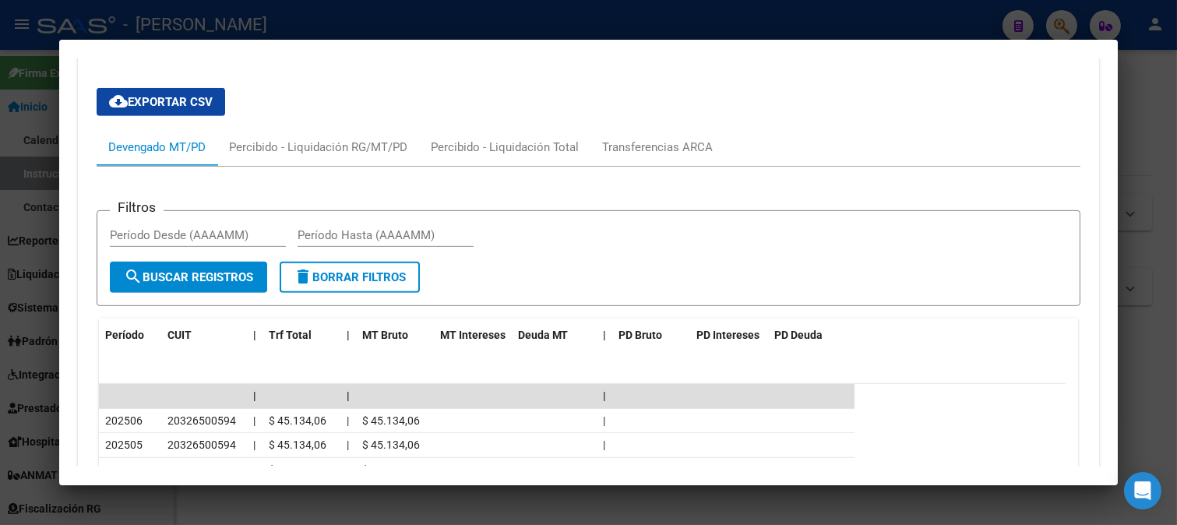
copy span "20326500594"
